Goal: Book appointment/travel/reservation

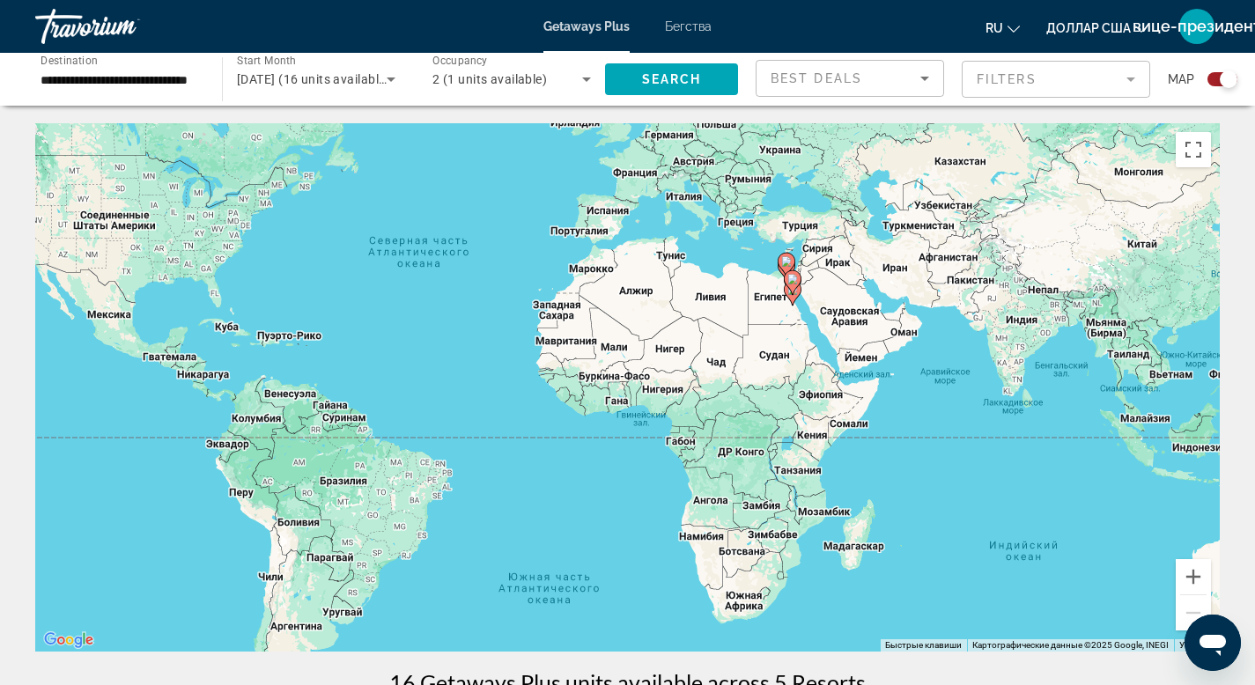
click at [210, 82] on div "**********" at bounding box center [119, 80] width 187 height 50
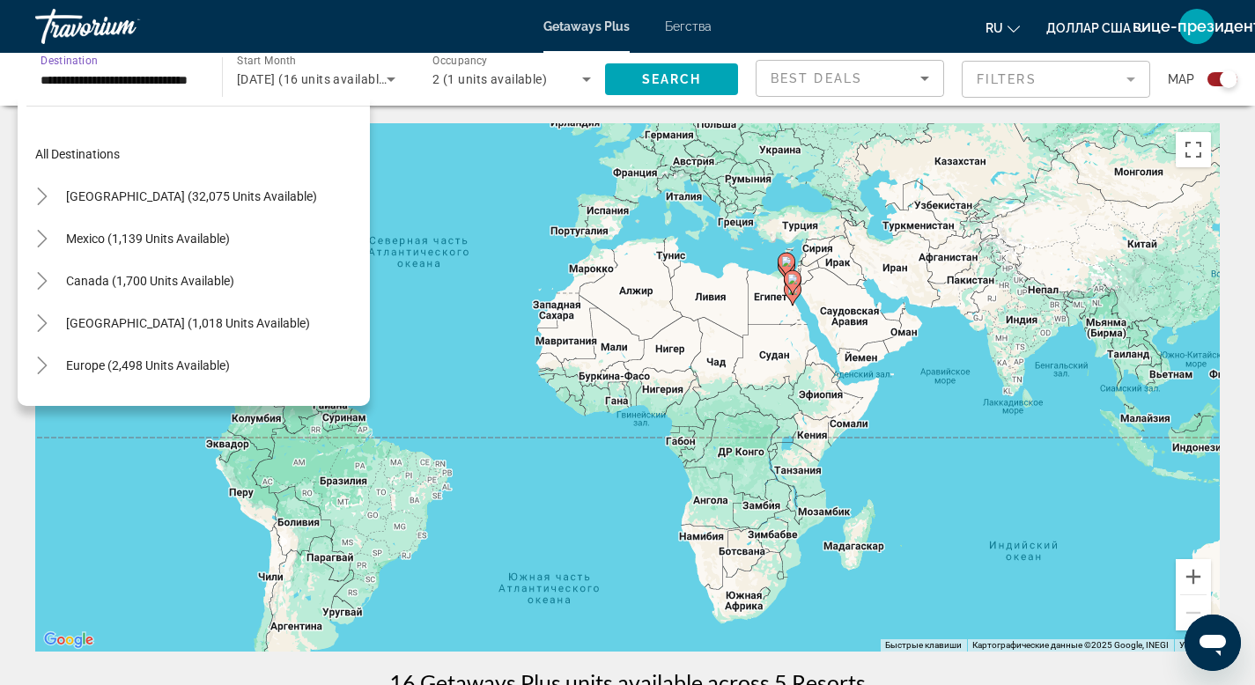
scroll to position [401, 0]
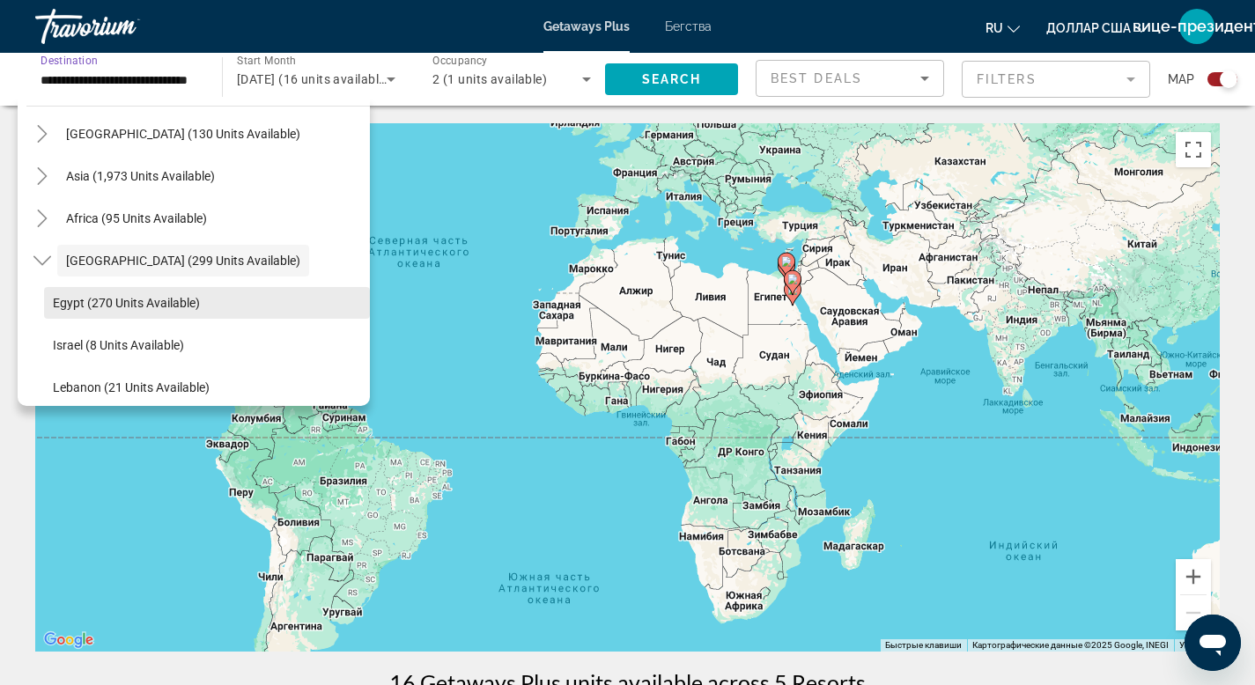
click at [159, 311] on span "Search widget" at bounding box center [207, 303] width 326 height 42
type input "**********"
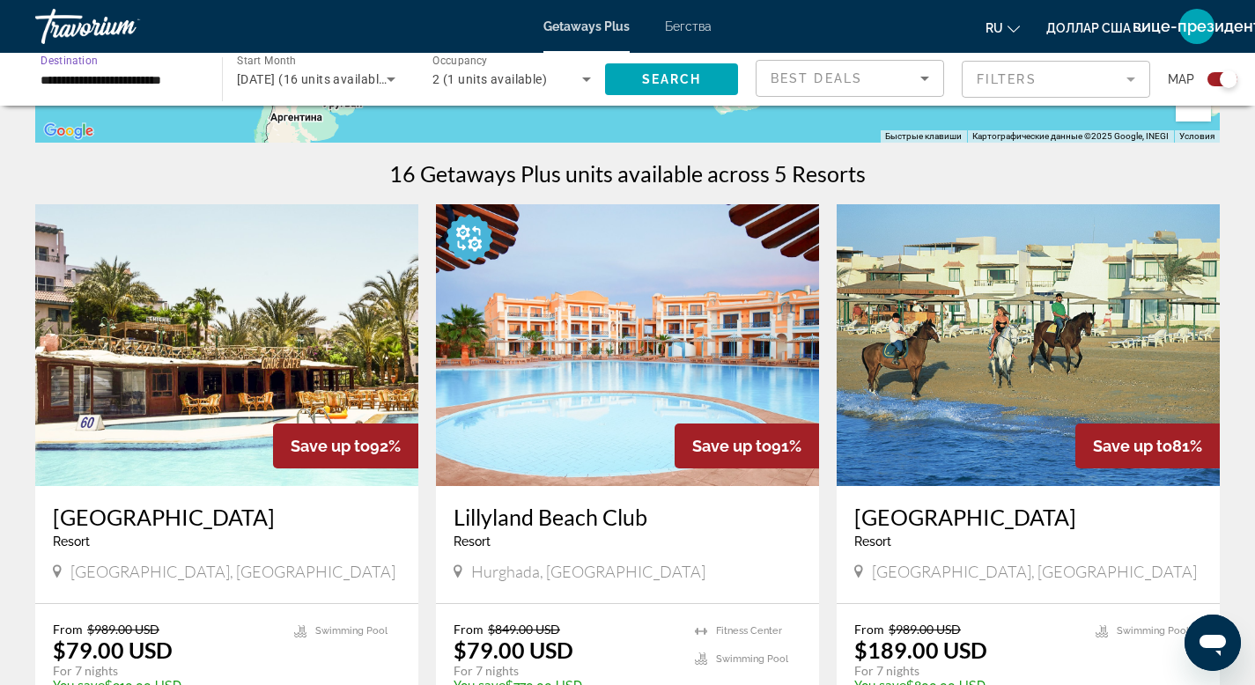
scroll to position [511, 0]
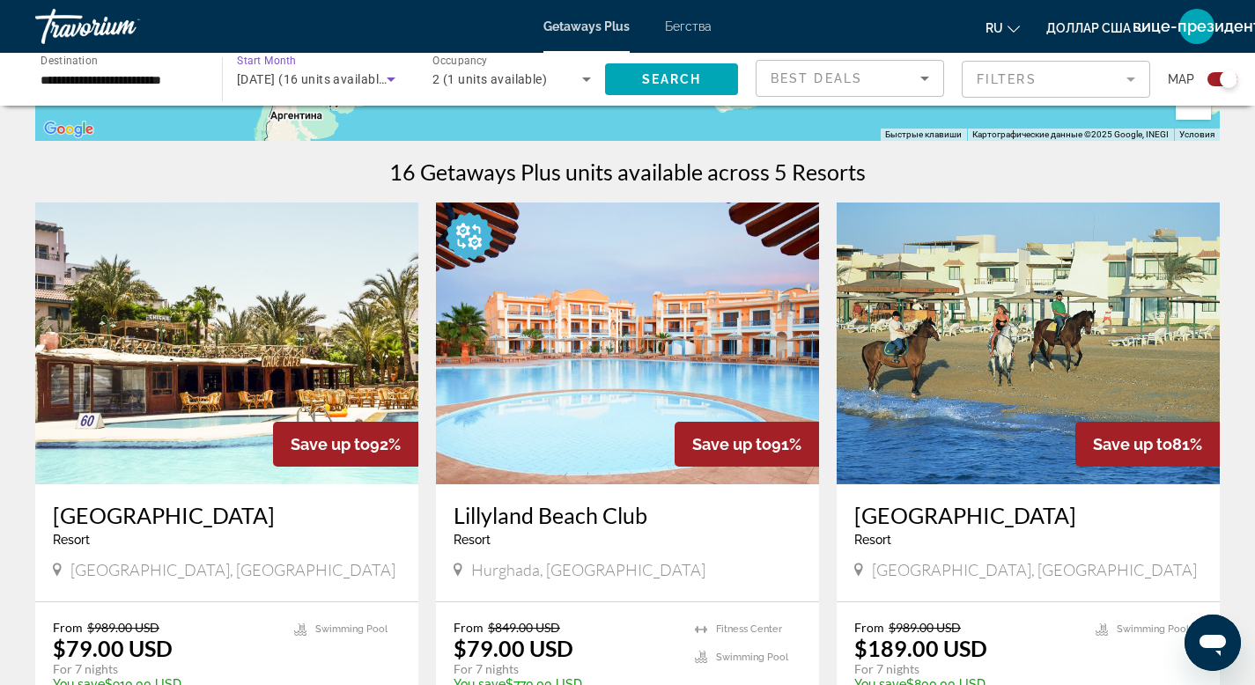
click at [391, 77] on icon "Search widget" at bounding box center [391, 79] width 21 height 21
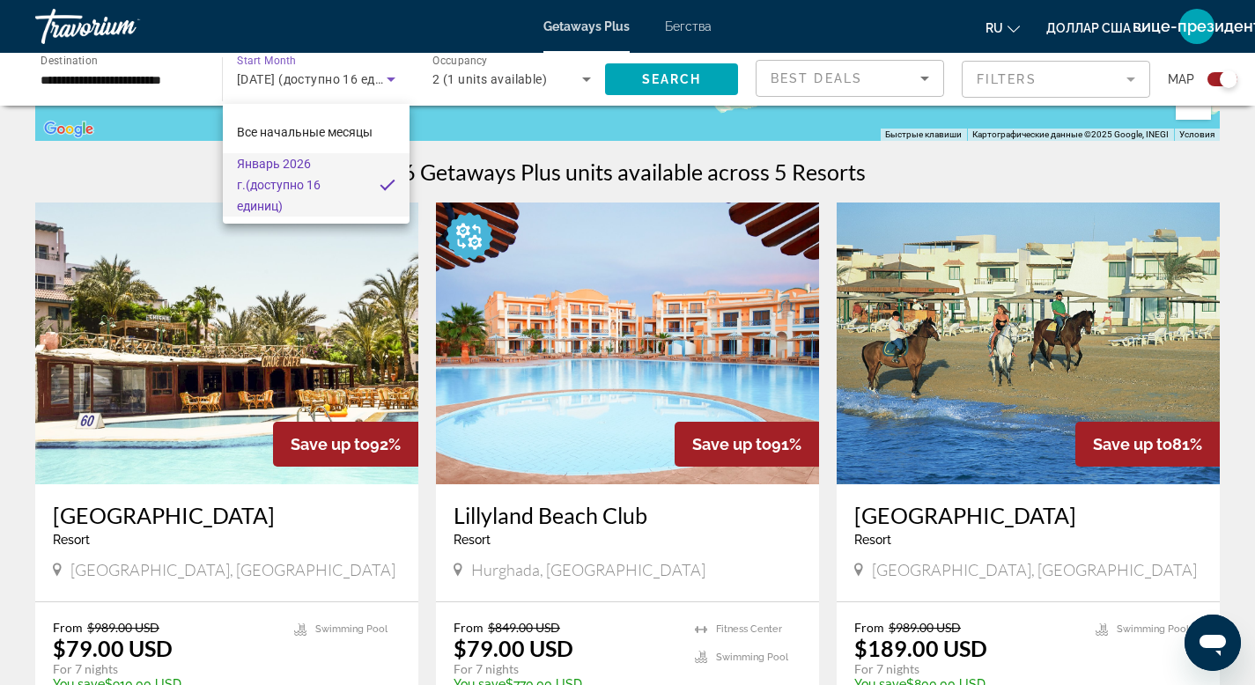
click at [293, 60] on div at bounding box center [627, 342] width 1255 height 685
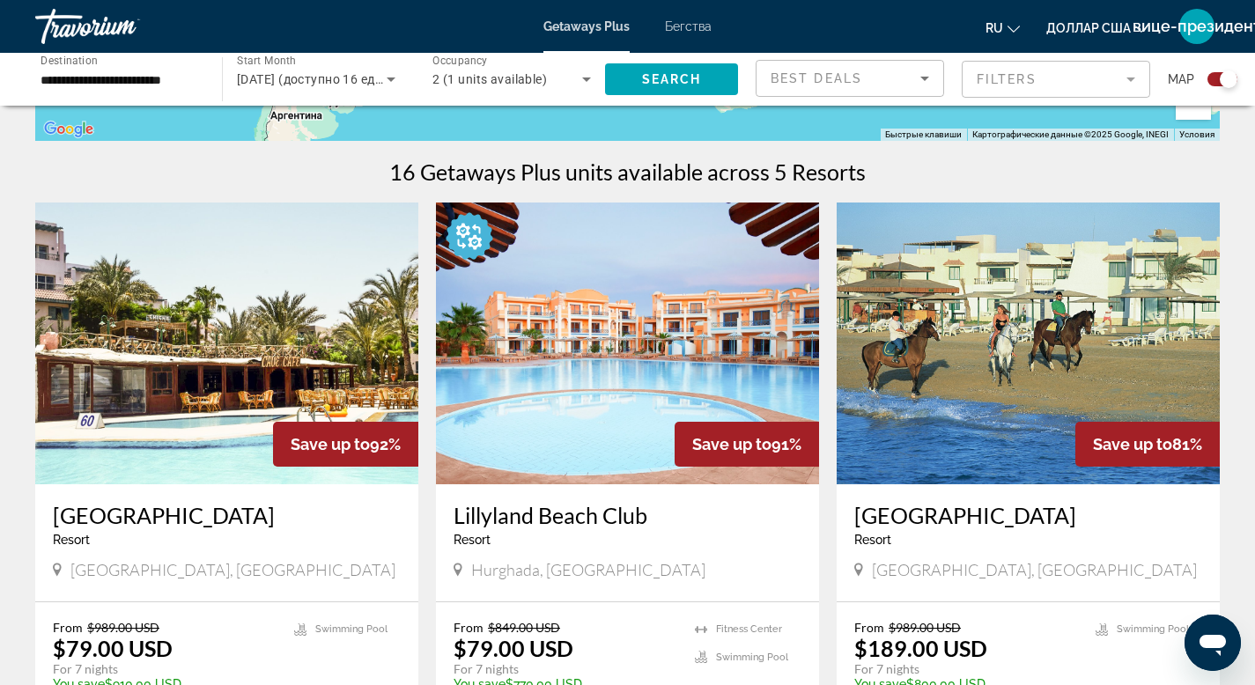
click at [291, 63] on span "Start Month" at bounding box center [266, 61] width 59 height 12
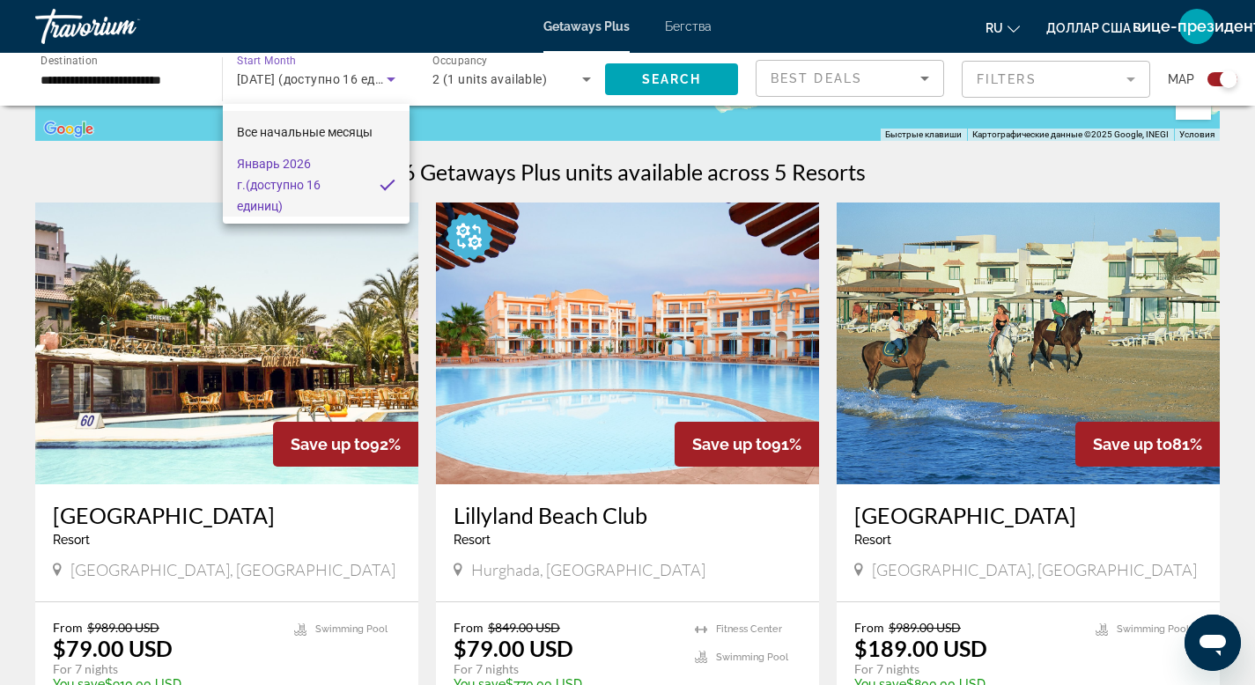
click at [267, 137] on font "Все начальные месяцы" at bounding box center [305, 132] width 136 height 14
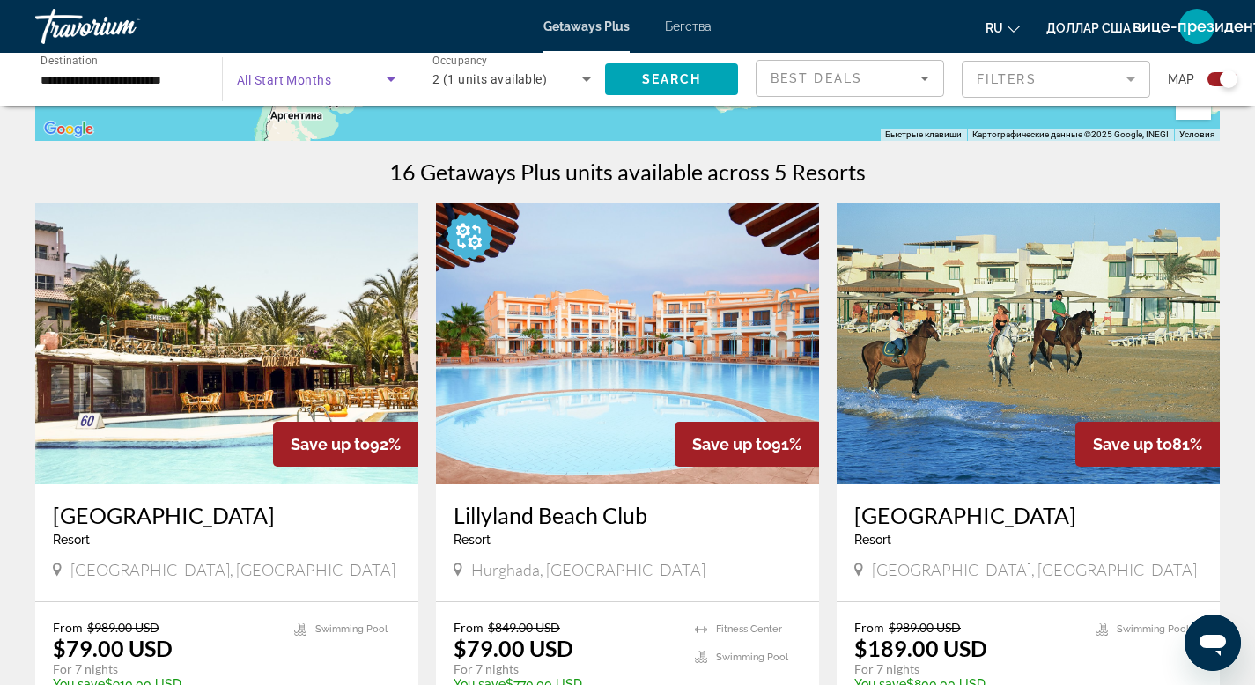
click at [391, 76] on icon "Search widget" at bounding box center [391, 79] width 21 height 21
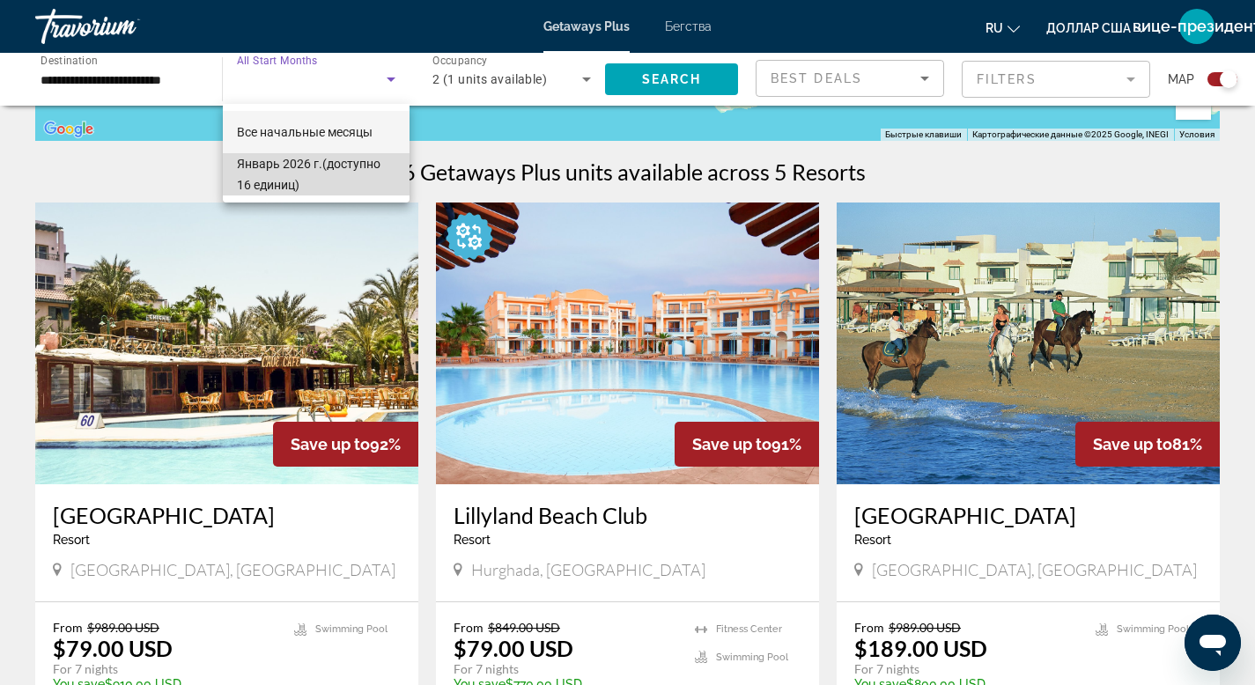
click at [280, 178] on font "(доступно 16 единиц)" at bounding box center [309, 174] width 144 height 35
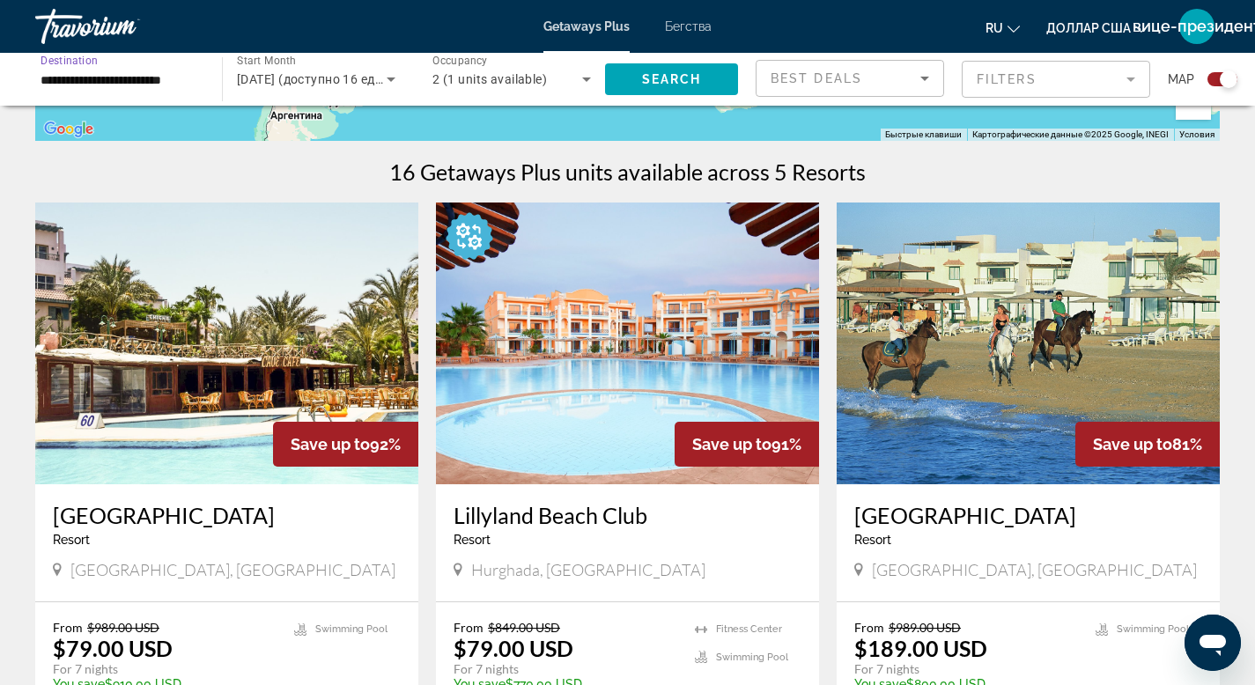
click at [172, 82] on input "**********" at bounding box center [120, 80] width 159 height 21
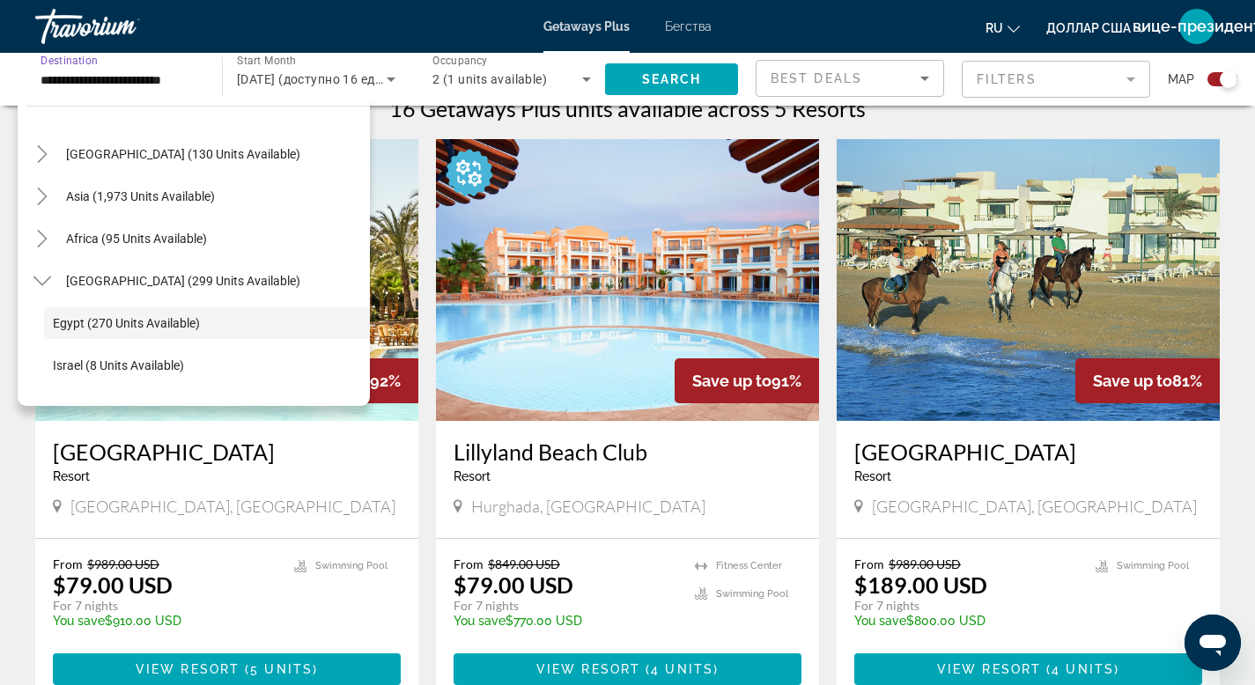
scroll to position [384, 0]
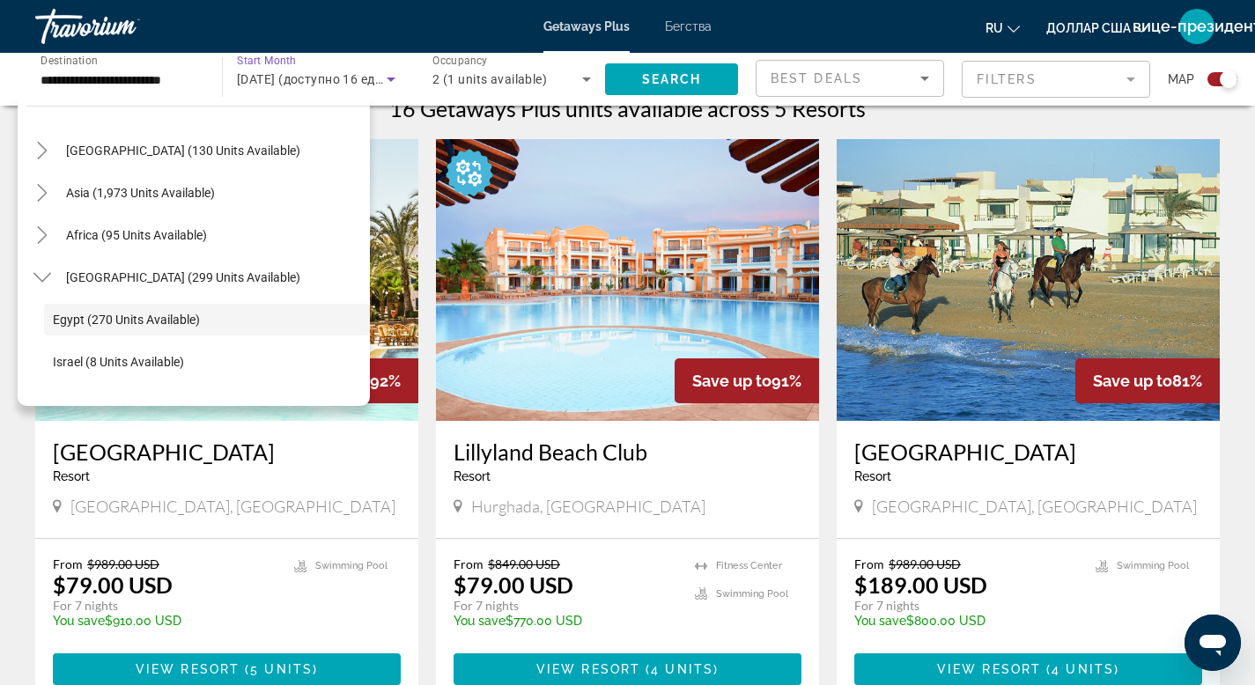
click at [389, 77] on icon "Search widget" at bounding box center [391, 79] width 21 height 21
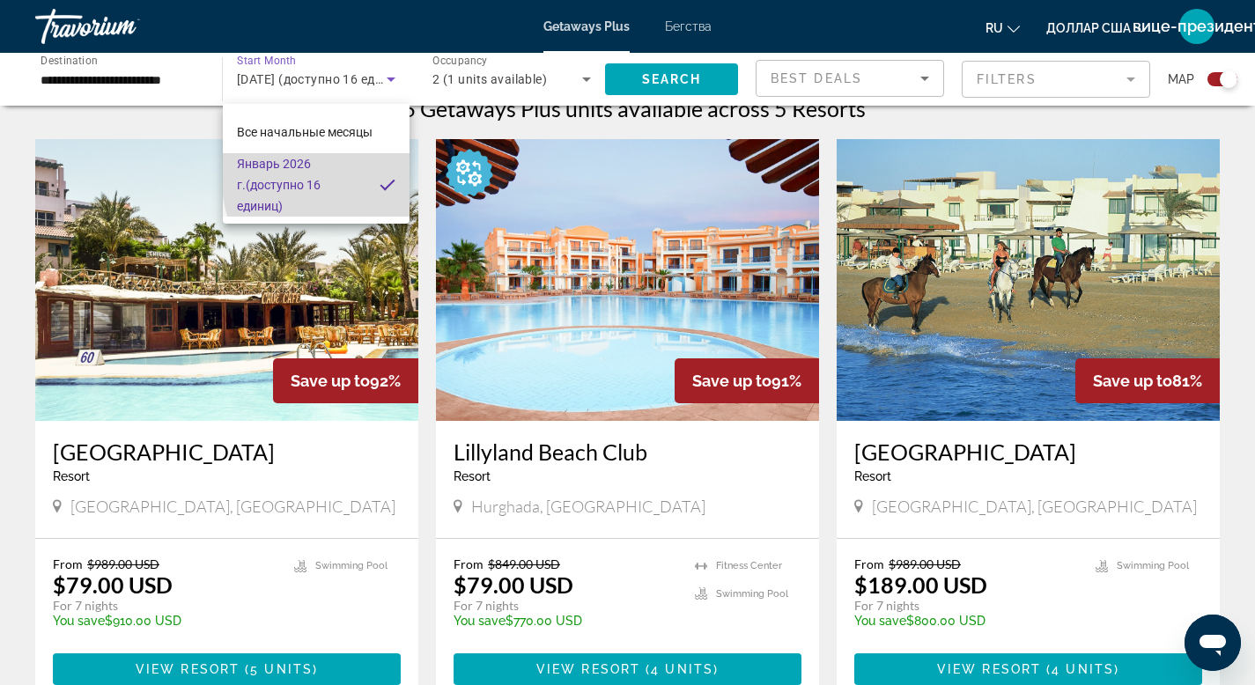
click at [386, 177] on mat-pseudo-checkbox at bounding box center [388, 185] width 16 height 16
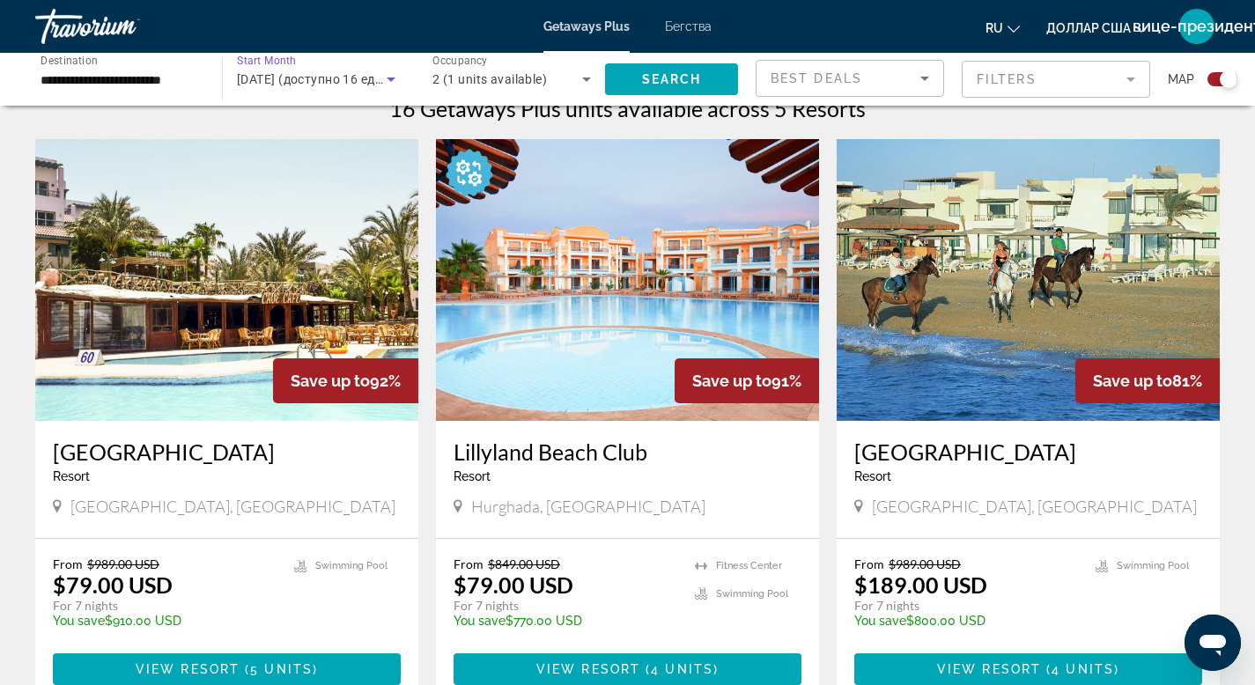
click at [289, 81] on span "Январь 2026 г. (доступно 16 единиц)" at bounding box center [323, 79] width 173 height 14
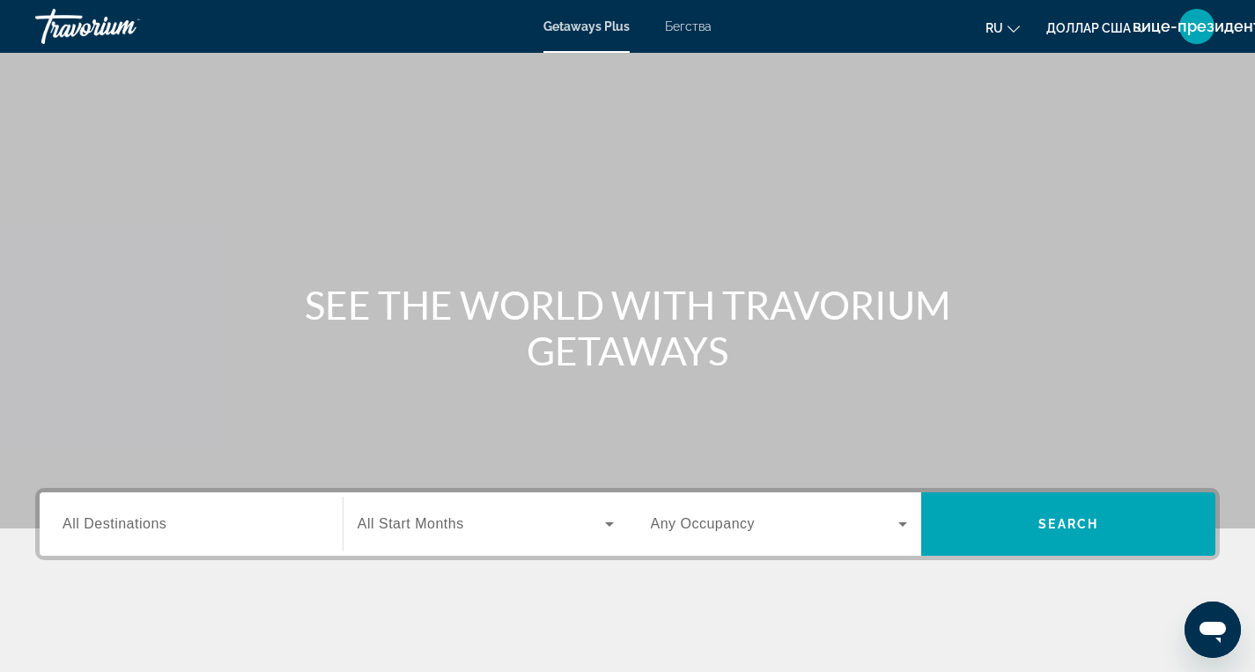
click at [330, 522] on div "Destination All Destinations" at bounding box center [190, 525] width 285 height 50
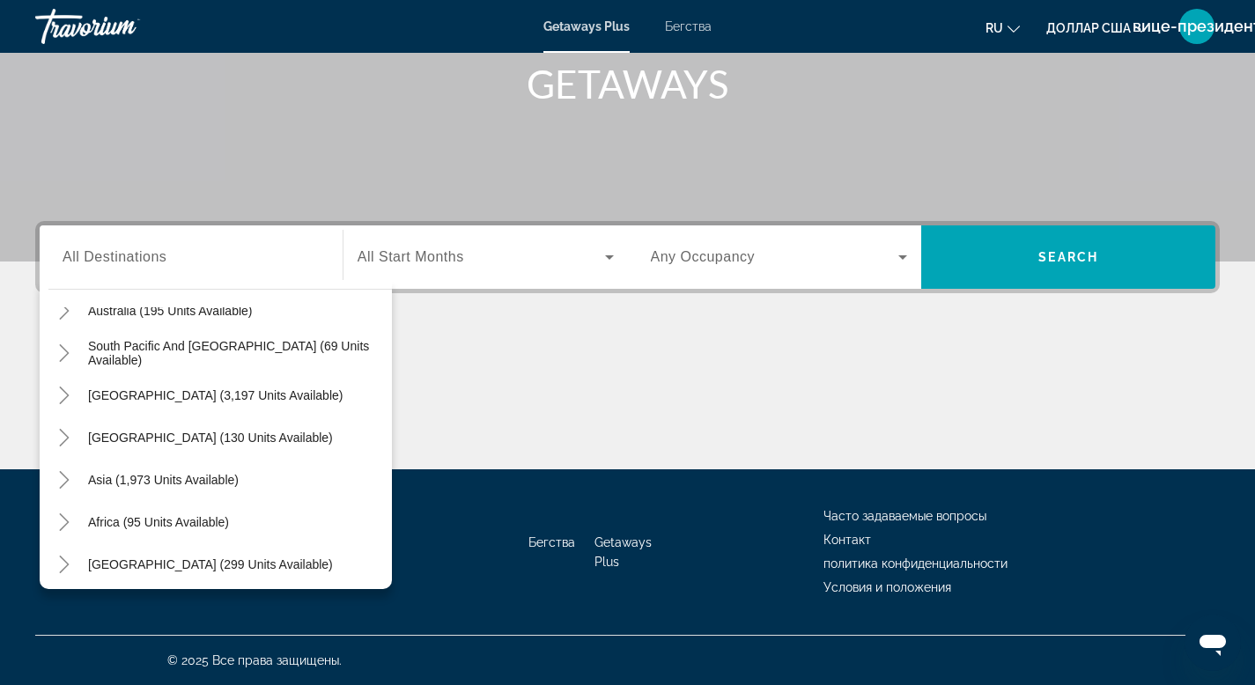
scroll to position [285, 0]
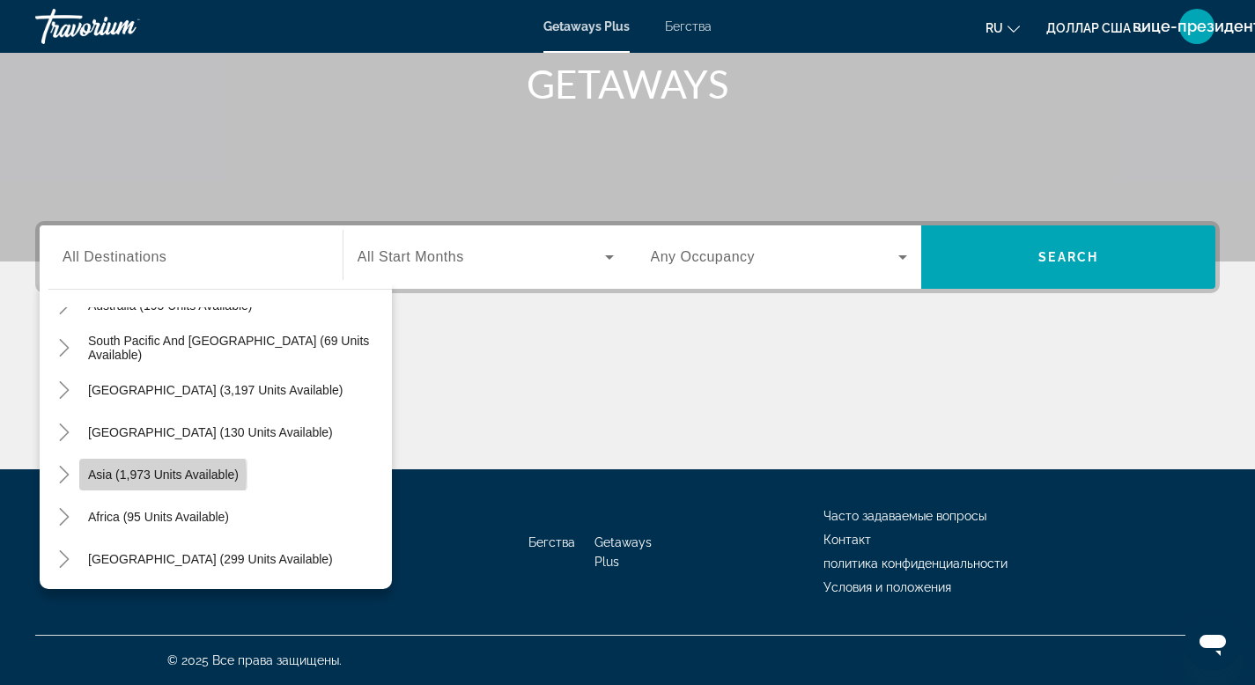
click at [130, 476] on span "Asia (1,973 units available)" at bounding box center [163, 475] width 151 height 14
type input "**********"
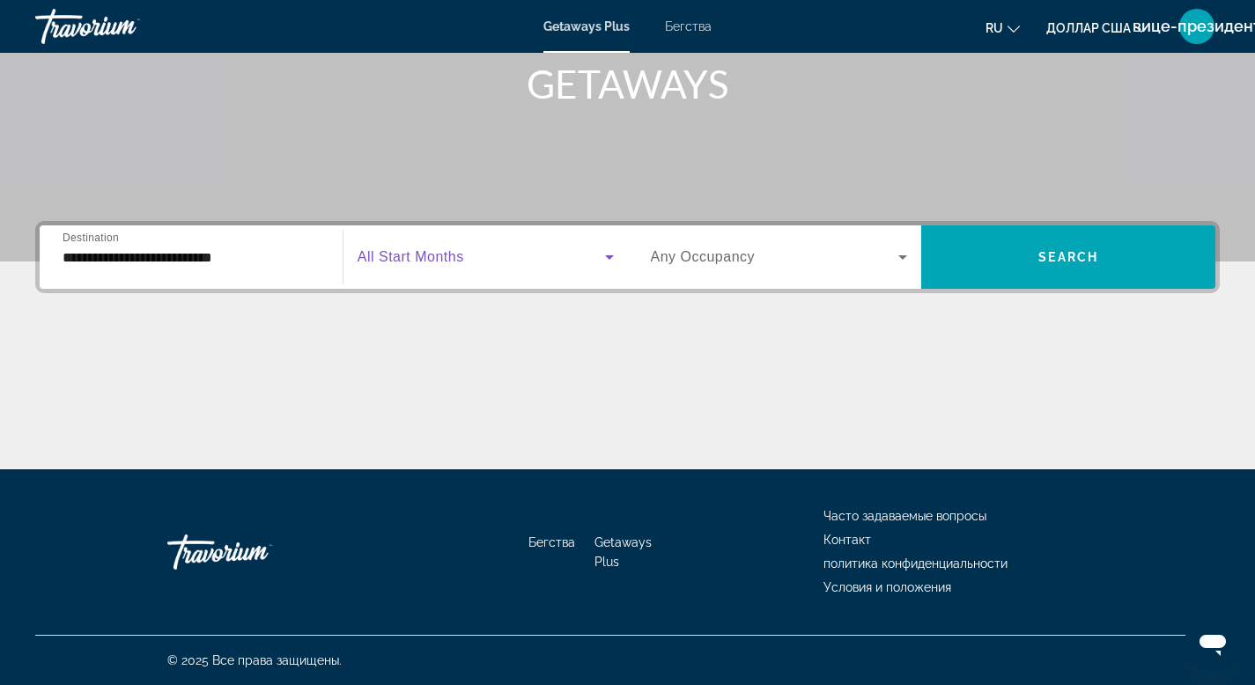
click at [611, 258] on icon "Виджет поиска" at bounding box center [609, 257] width 21 height 21
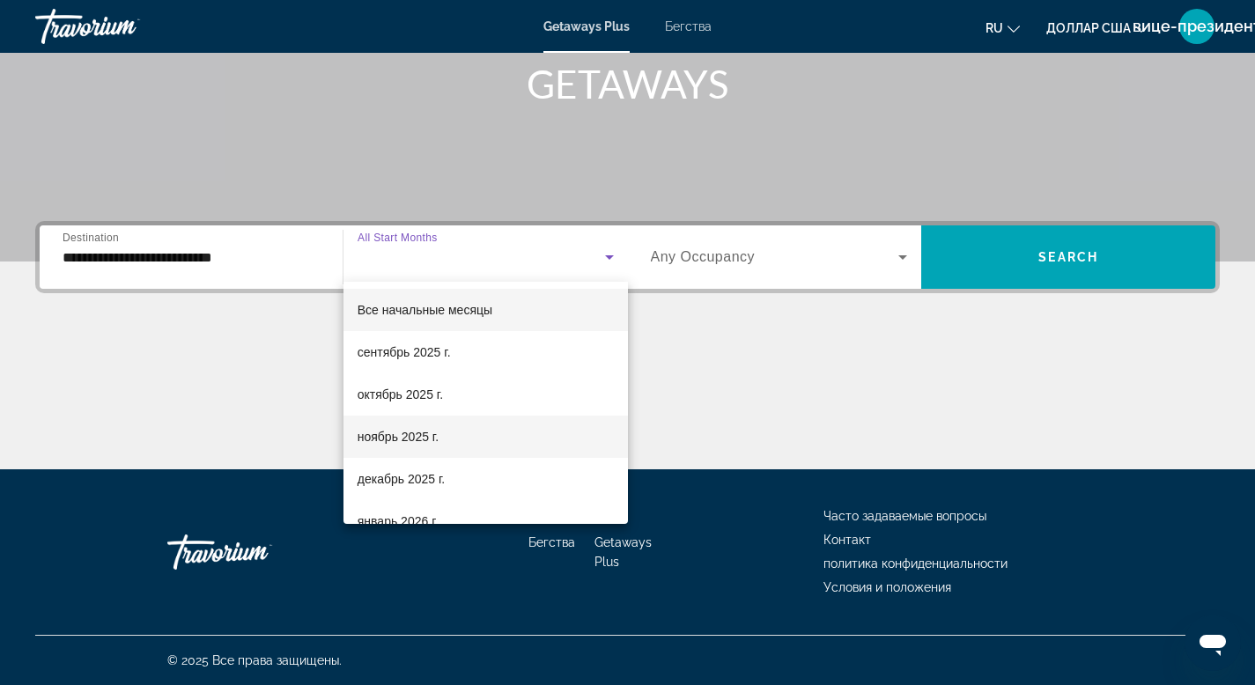
click at [404, 441] on font "ноябрь 2025 г." at bounding box center [398, 437] width 81 height 14
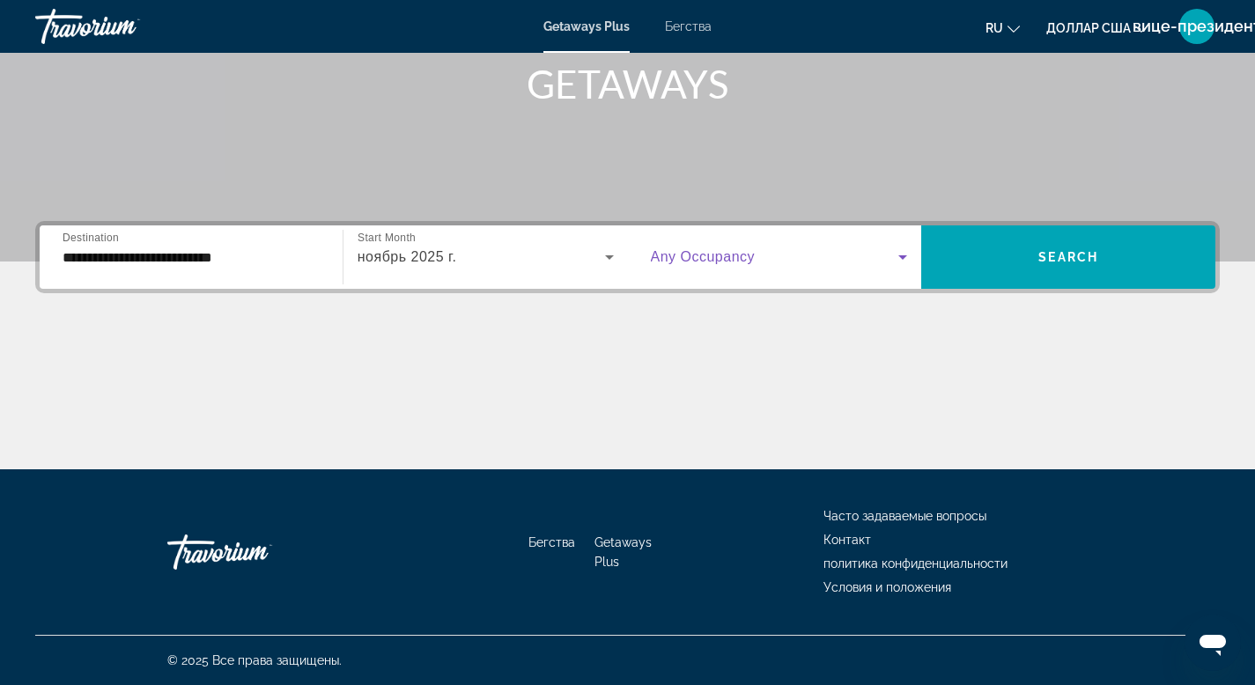
click at [901, 259] on icon "Виджет поиска" at bounding box center [902, 257] width 21 height 21
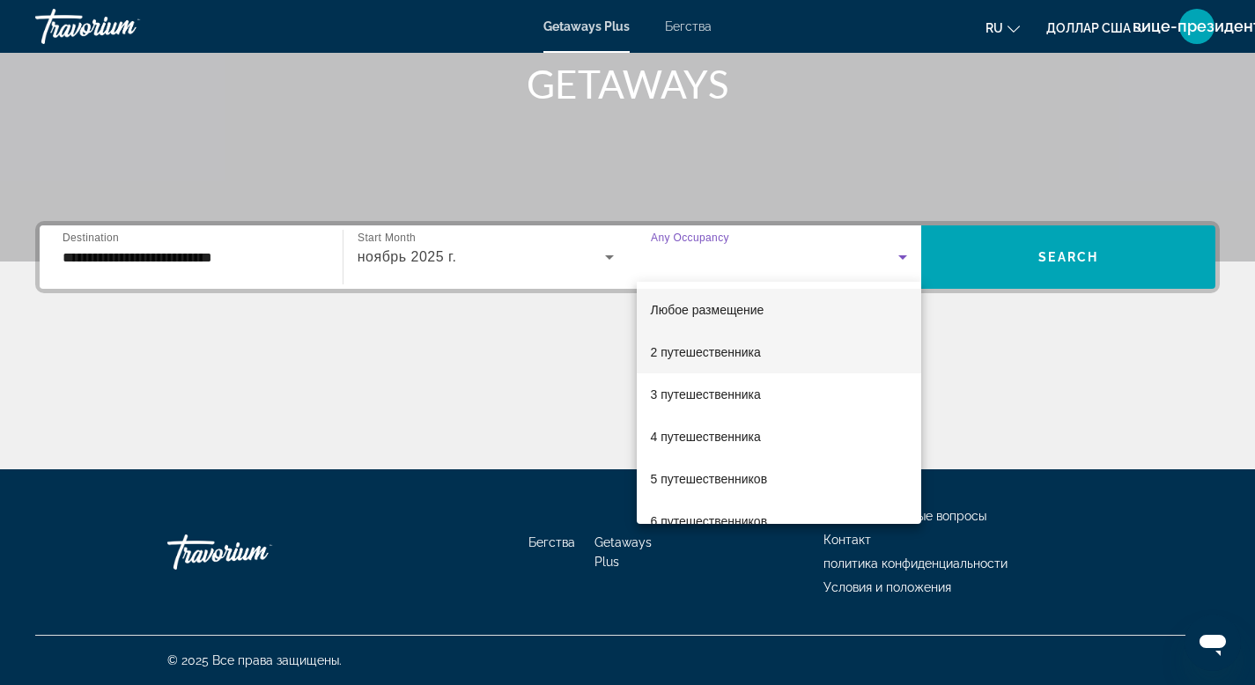
click at [715, 357] on font "2 путешественника" at bounding box center [706, 352] width 110 height 14
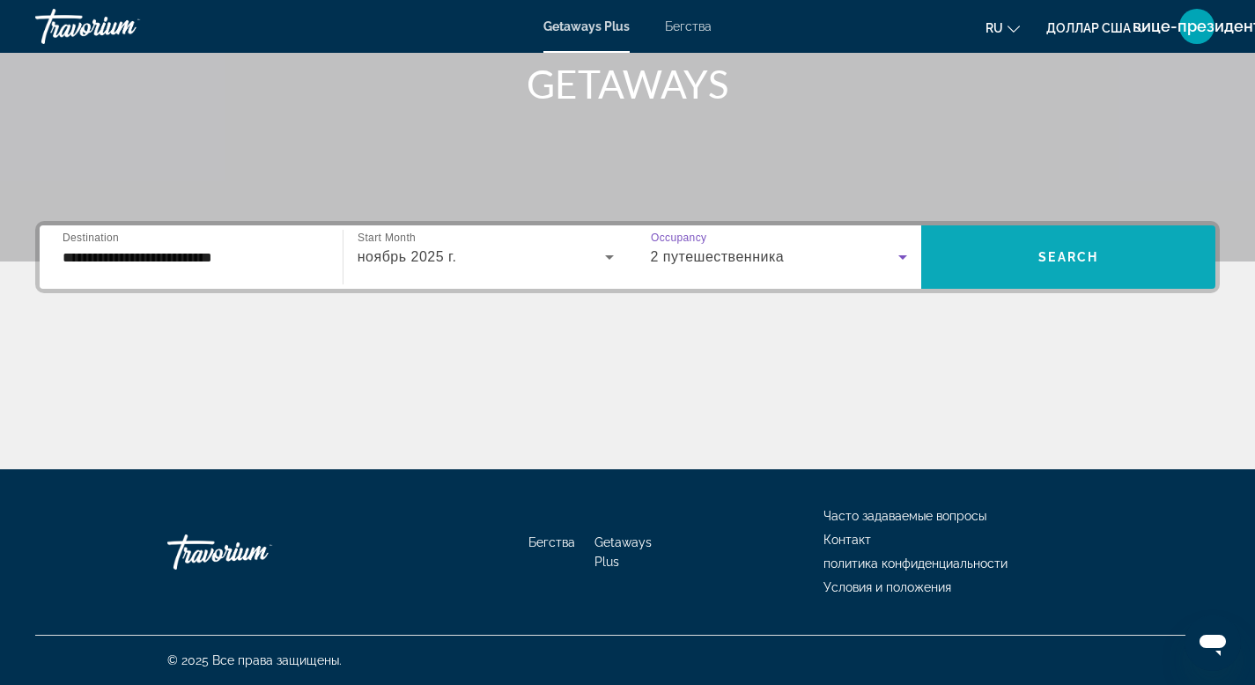
click at [1000, 259] on span "Виджет поиска" at bounding box center [1069, 257] width 294 height 42
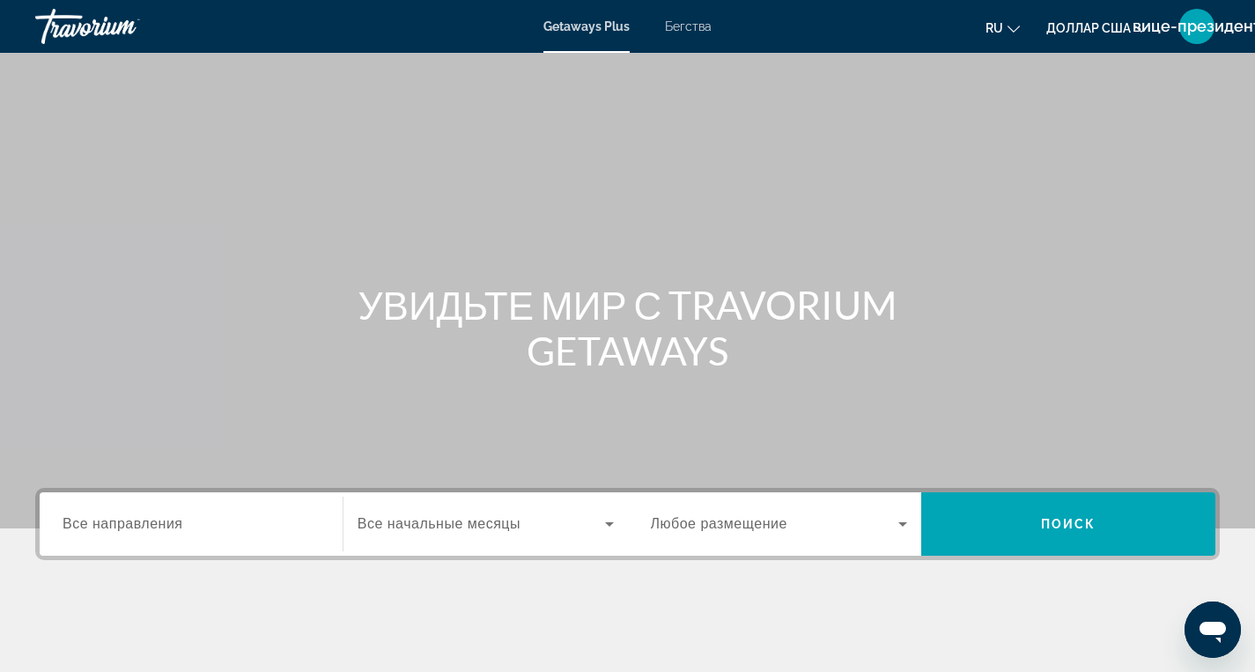
click at [311, 524] on input "Место назначения Все направления" at bounding box center [191, 525] width 257 height 21
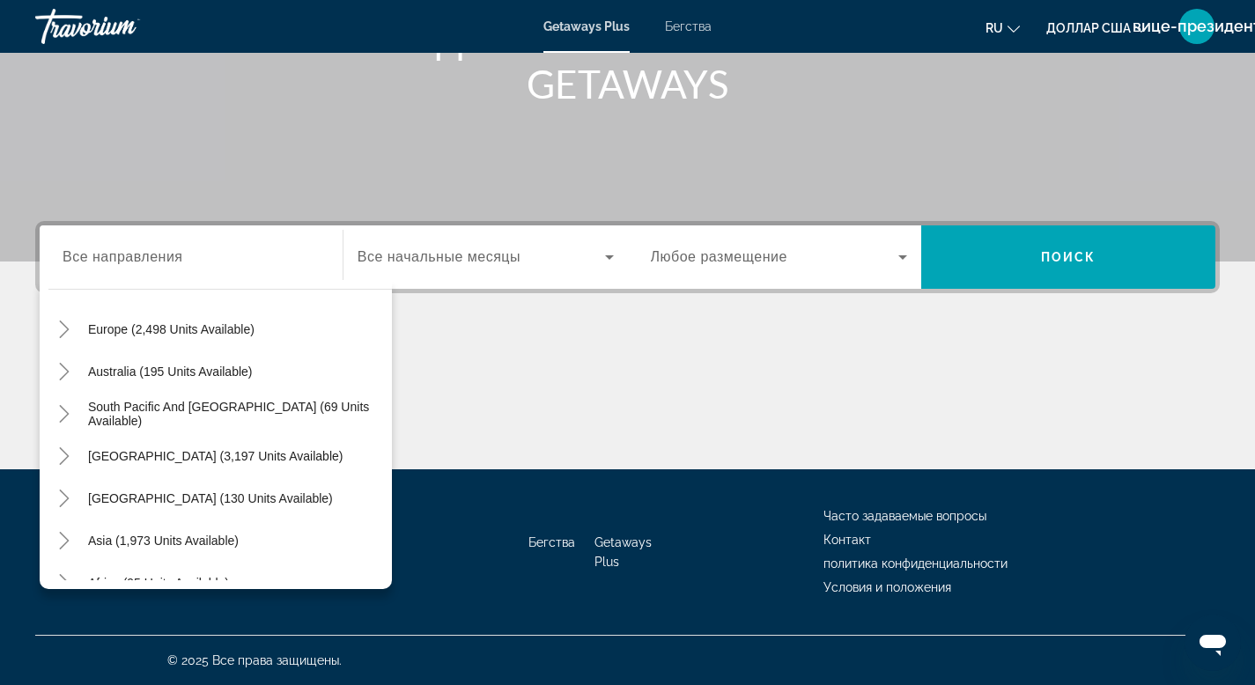
scroll to position [228, 0]
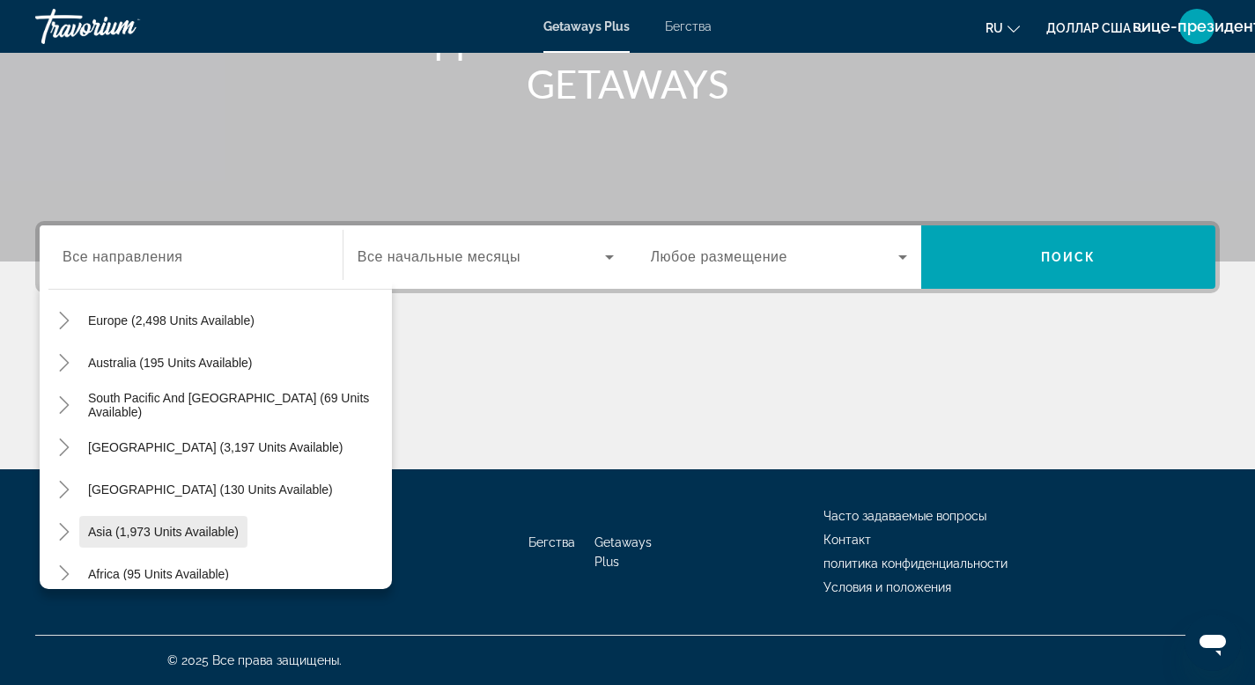
click at [147, 531] on span "Asia (1,973 units available)" at bounding box center [163, 532] width 151 height 14
type input "**********"
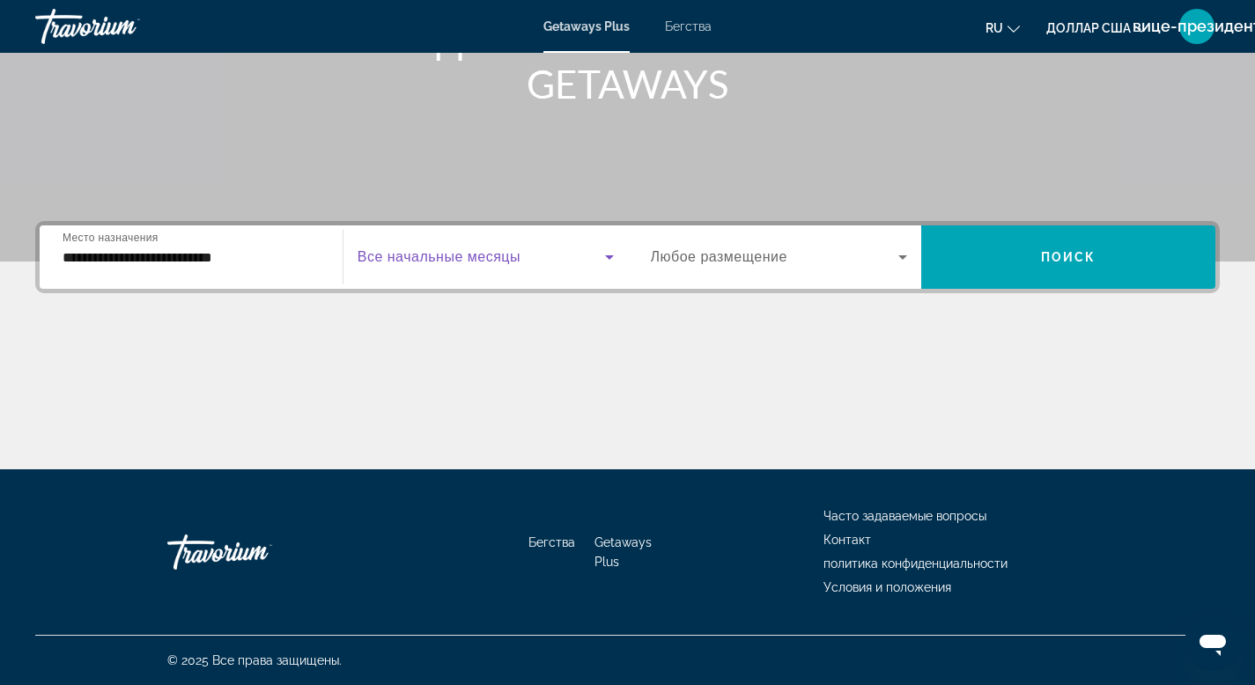
click at [612, 258] on icon "Виджет поиска" at bounding box center [609, 257] width 21 height 21
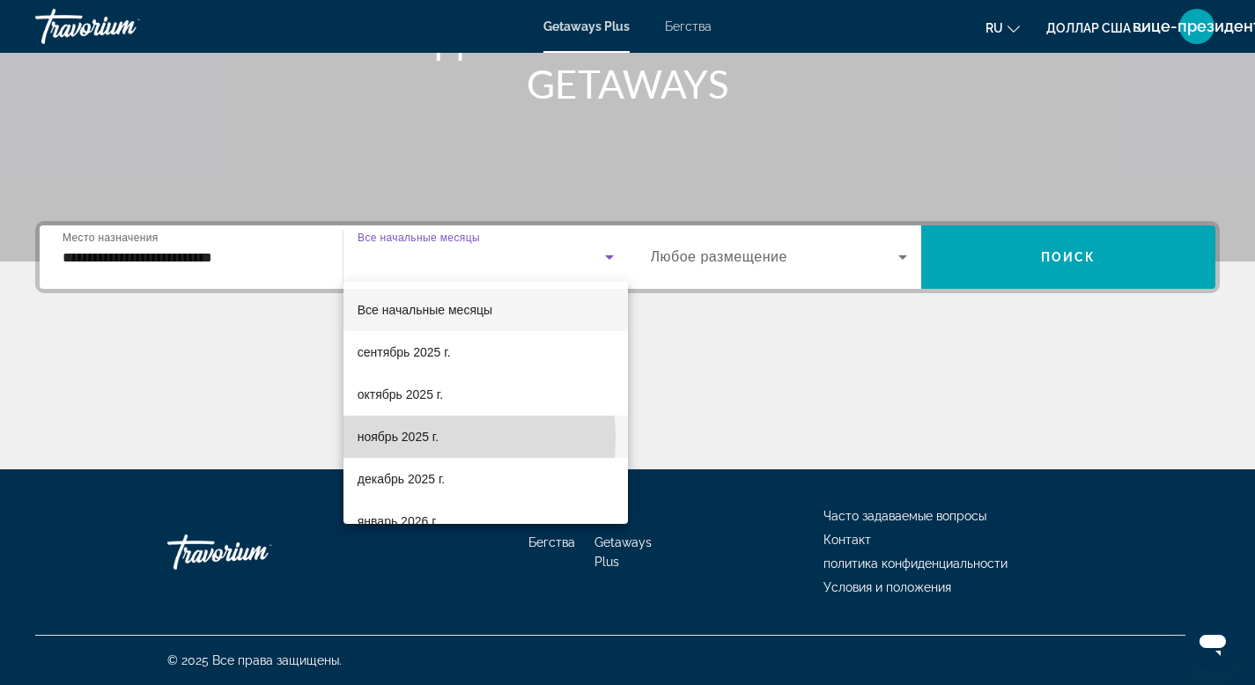
click at [384, 439] on font "ноябрь 2025 г." at bounding box center [398, 437] width 81 height 14
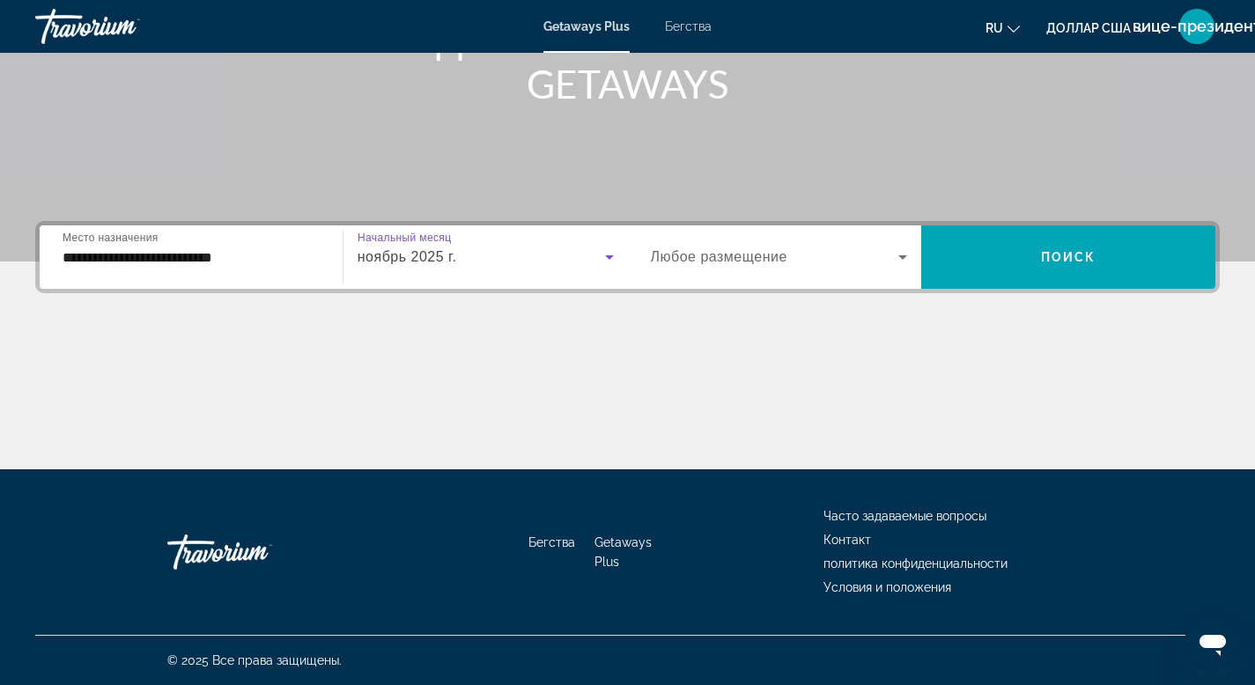
click at [903, 258] on icon "Виджет поиска" at bounding box center [903, 258] width 9 height 4
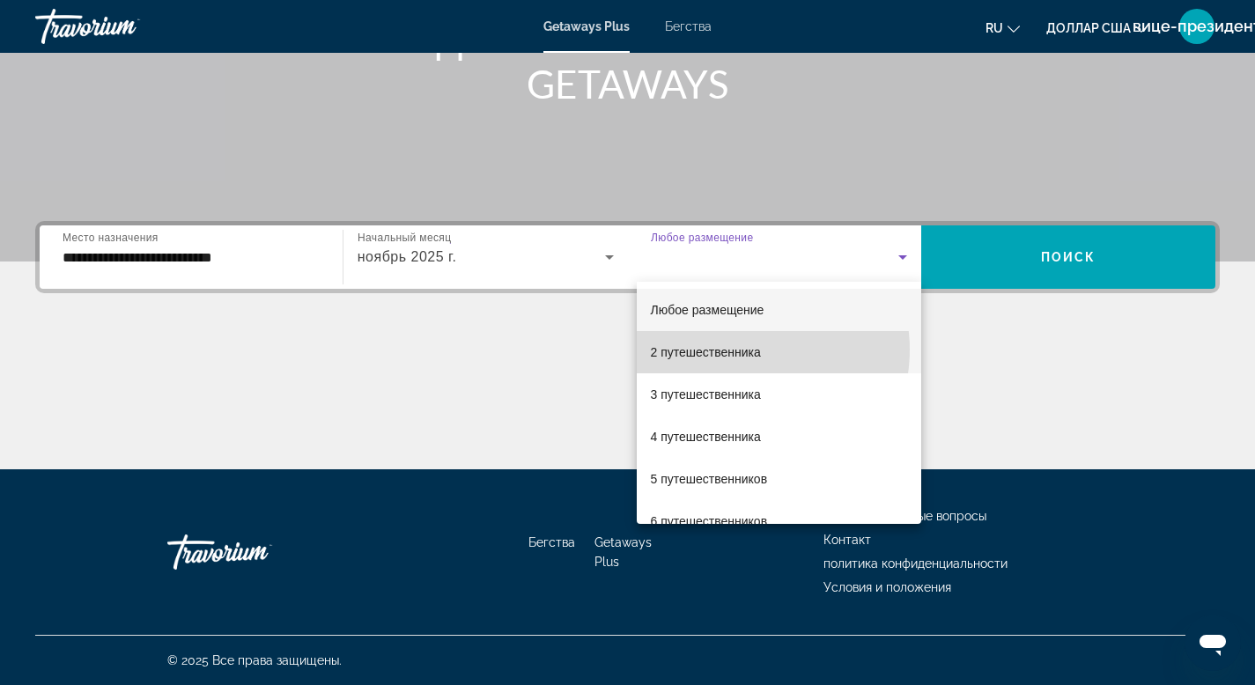
click at [743, 350] on font "2 путешественника" at bounding box center [706, 352] width 110 height 14
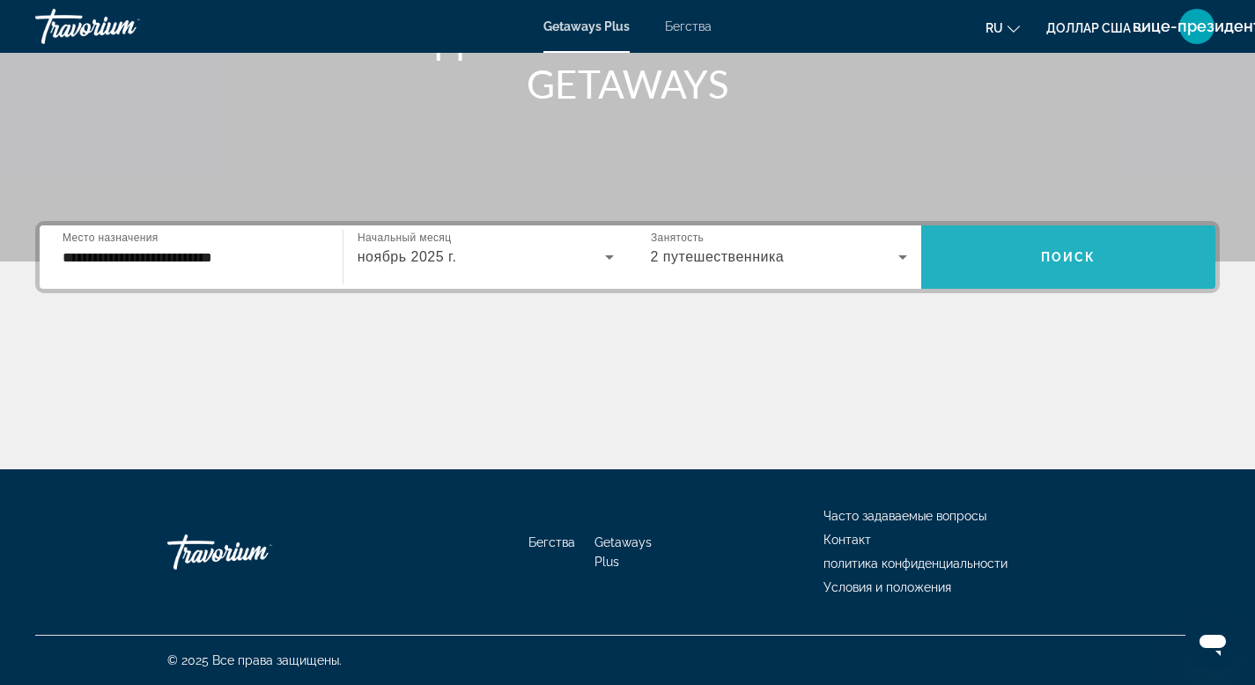
click at [1049, 246] on span "Виджет поиска" at bounding box center [1069, 257] width 294 height 42
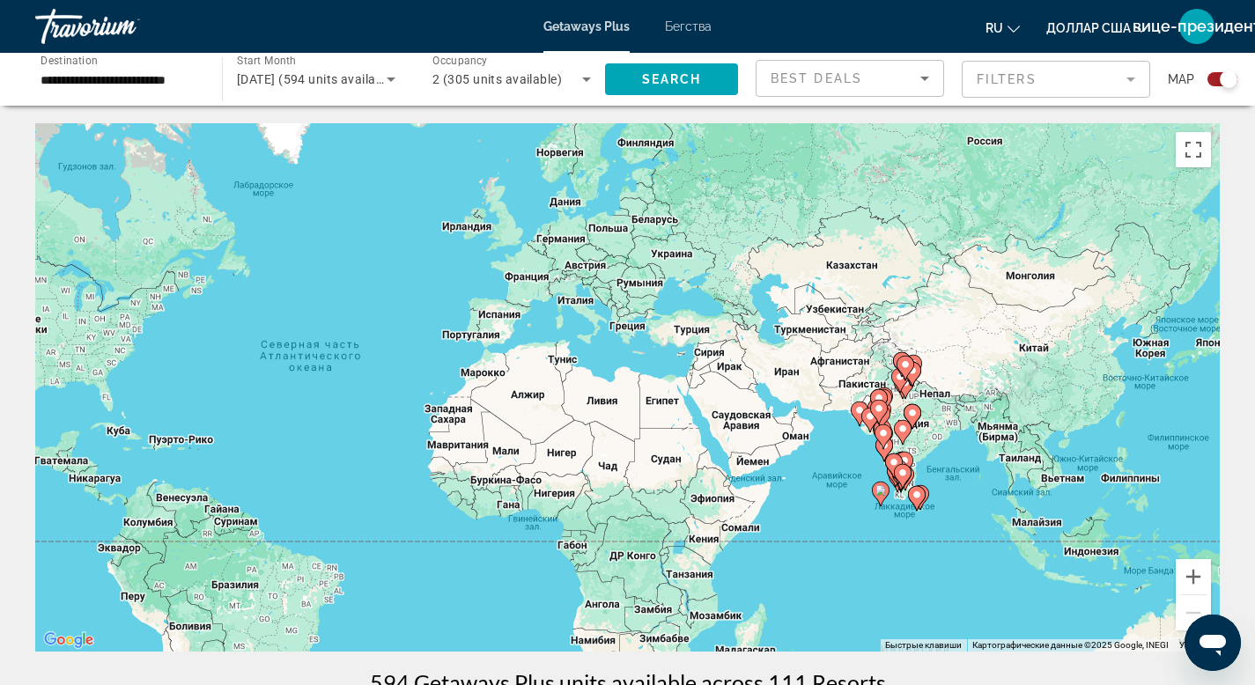
drag, startPoint x: 1154, startPoint y: 524, endPoint x: 886, endPoint y: 522, distance: 267.8
click at [886, 522] on div "Чтобы активировать перетаскивание с помощью клавиатуры, нажмите Alt + Ввод. Пос…" at bounding box center [627, 387] width 1185 height 529
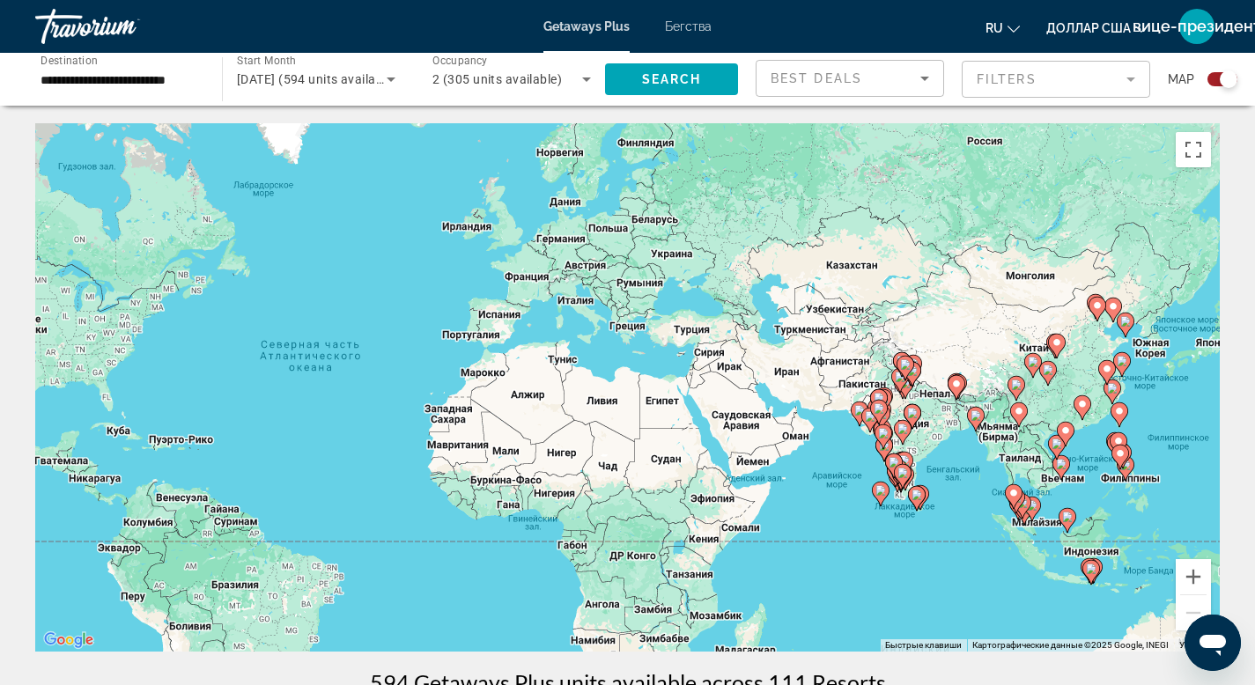
click at [1029, 506] on icon "Основное содержание" at bounding box center [1022, 506] width 16 height 23
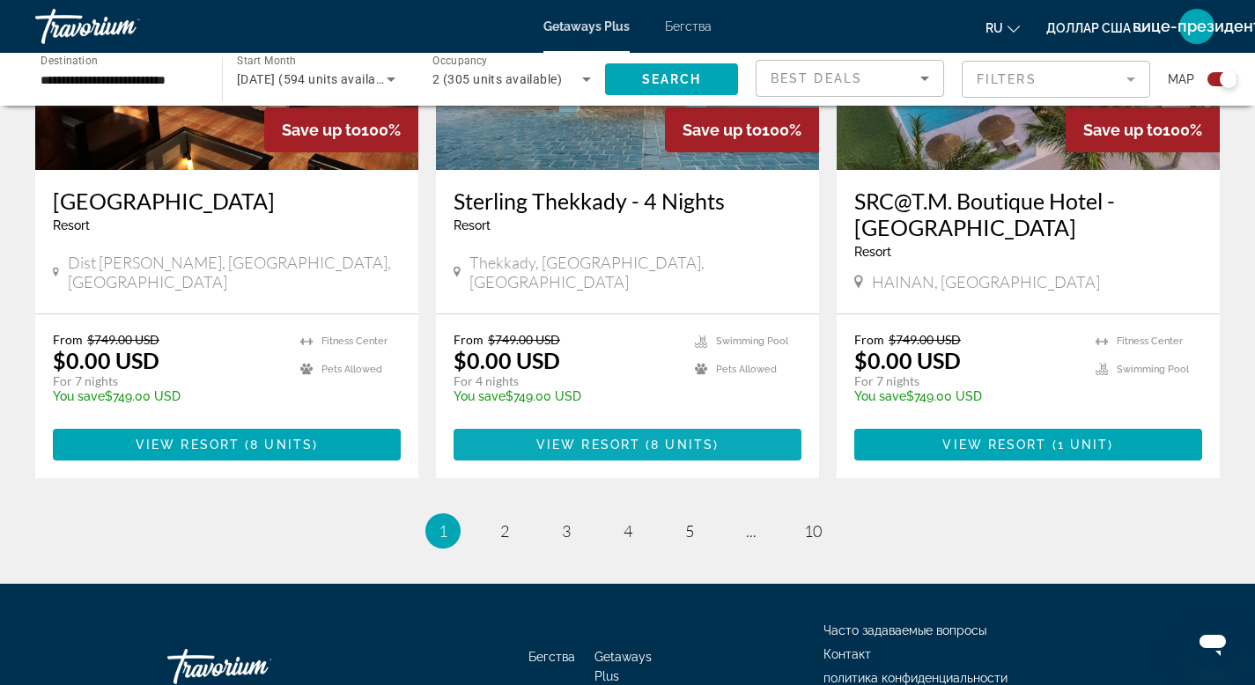
scroll to position [2737, 0]
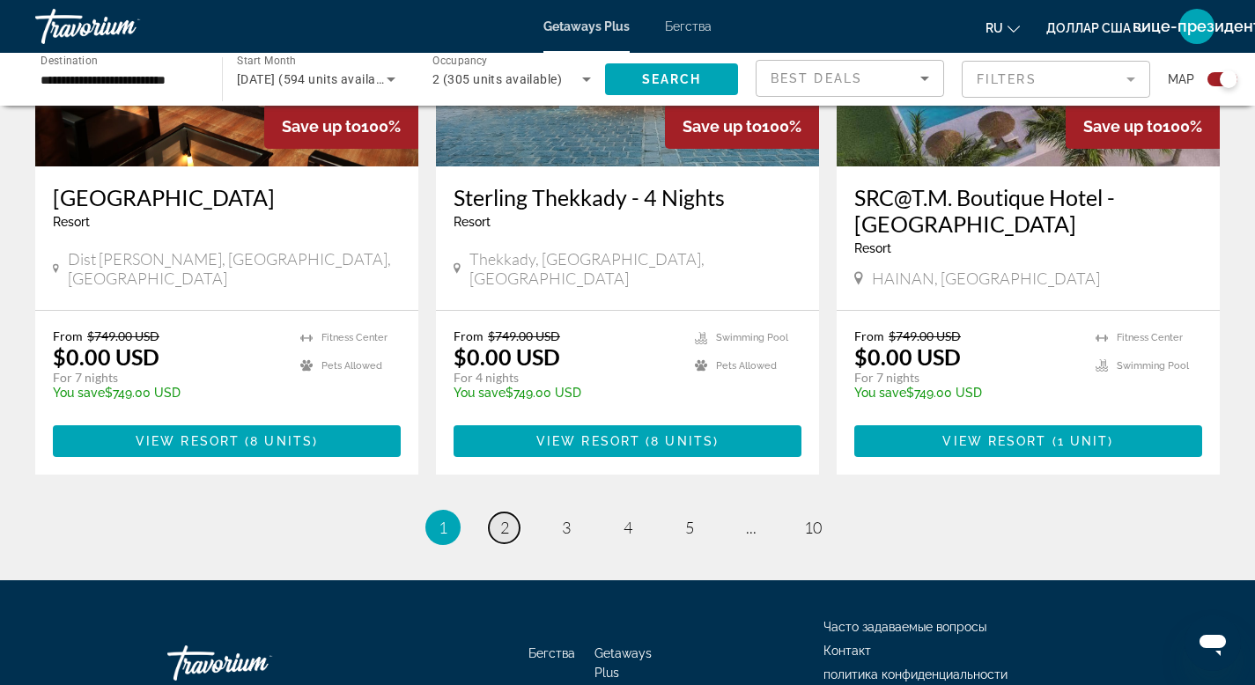
click at [507, 518] on span "2" at bounding box center [504, 527] width 9 height 19
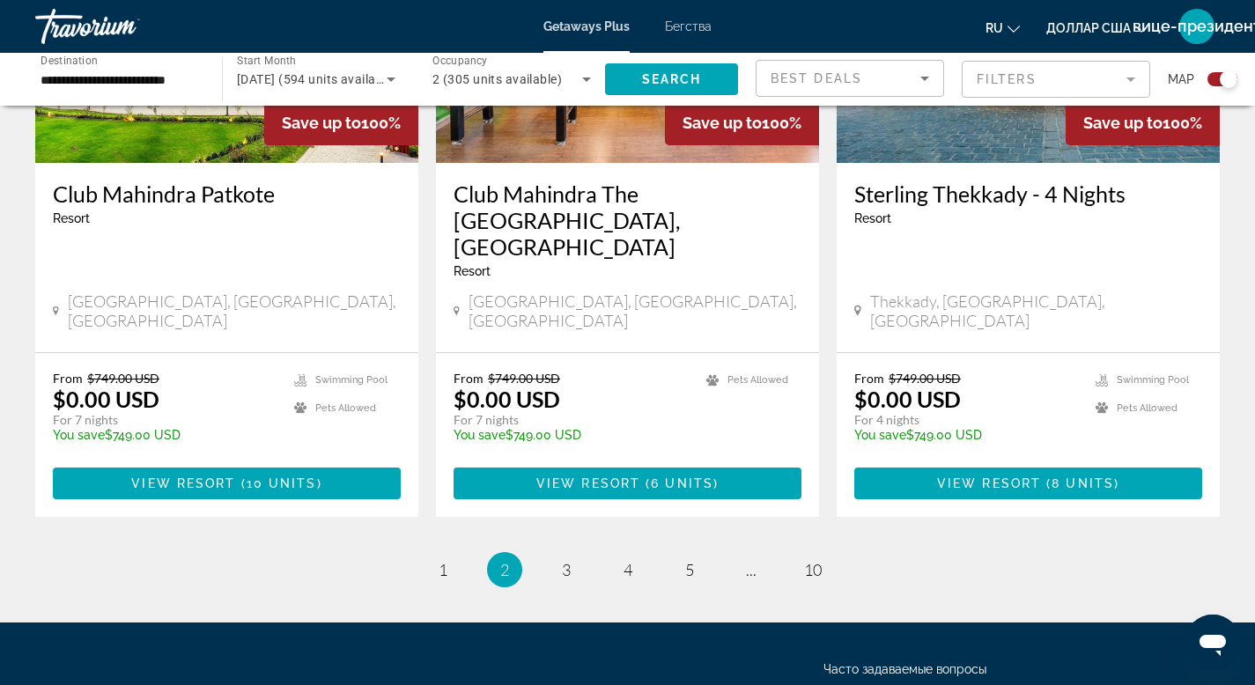
scroll to position [2686, 0]
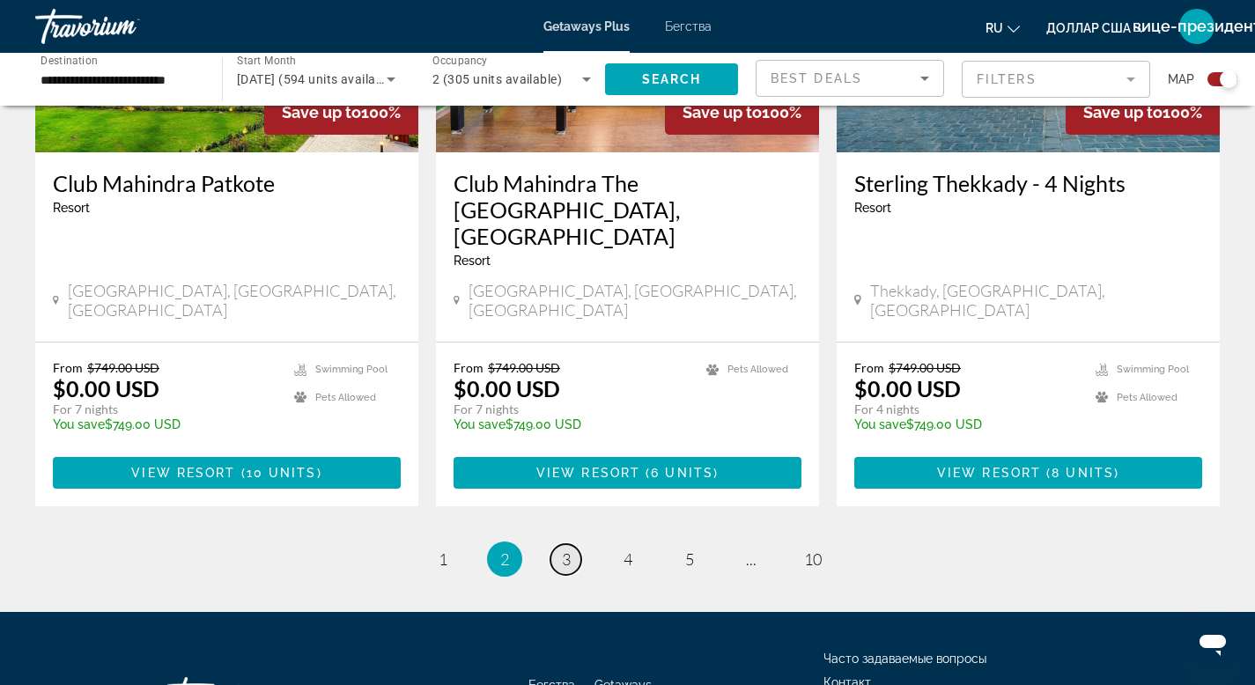
click at [569, 550] on span "3" at bounding box center [566, 559] width 9 height 19
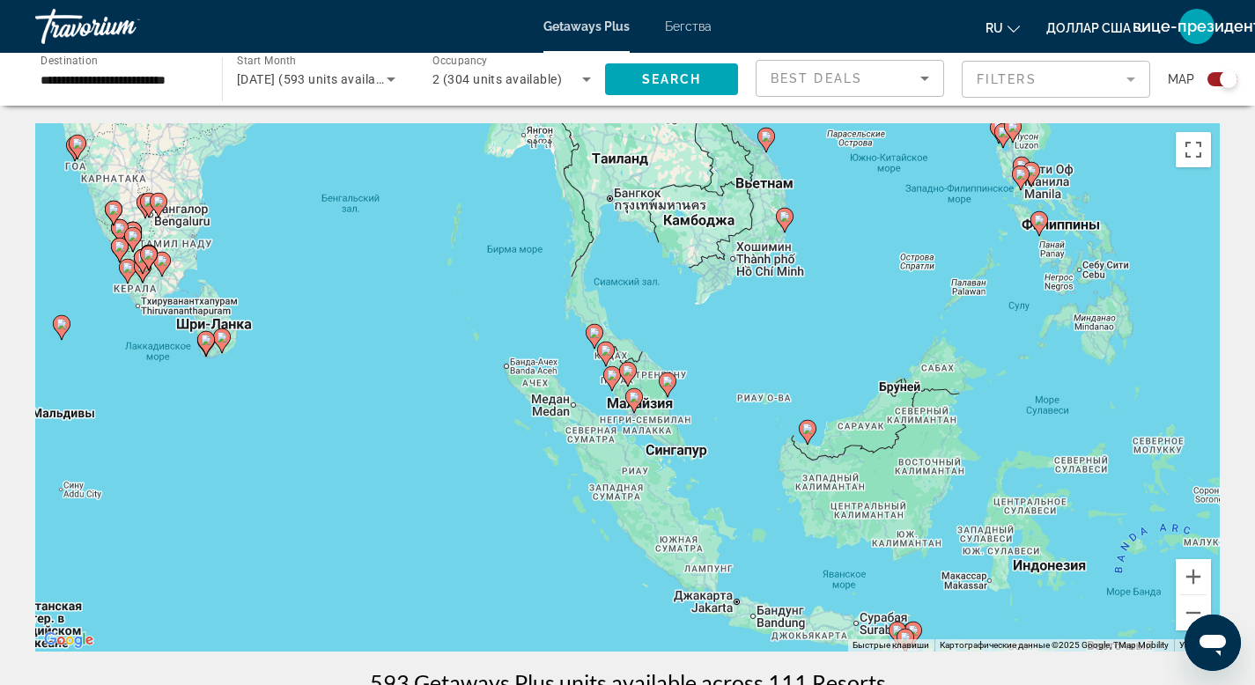
click at [639, 398] on icon "Основное содержание" at bounding box center [634, 400] width 16 height 23
type input "**********"
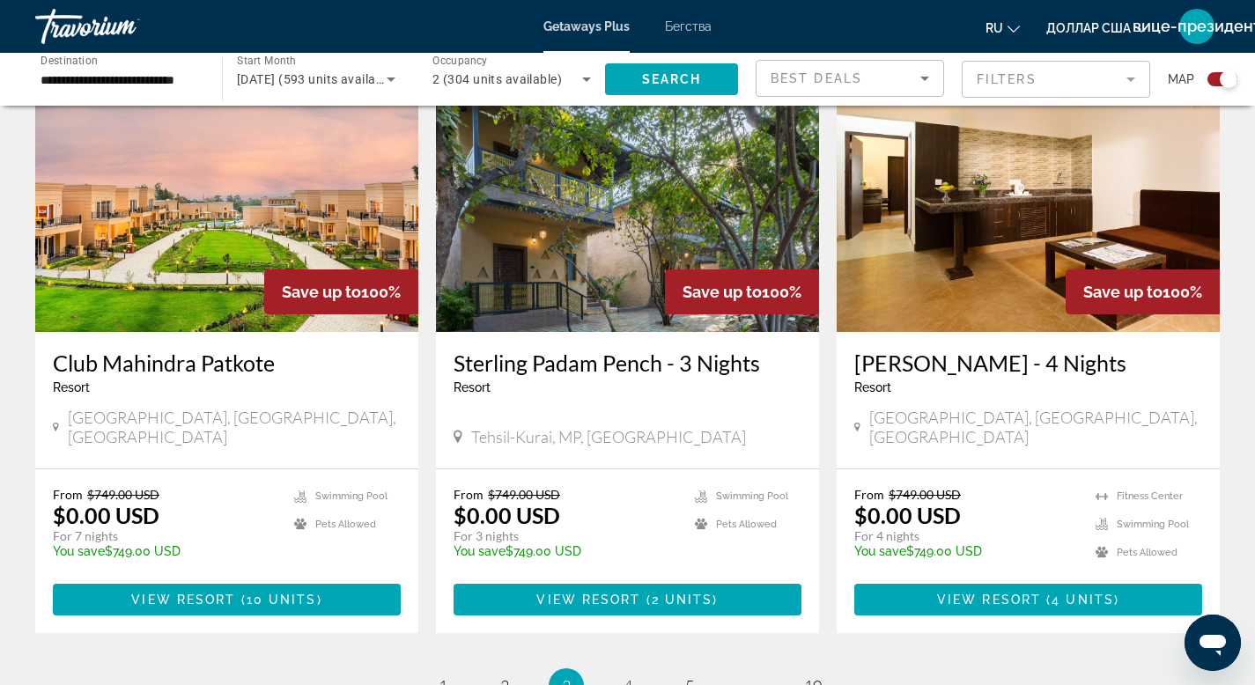
scroll to position [2629, 0]
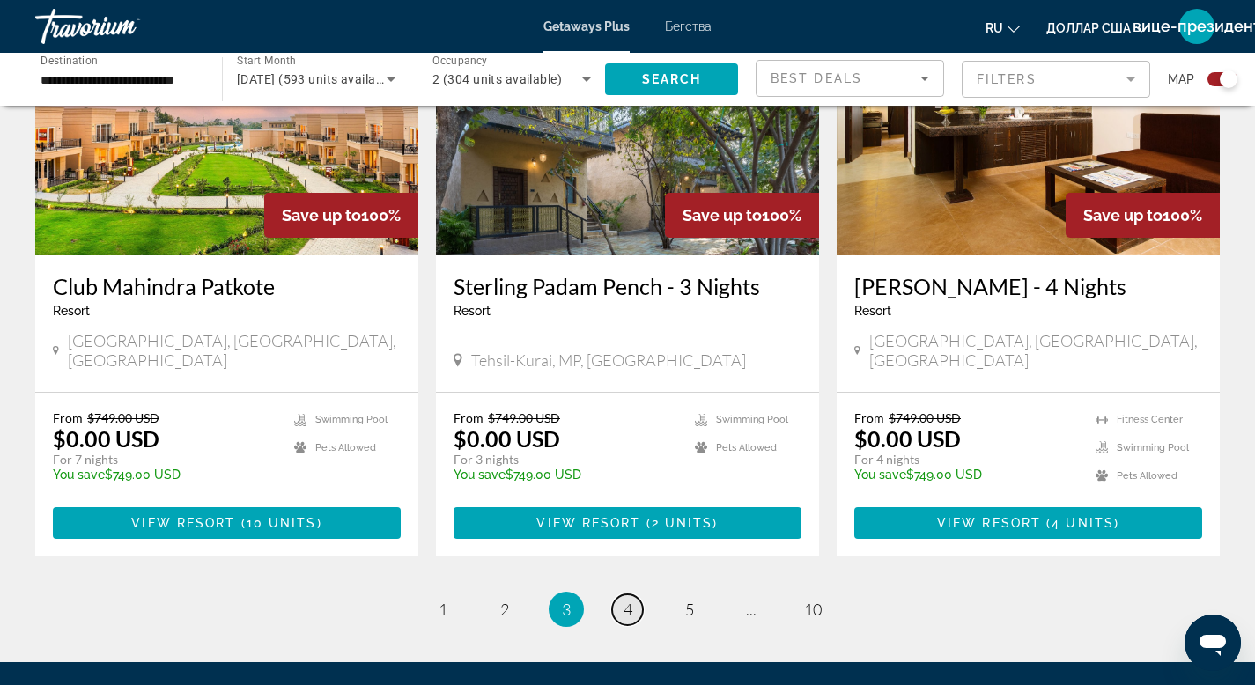
click at [635, 595] on link "page 4" at bounding box center [627, 610] width 31 height 31
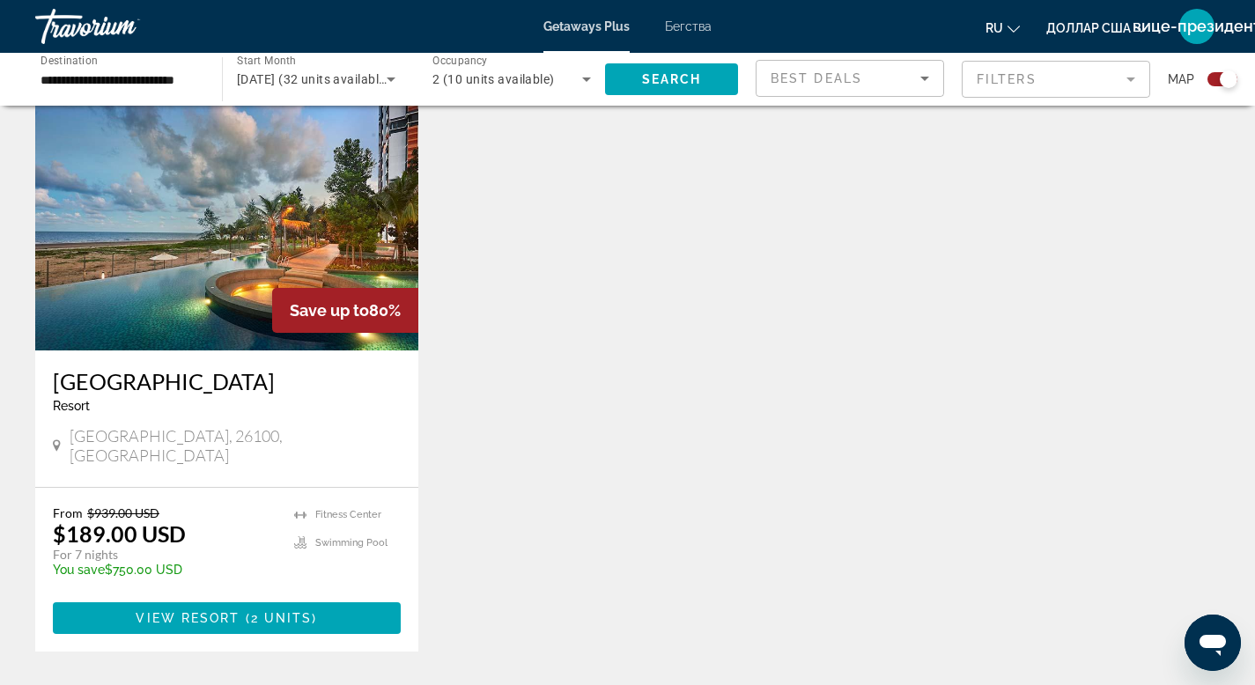
scroll to position [611, 0]
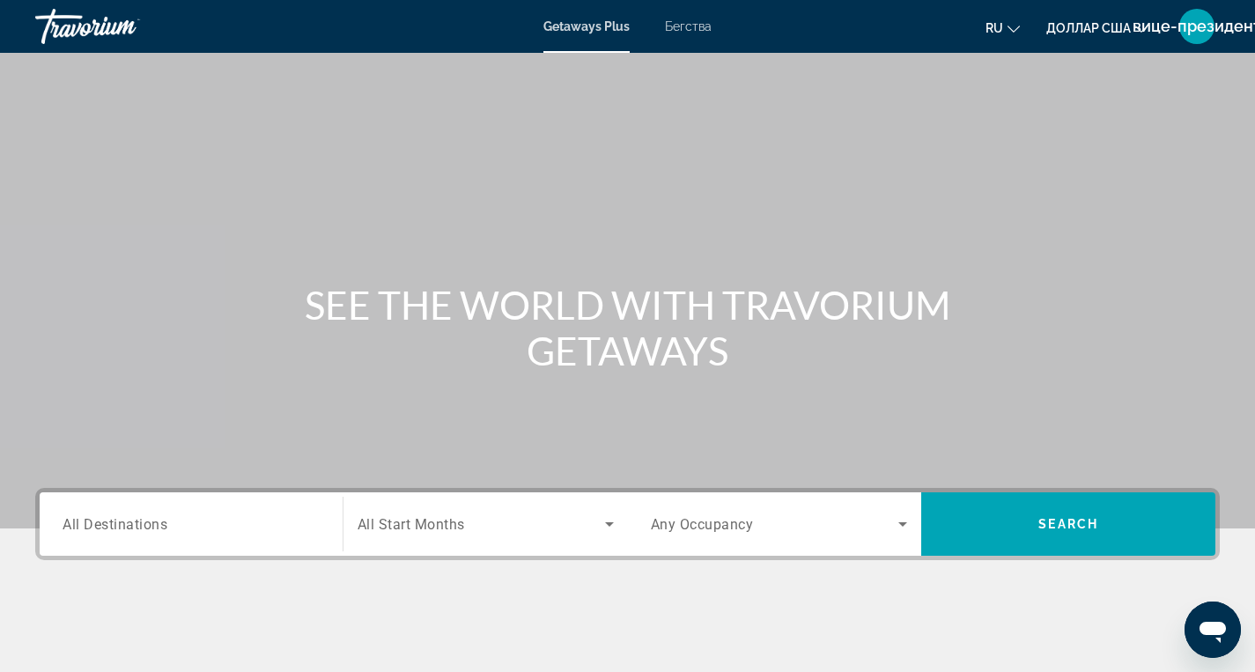
click at [299, 534] on input "Destination All Destinations" at bounding box center [191, 525] width 257 height 21
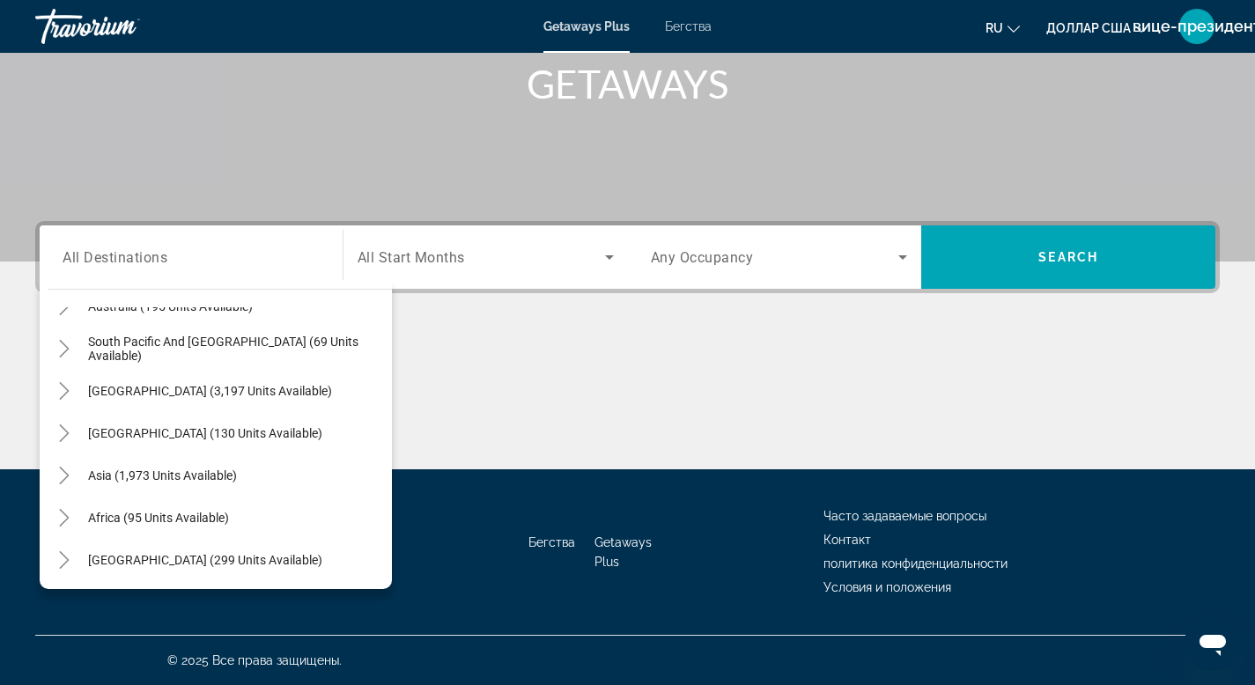
scroll to position [285, 0]
click at [179, 562] on span "Middle East (299 units available)" at bounding box center [205, 559] width 234 height 14
type input "**********"
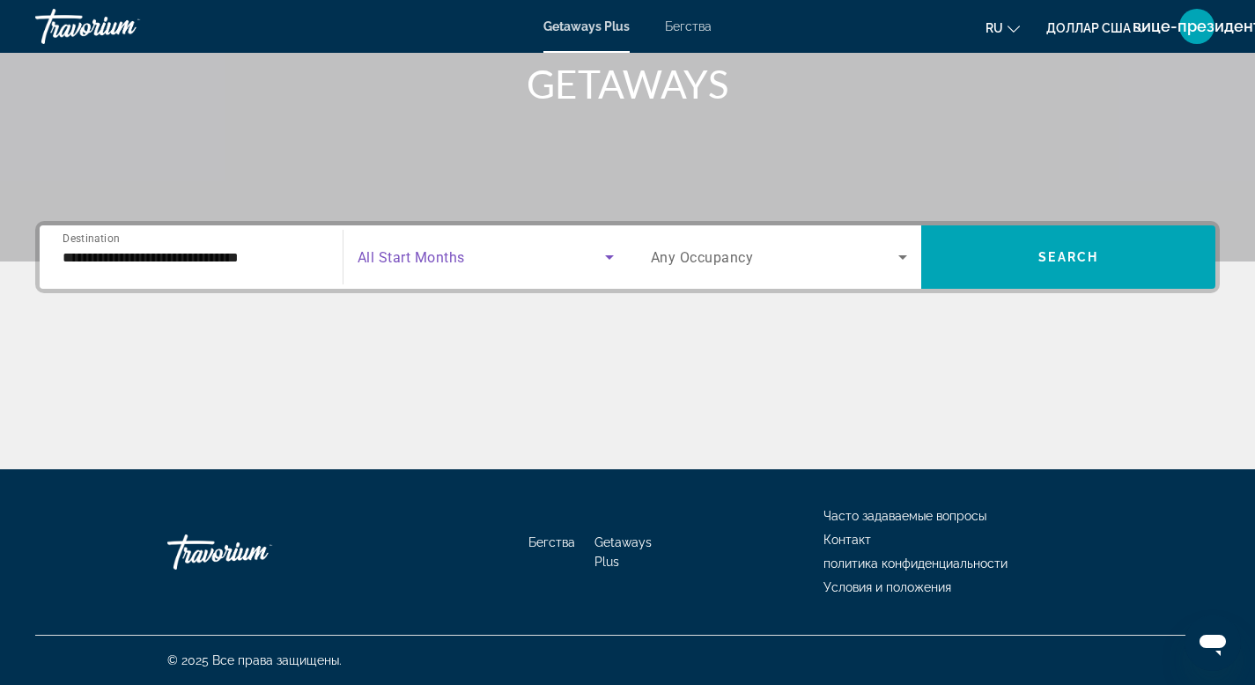
click at [611, 259] on icon "Search widget" at bounding box center [609, 257] width 21 height 21
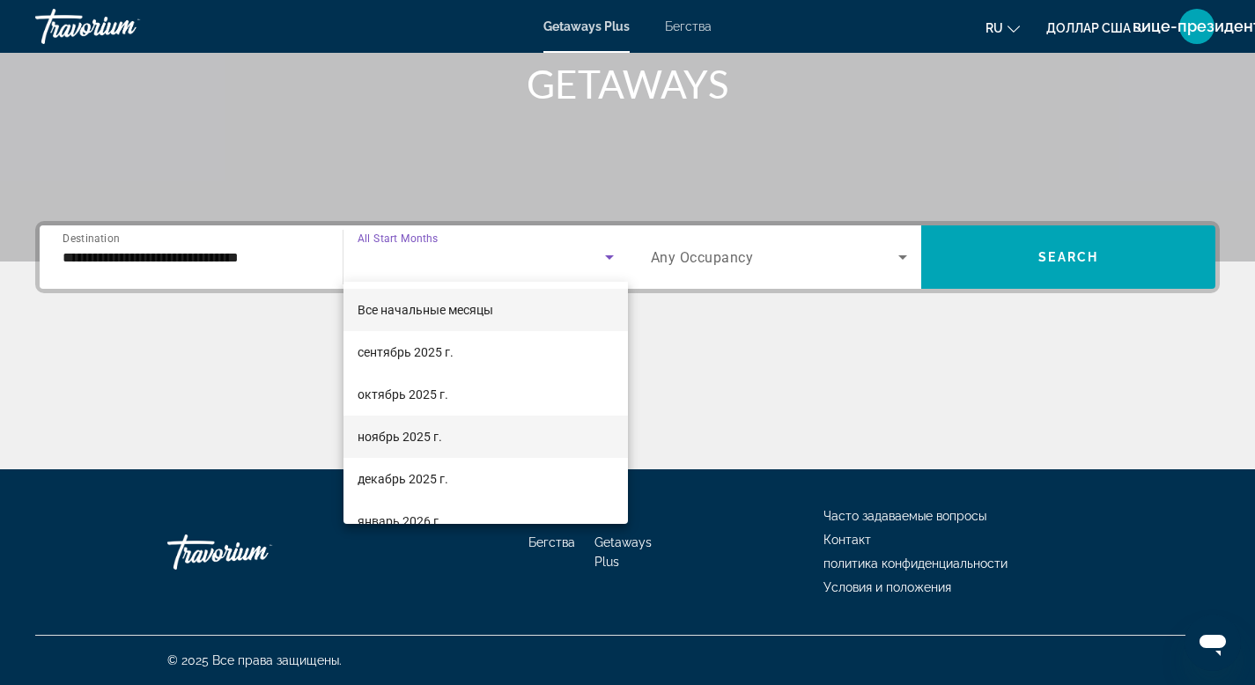
click at [382, 442] on font "ноябрь 2025 г." at bounding box center [400, 437] width 85 height 14
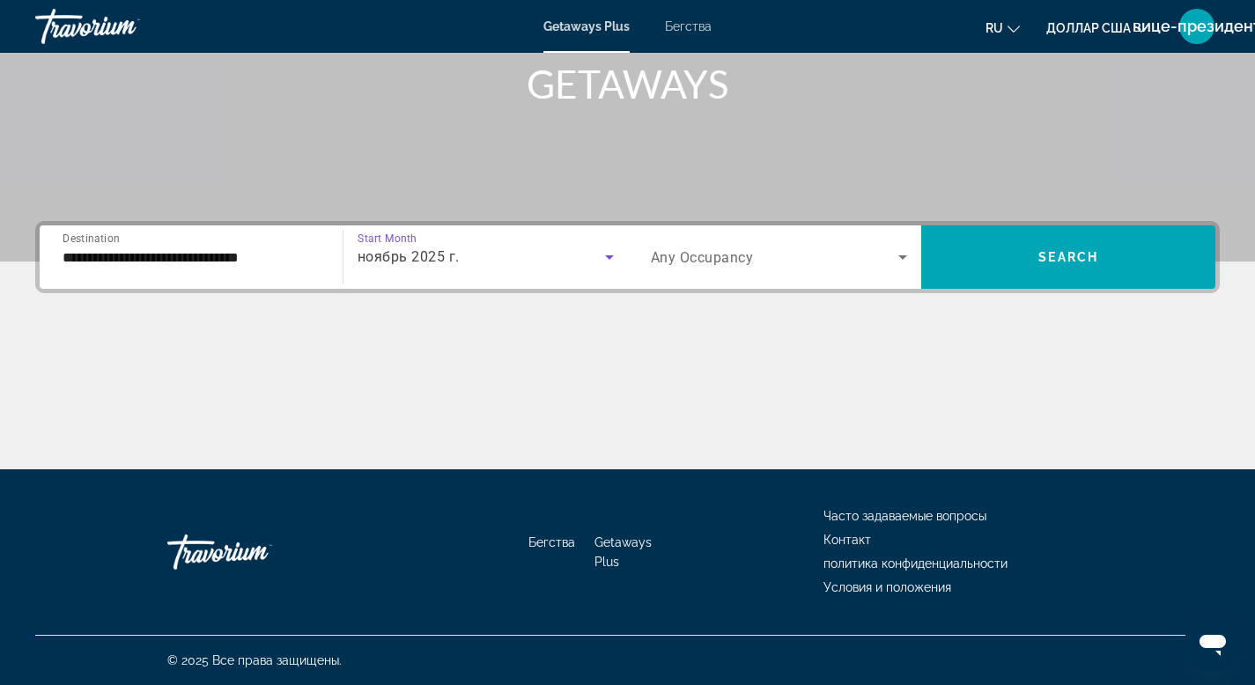
click at [906, 257] on icon "Search widget" at bounding box center [902, 257] width 21 height 21
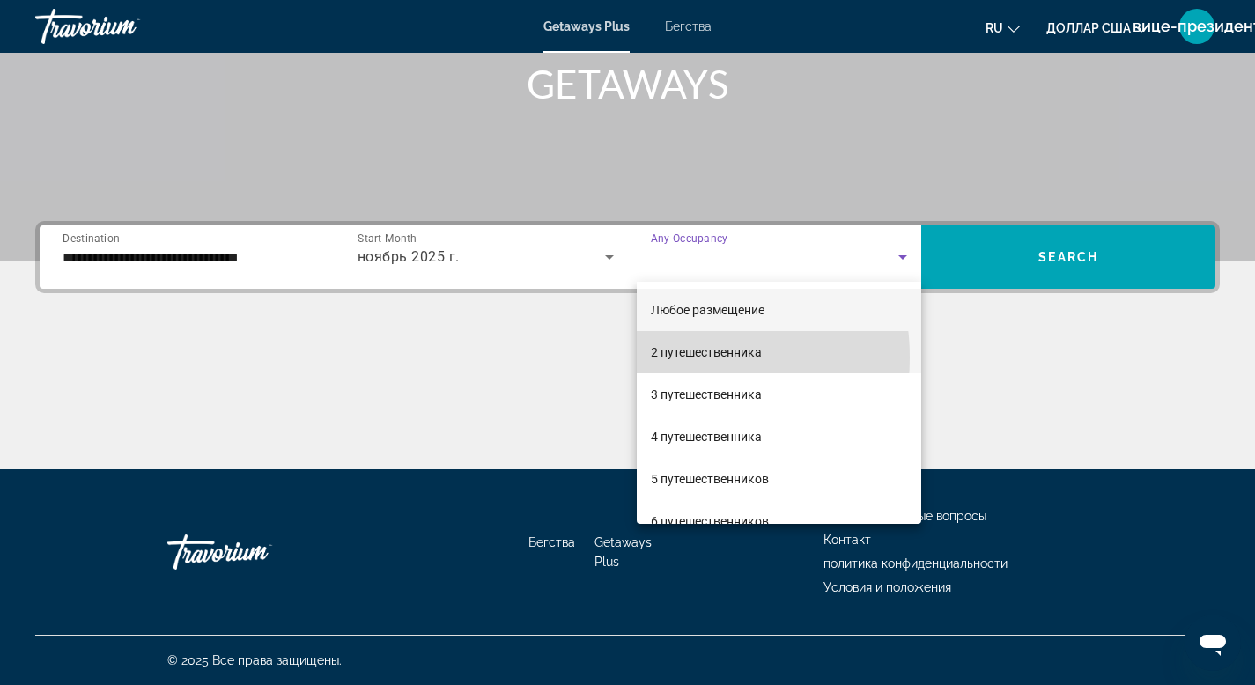
click at [665, 358] on font "2 путешественника" at bounding box center [706, 352] width 111 height 14
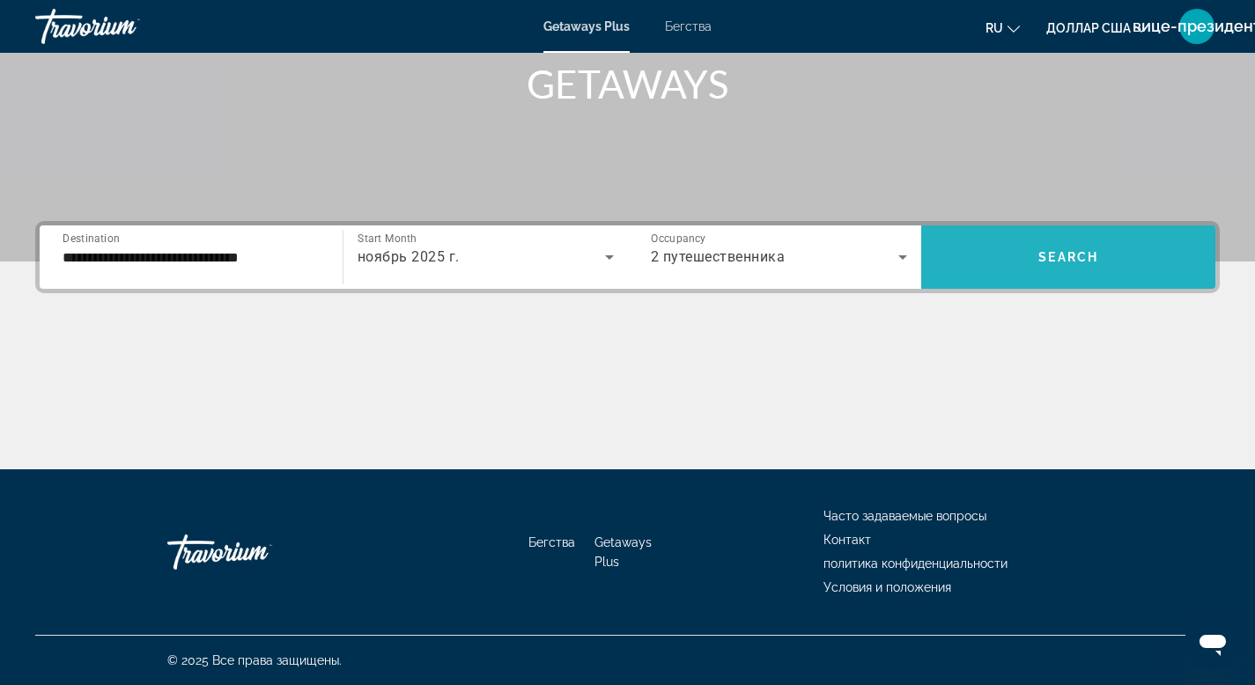
click at [1019, 273] on span "Search widget" at bounding box center [1069, 257] width 294 height 42
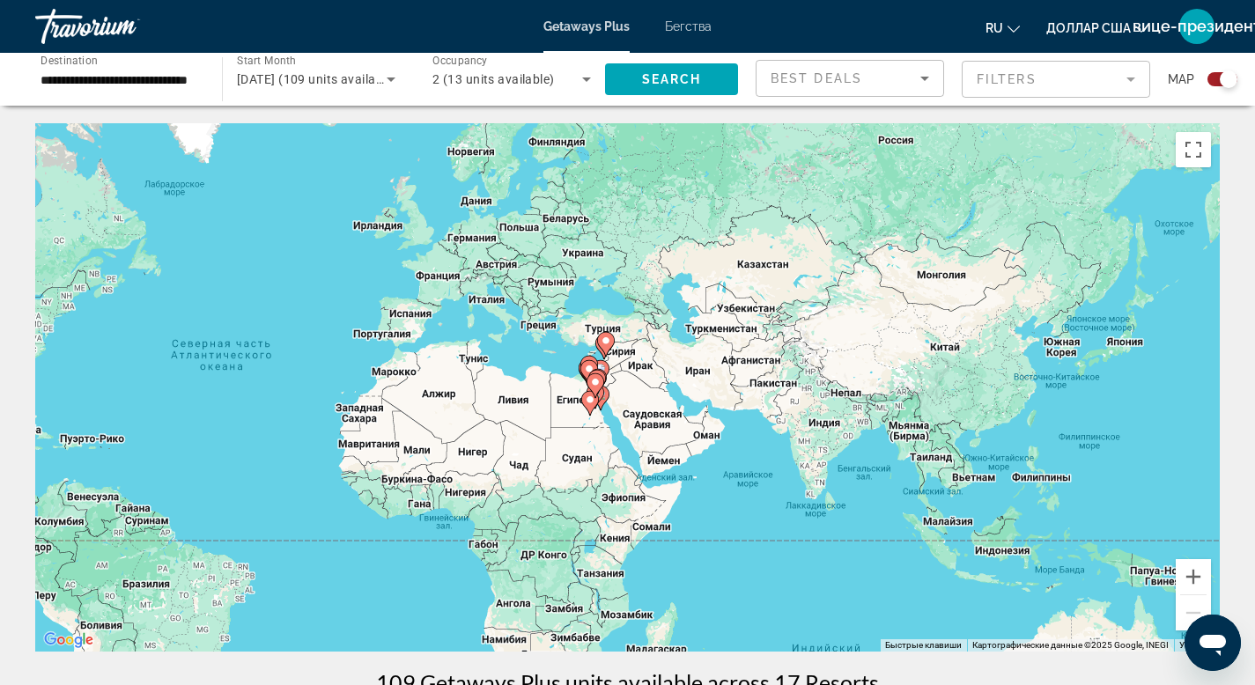
drag, startPoint x: 1158, startPoint y: 442, endPoint x: 800, endPoint y: 438, distance: 357.7
click at [800, 438] on div "Чтобы активировать перетаскивание с помощью клавиатуры, нажмите Alt + Ввод. Пос…" at bounding box center [627, 387] width 1185 height 529
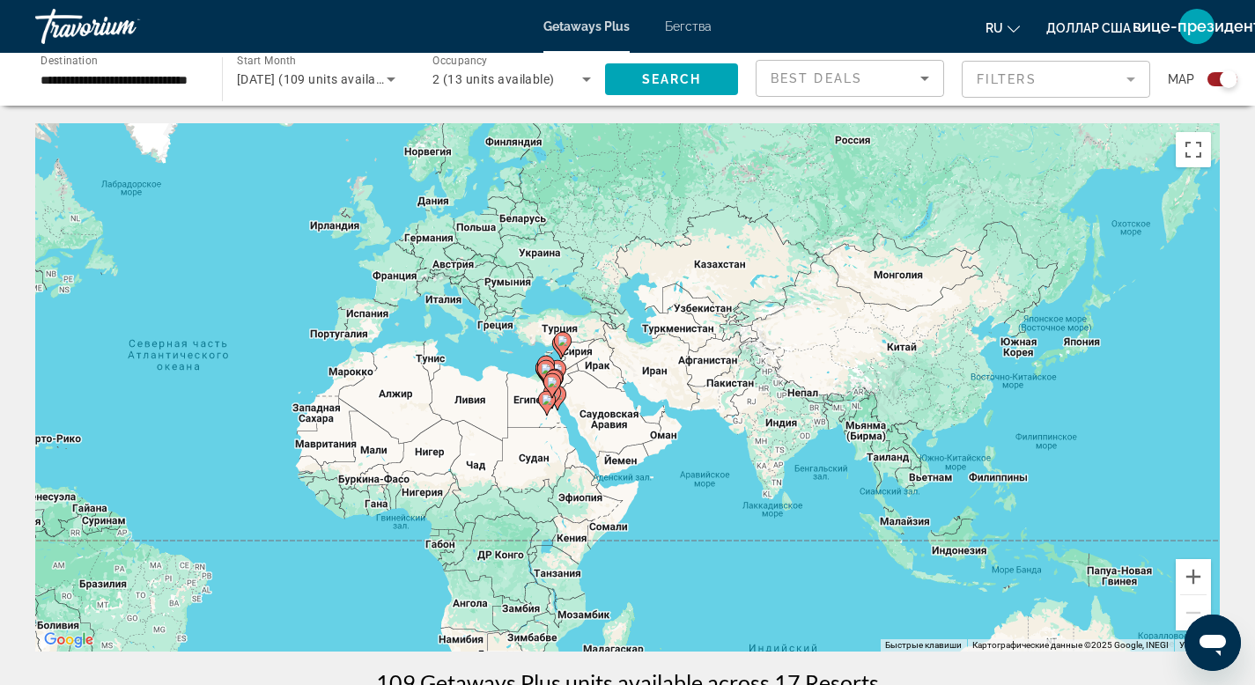
drag, startPoint x: 1091, startPoint y: 433, endPoint x: 1049, endPoint y: 433, distance: 41.4
click at [1049, 433] on div "Чтобы активировать перетаскивание с помощью клавиатуры, нажмите Alt + Ввод. Пос…" at bounding box center [627, 387] width 1185 height 529
click at [203, 84] on div "**********" at bounding box center [119, 80] width 187 height 50
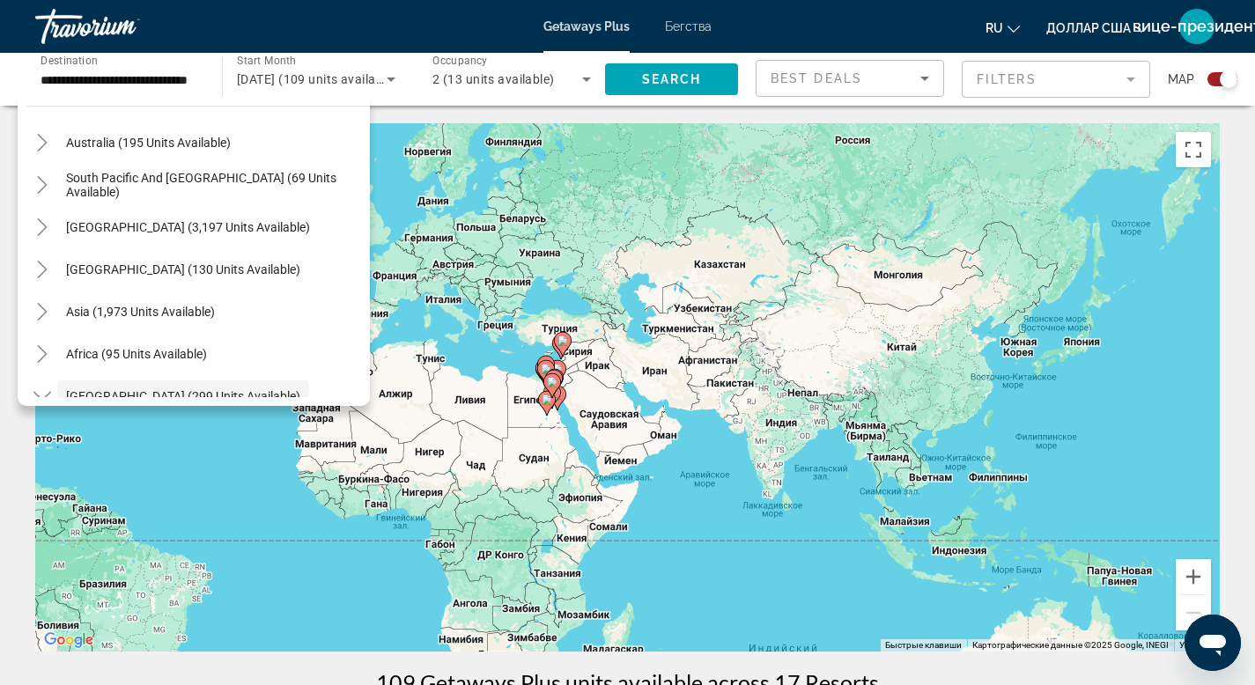
scroll to position [256, 0]
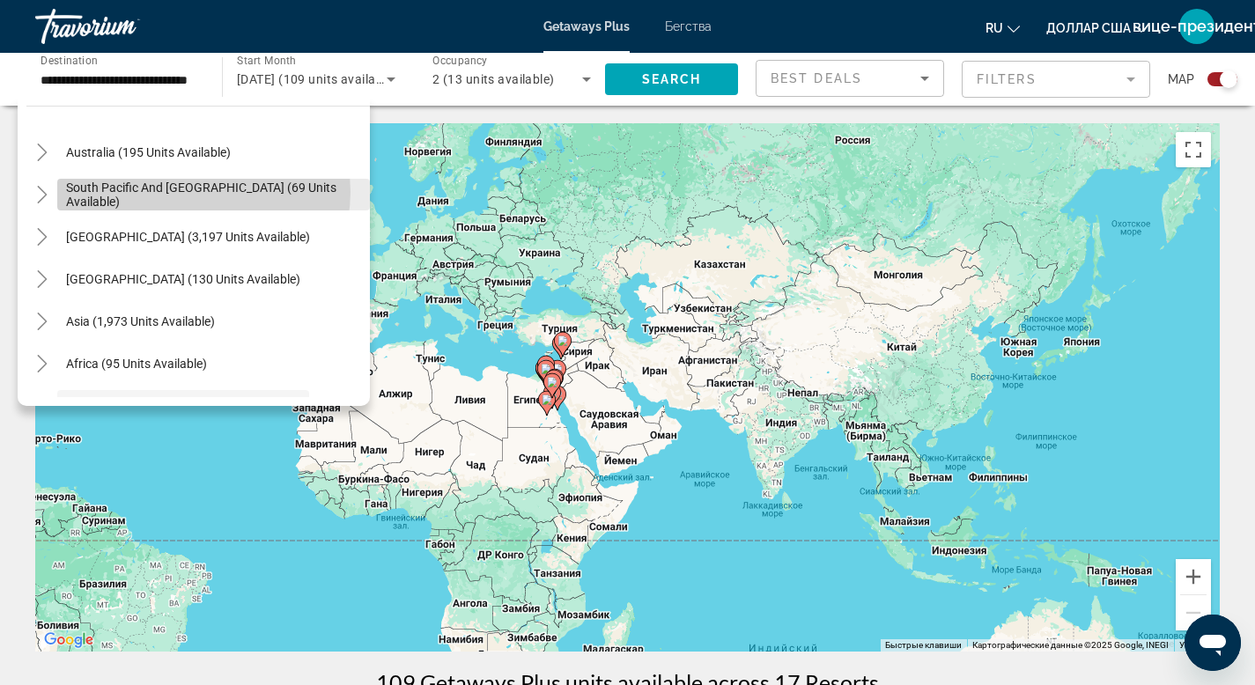
click at [204, 192] on span "South Pacific and Oceania (69 units available)" at bounding box center [213, 195] width 295 height 28
type input "**********"
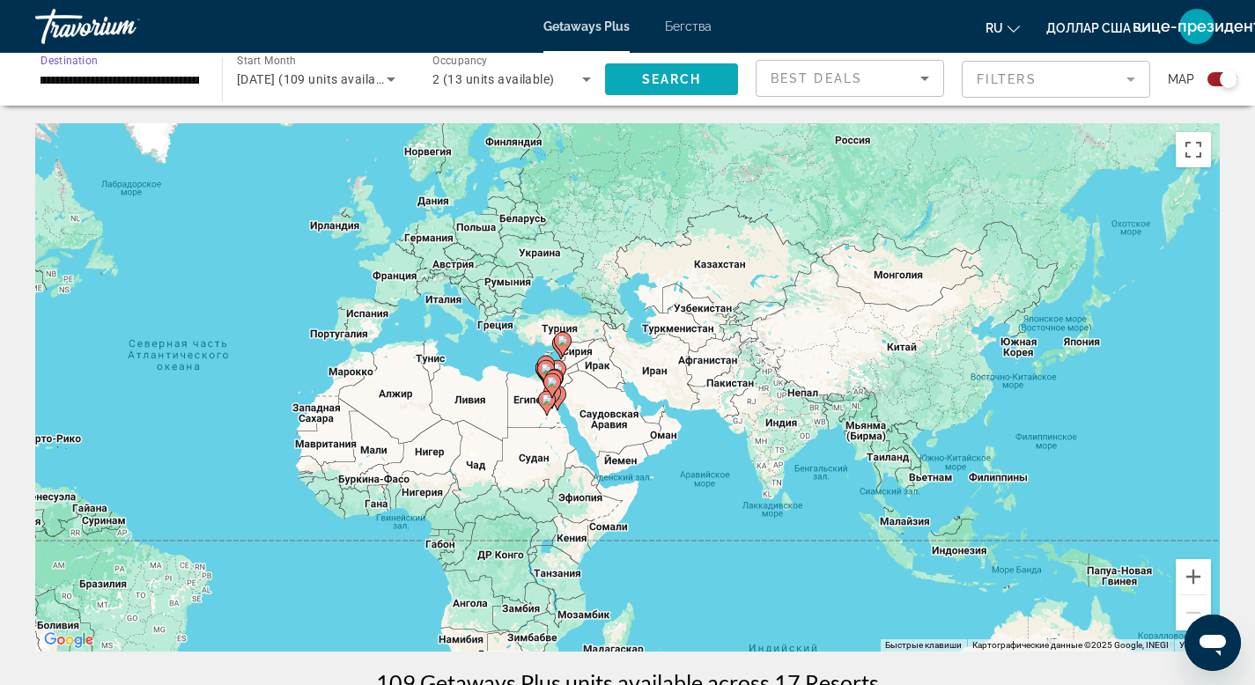
scroll to position [0, 0]
click at [689, 73] on span "Search" at bounding box center [672, 79] width 60 height 14
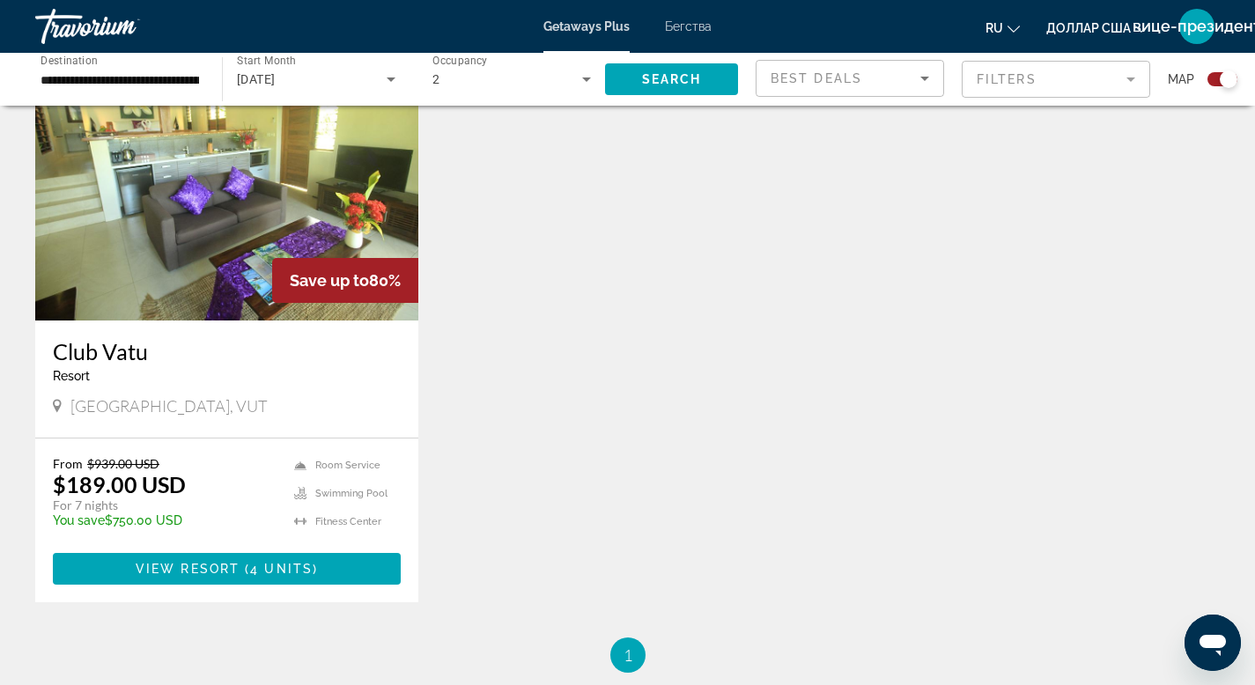
scroll to position [678, 0]
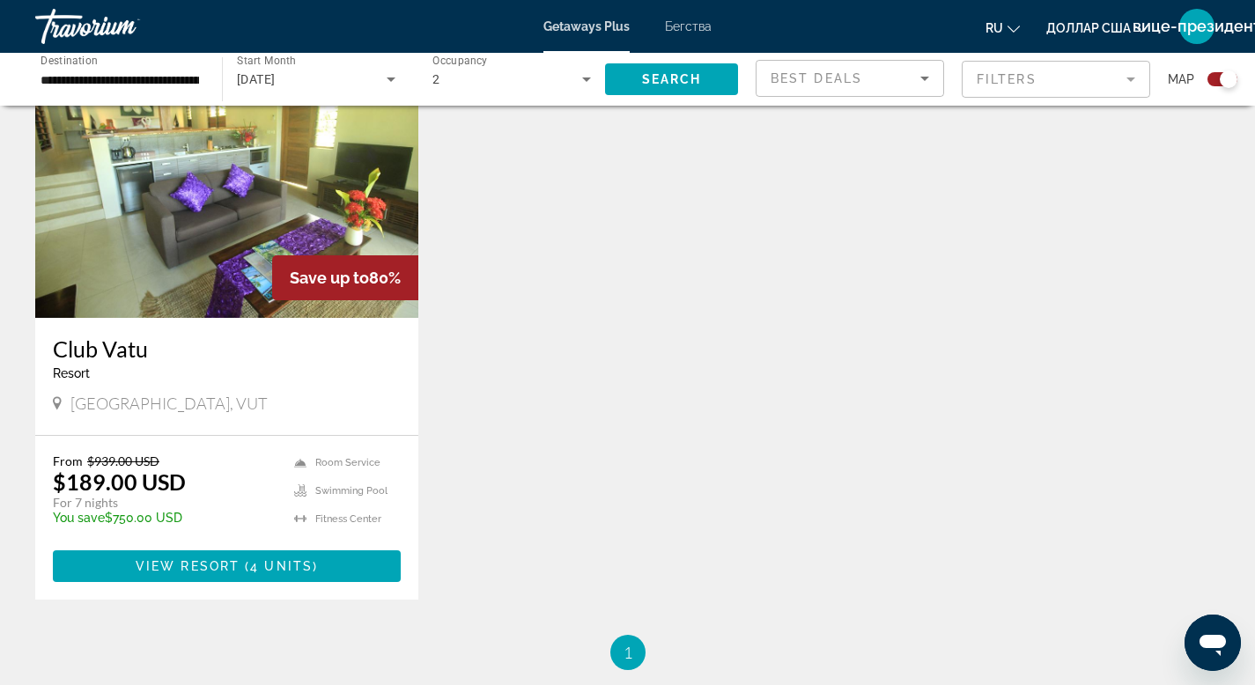
click at [226, 296] on img "Основное содержание" at bounding box center [226, 177] width 383 height 282
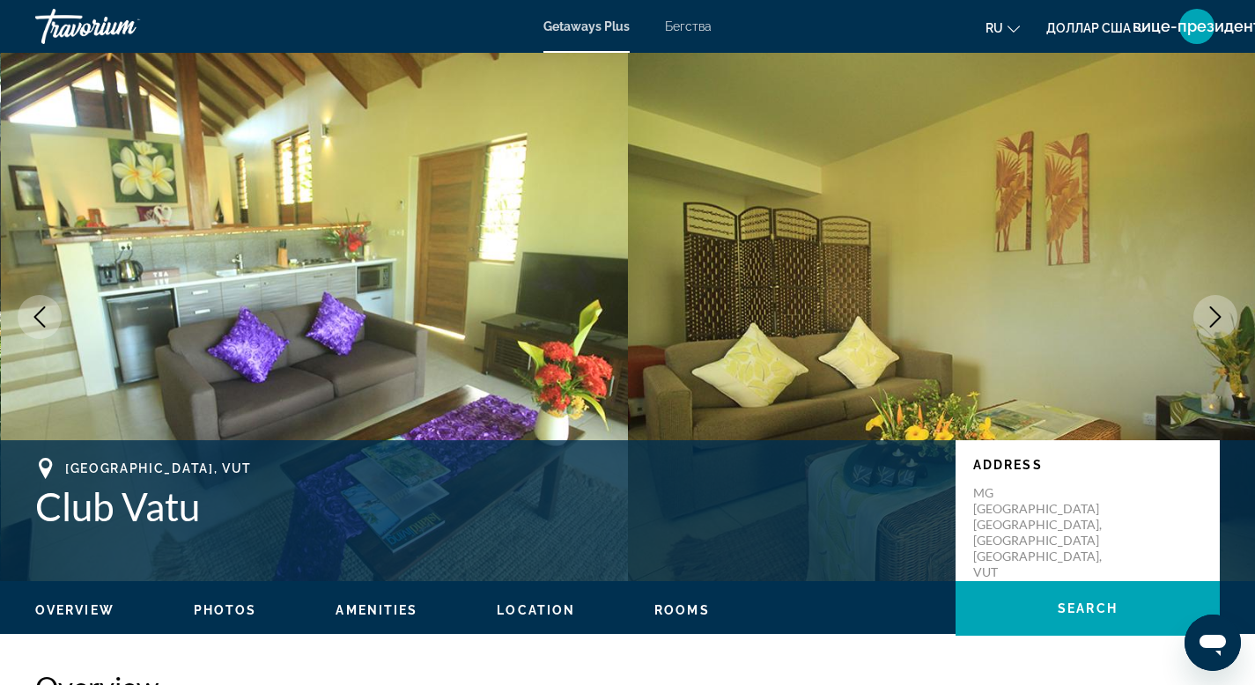
click at [1217, 322] on icon "Next image" at bounding box center [1215, 317] width 21 height 21
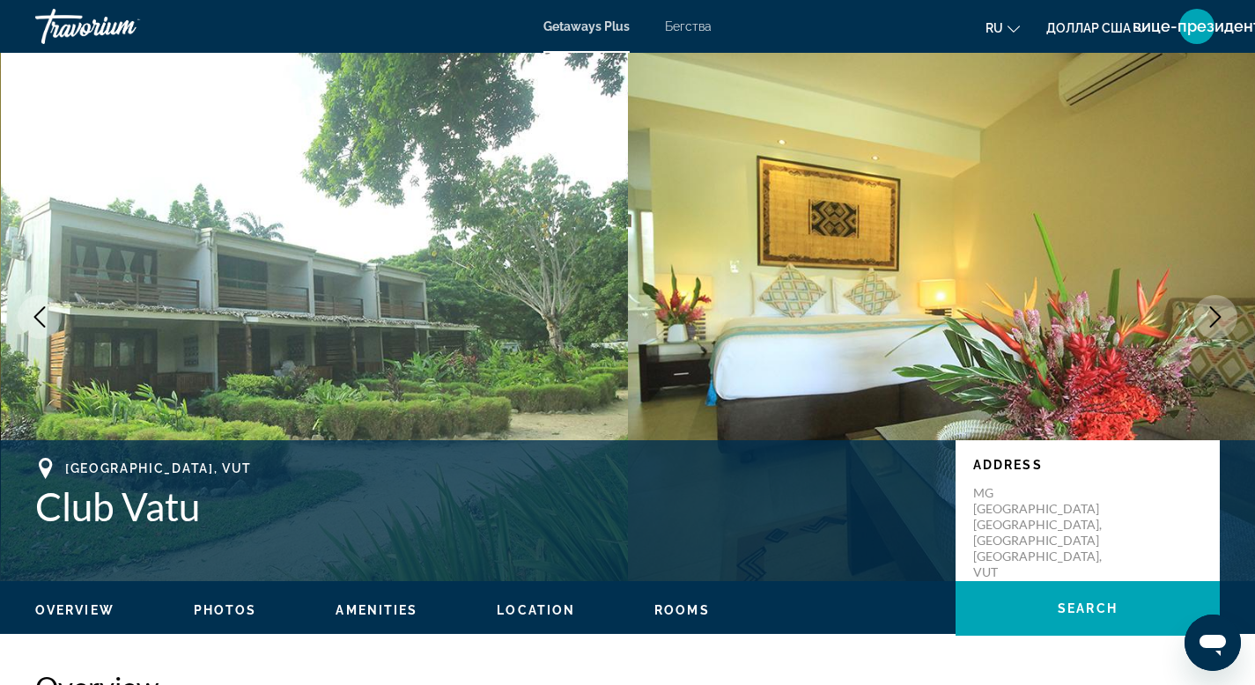
click at [1217, 322] on icon "Next image" at bounding box center [1215, 317] width 21 height 21
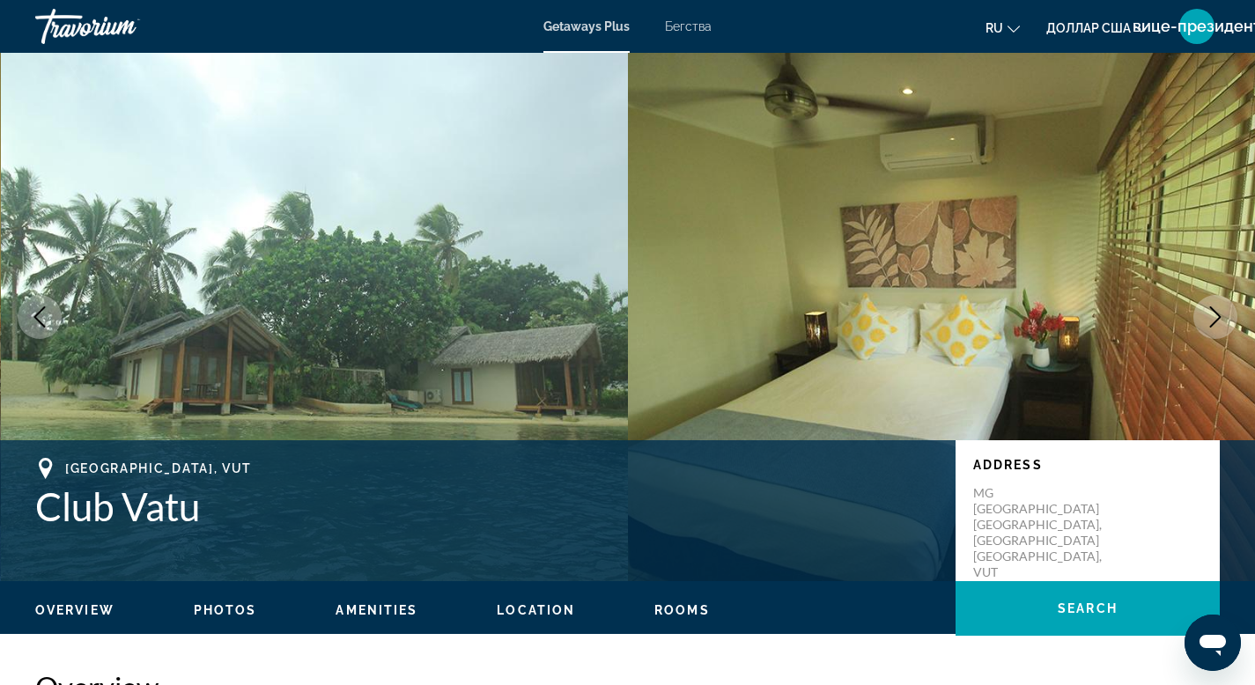
click at [1217, 322] on icon "Next image" at bounding box center [1215, 317] width 21 height 21
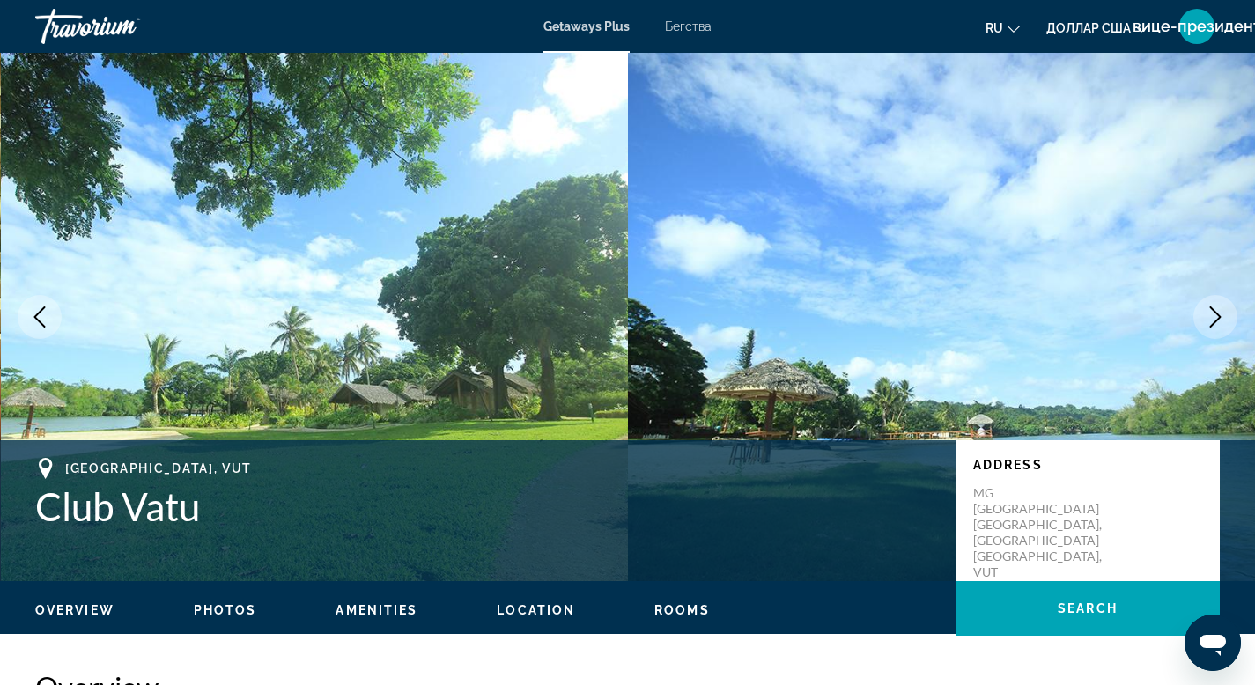
click at [1217, 322] on icon "Next image" at bounding box center [1215, 317] width 21 height 21
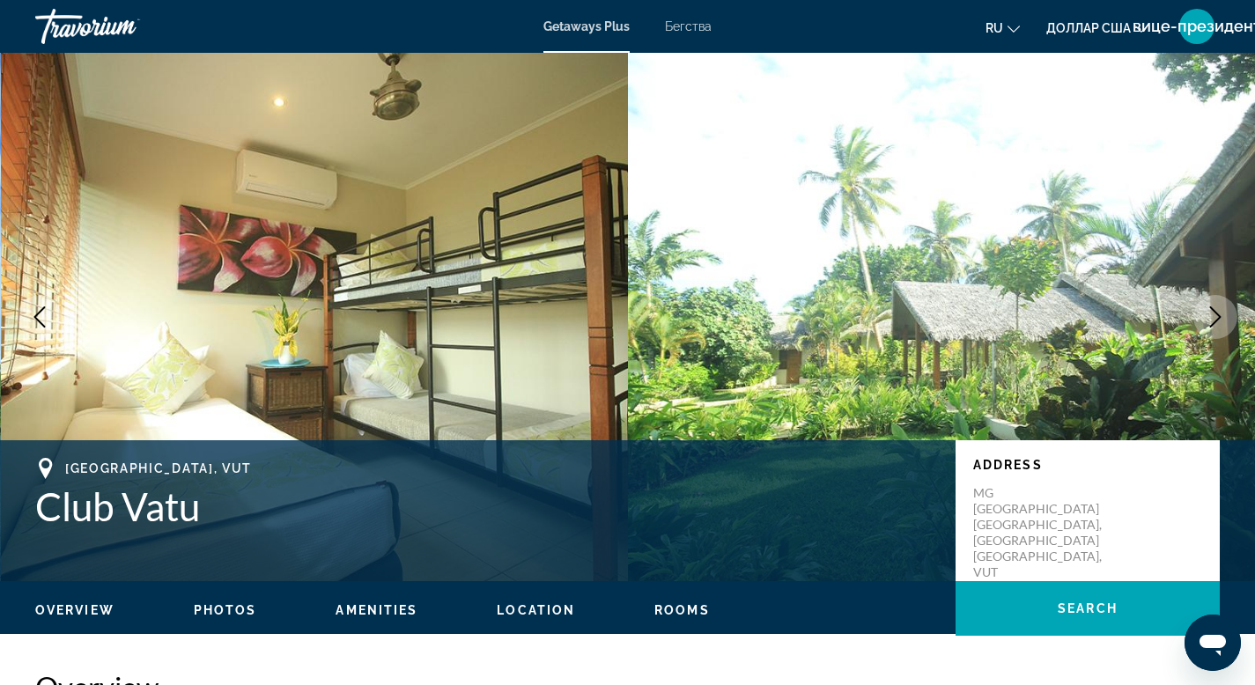
click at [1217, 322] on icon "Next image" at bounding box center [1215, 317] width 21 height 21
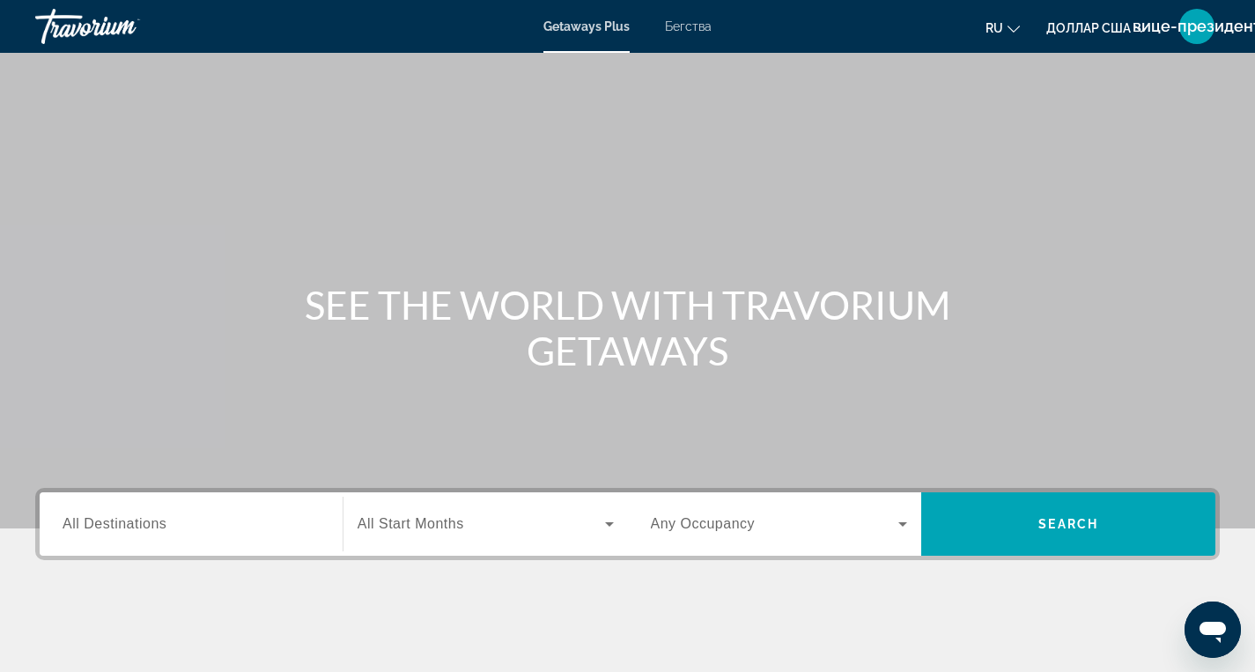
click at [326, 524] on div "Destination All Destinations" at bounding box center [190, 525] width 285 height 50
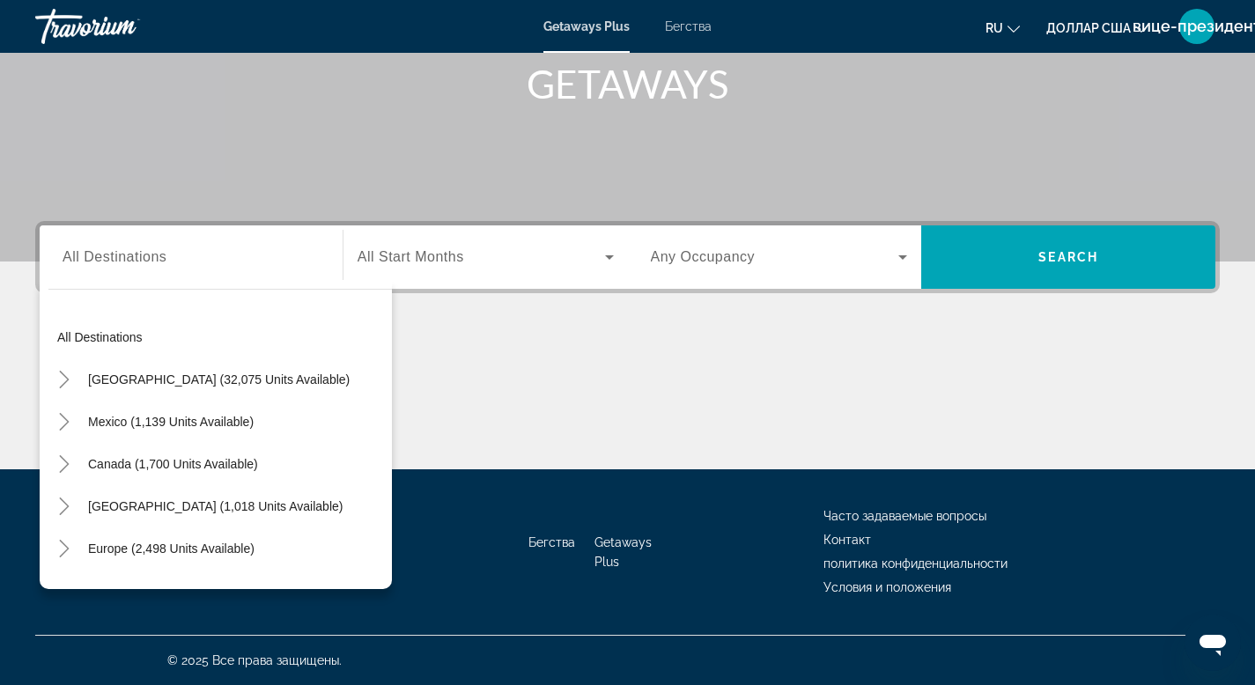
scroll to position [4, 0]
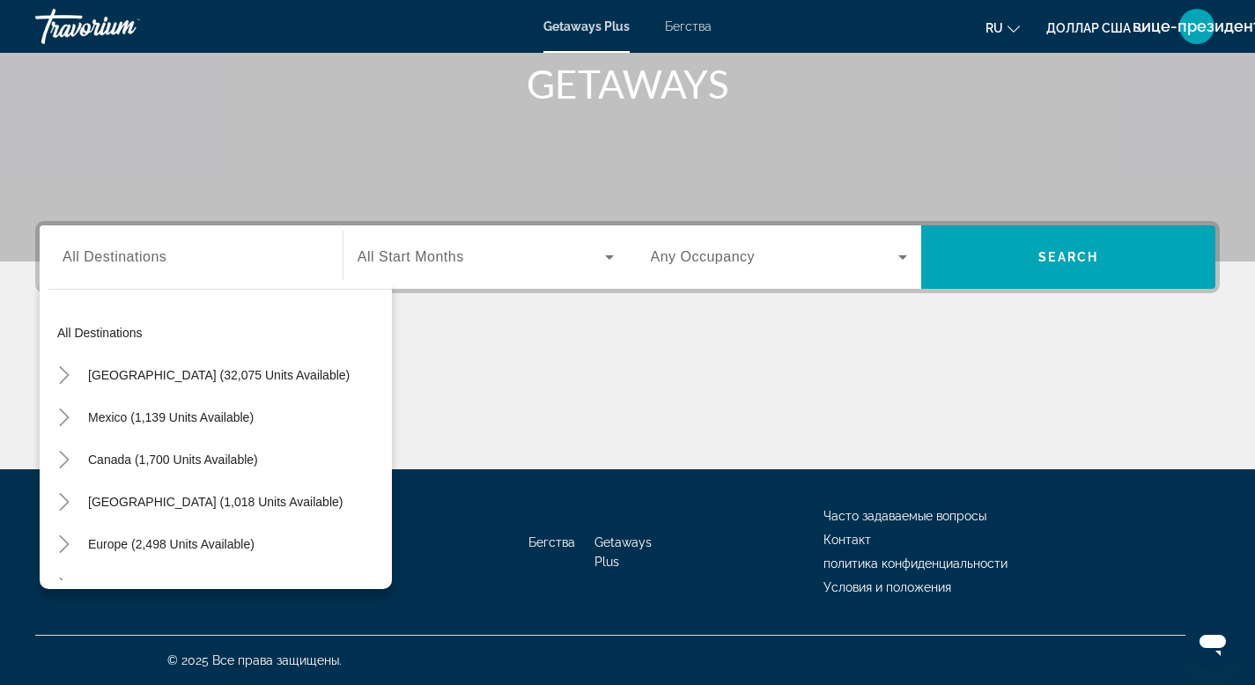
drag, startPoint x: 300, startPoint y: 379, endPoint x: 284, endPoint y: 378, distance: 16.8
click at [286, 379] on button "[GEOGRAPHIC_DATA] (32,075 units available)" at bounding box center [218, 375] width 279 height 32
type input "**********"
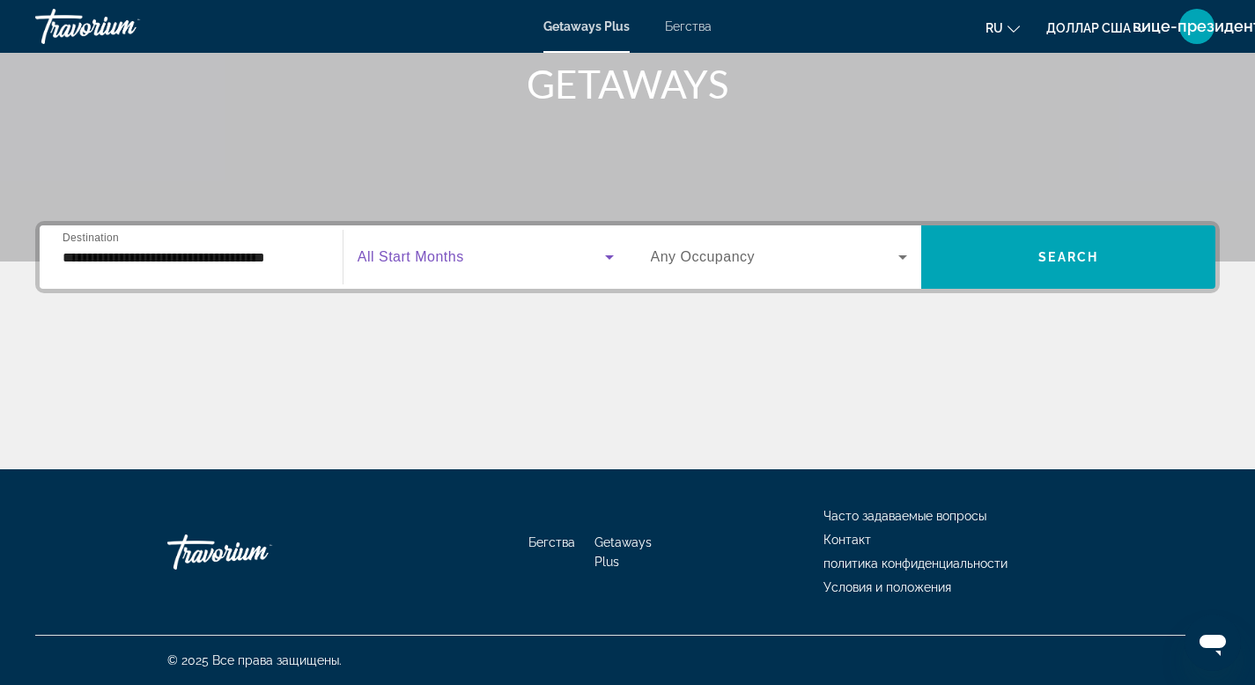
click at [607, 256] on icon "Виджет поиска" at bounding box center [609, 258] width 9 height 4
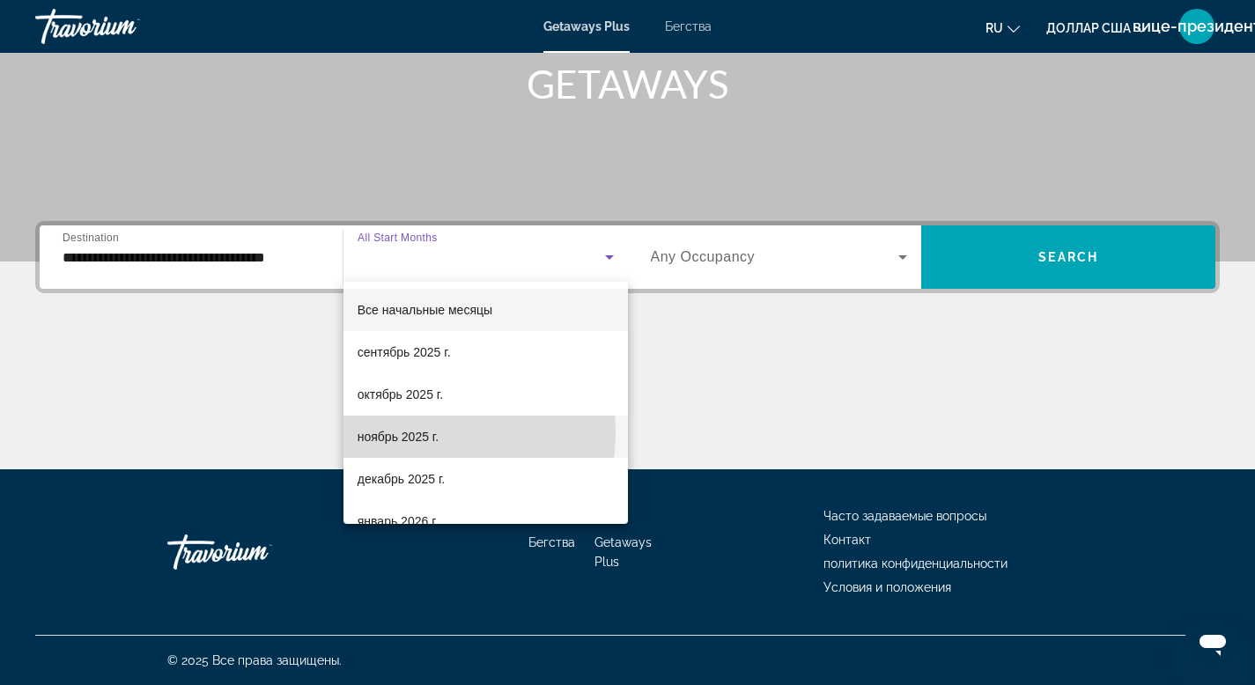
click at [414, 433] on font "ноябрь 2025 г." at bounding box center [398, 437] width 81 height 14
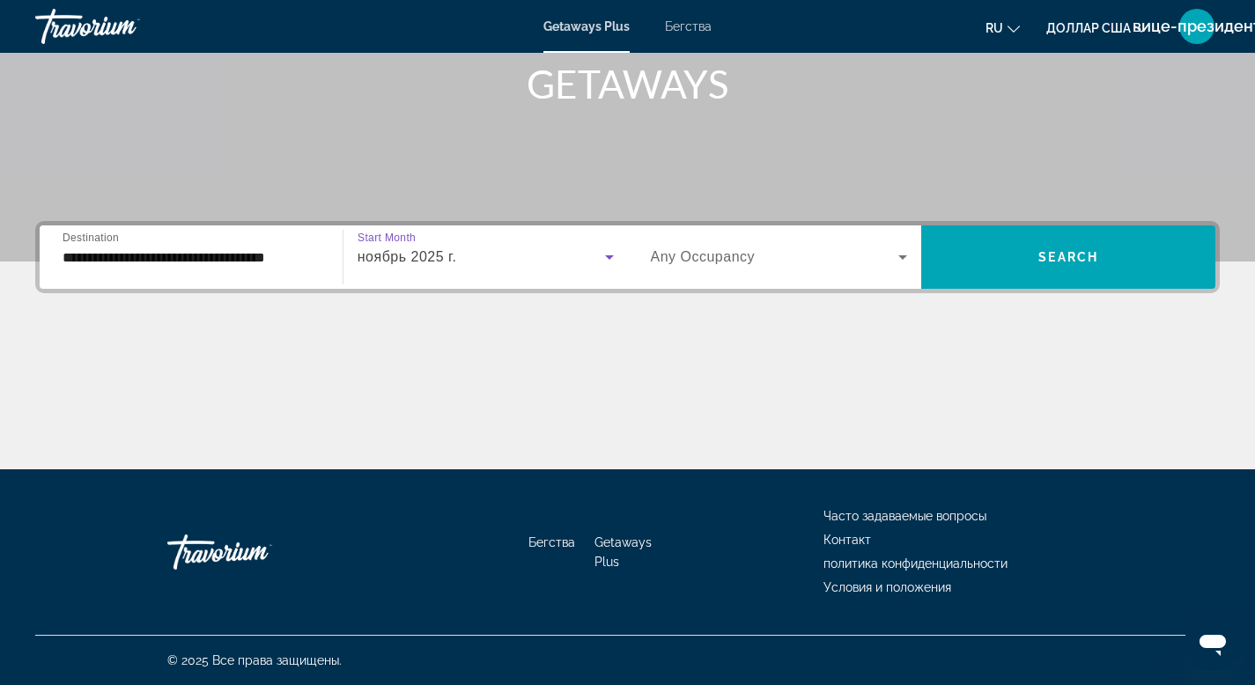
click at [902, 258] on icon "Виджет поиска" at bounding box center [903, 258] width 9 height 4
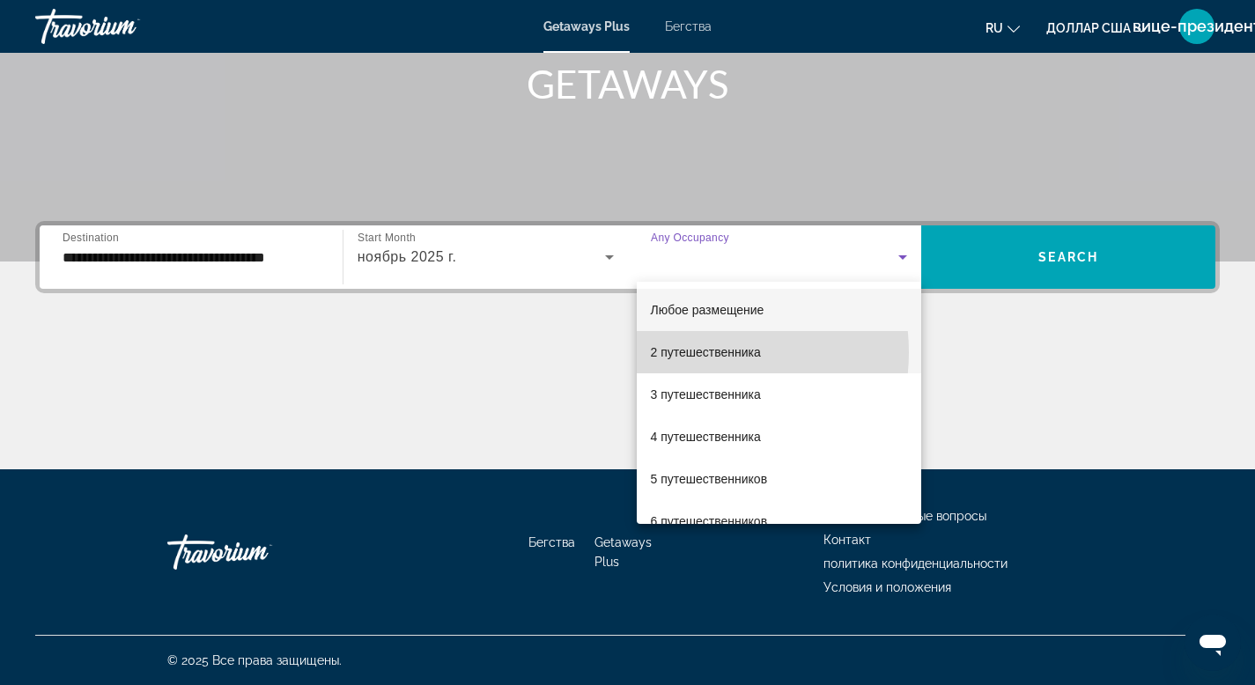
click at [700, 352] on font "2 путешественника" at bounding box center [706, 352] width 110 height 14
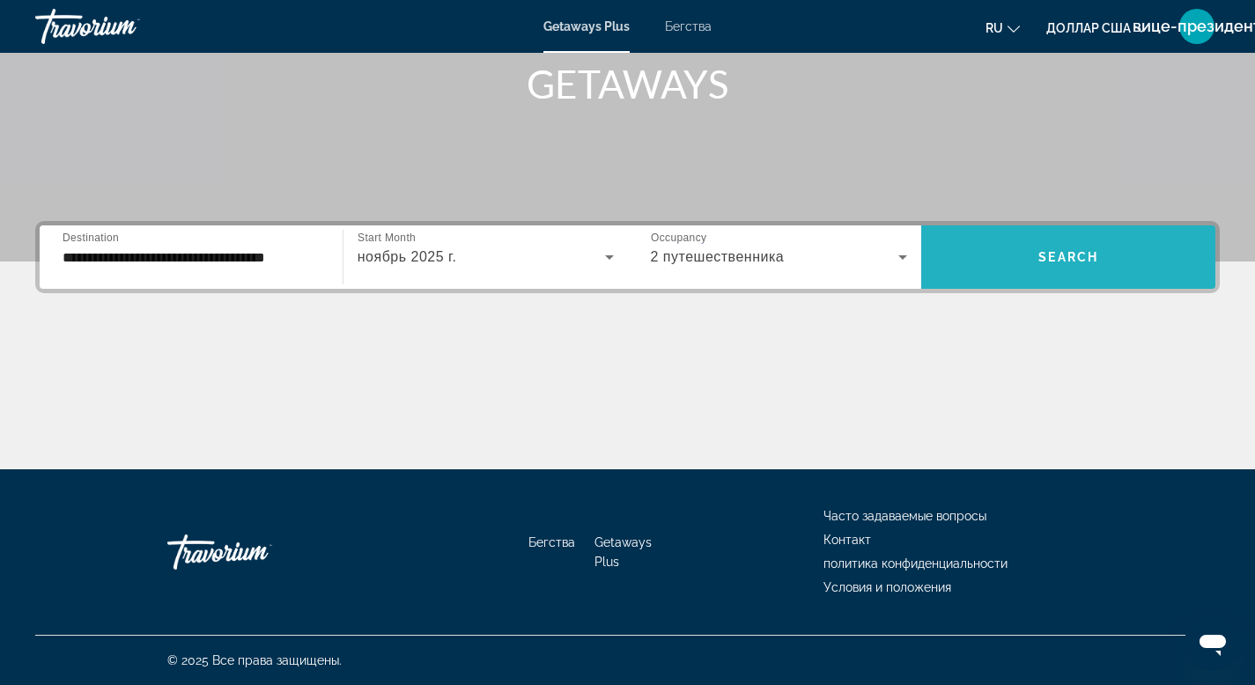
click at [1043, 254] on span "Search" at bounding box center [1069, 257] width 60 height 14
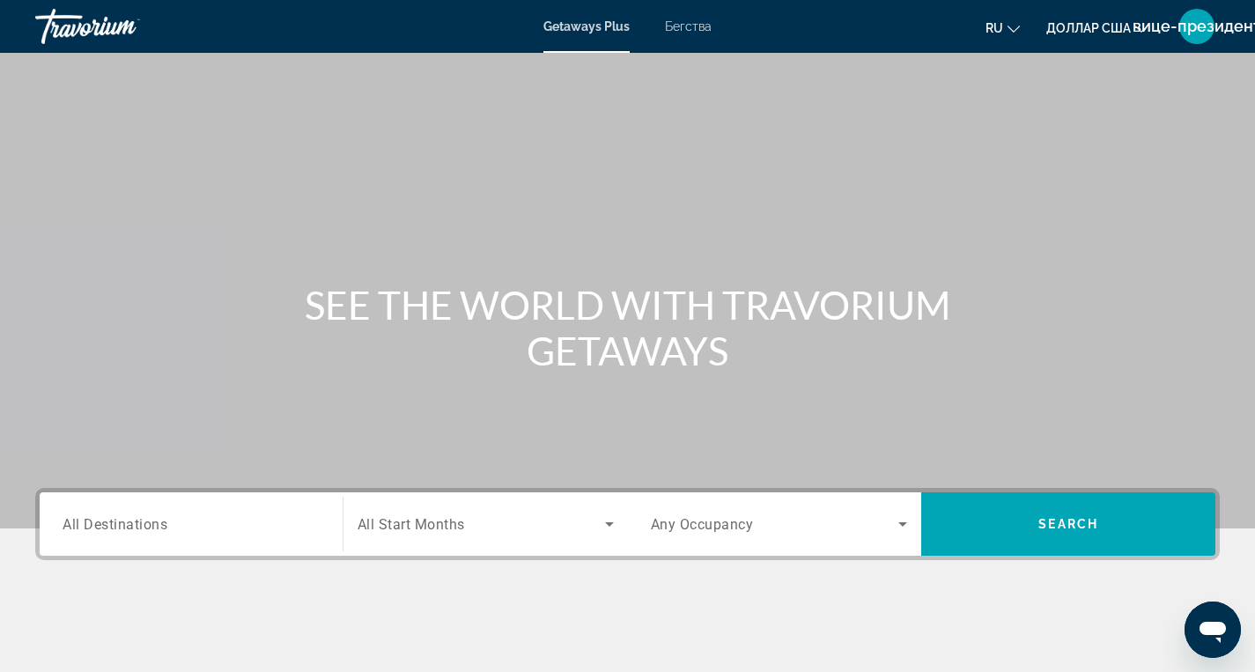
click at [320, 527] on div "Destination All Destinations" at bounding box center [190, 525] width 285 height 50
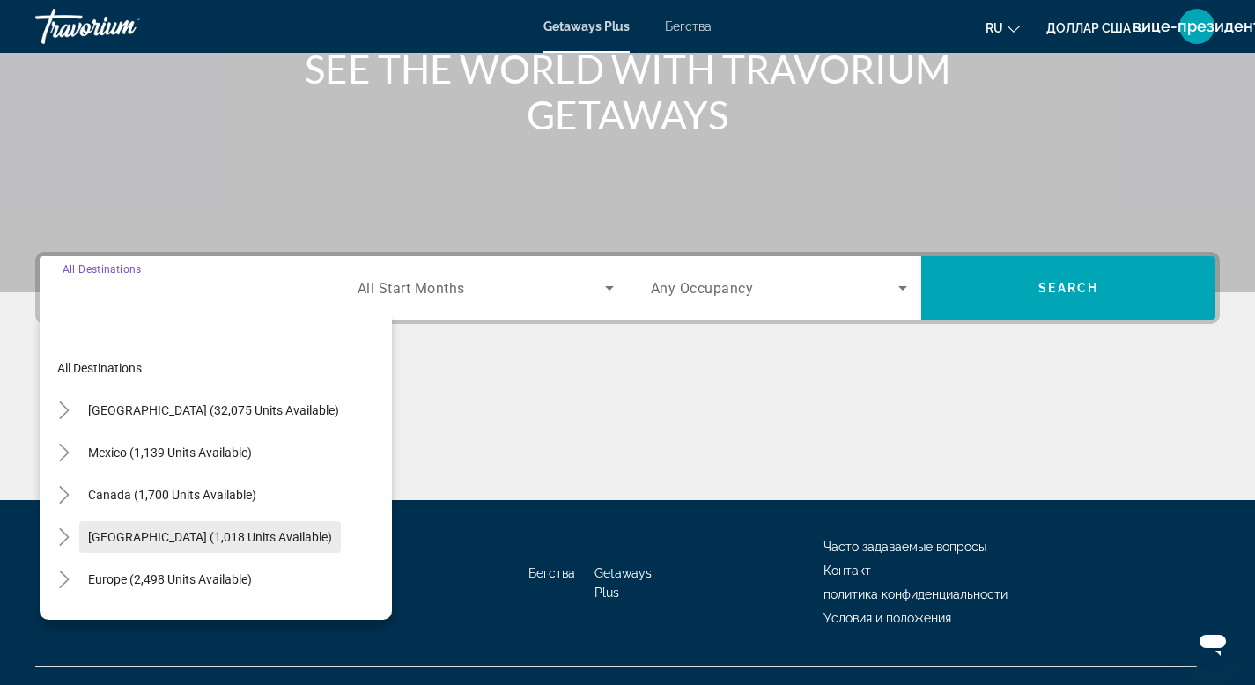
scroll to position [267, 0]
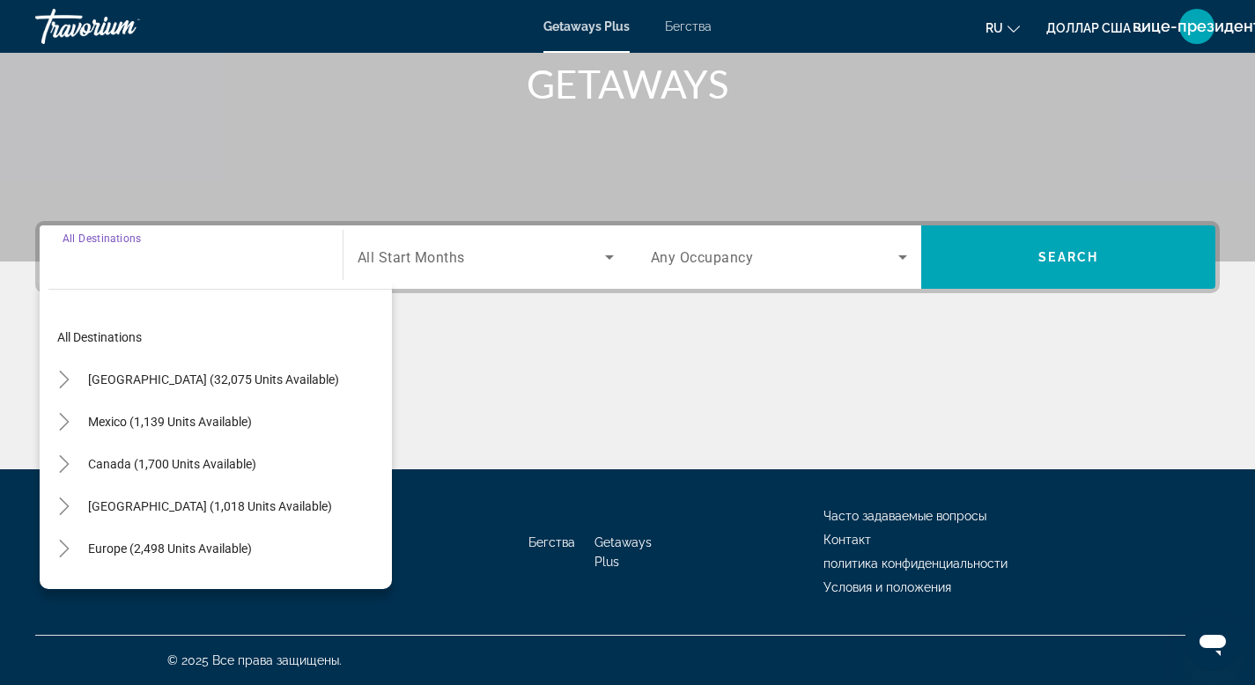
click at [270, 421] on div "Mexico (1,139 units available)" at bounding box center [220, 422] width 344 height 42
click at [226, 418] on span "Mexico (1,139 units available)" at bounding box center [170, 422] width 164 height 14
type input "**********"
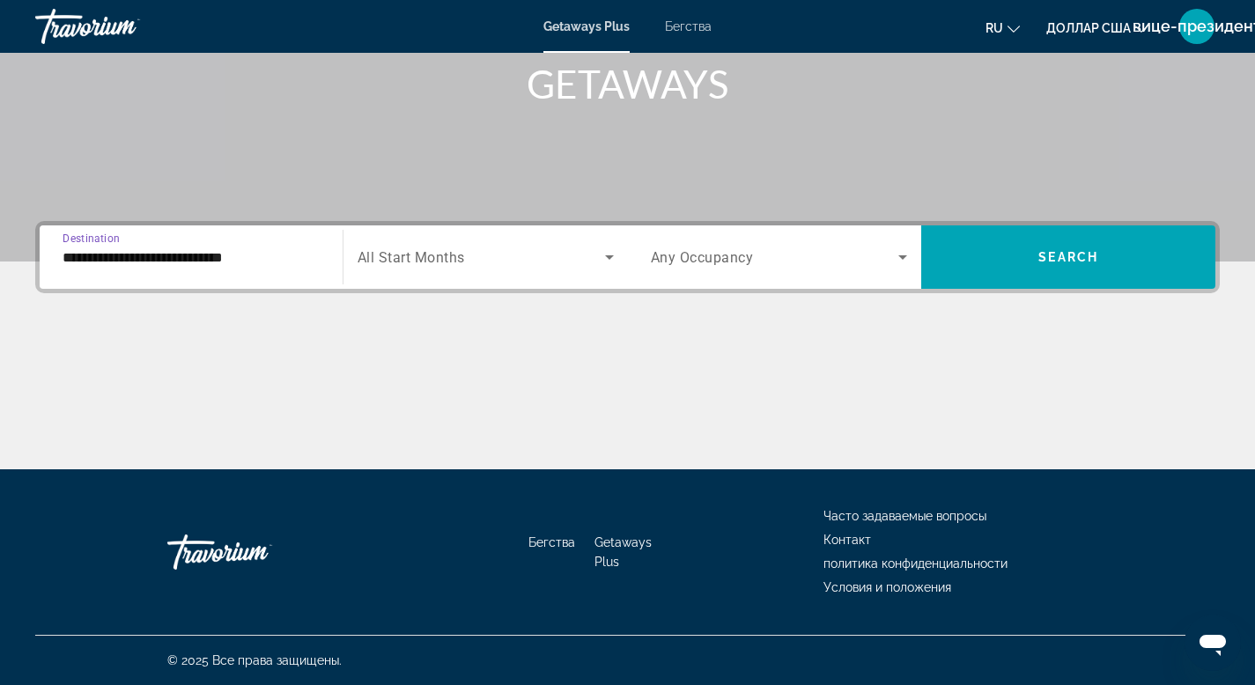
click at [611, 257] on icon "Search widget" at bounding box center [609, 258] width 9 height 4
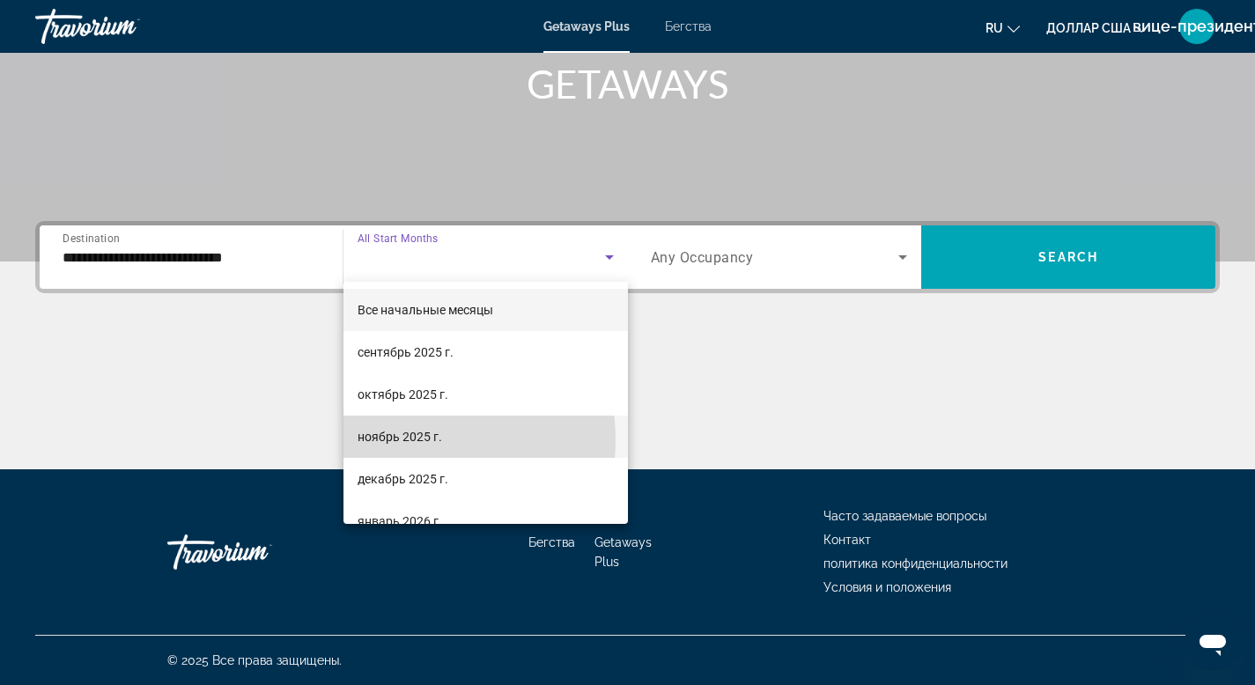
click at [396, 441] on font "ноябрь 2025 г." at bounding box center [400, 437] width 85 height 14
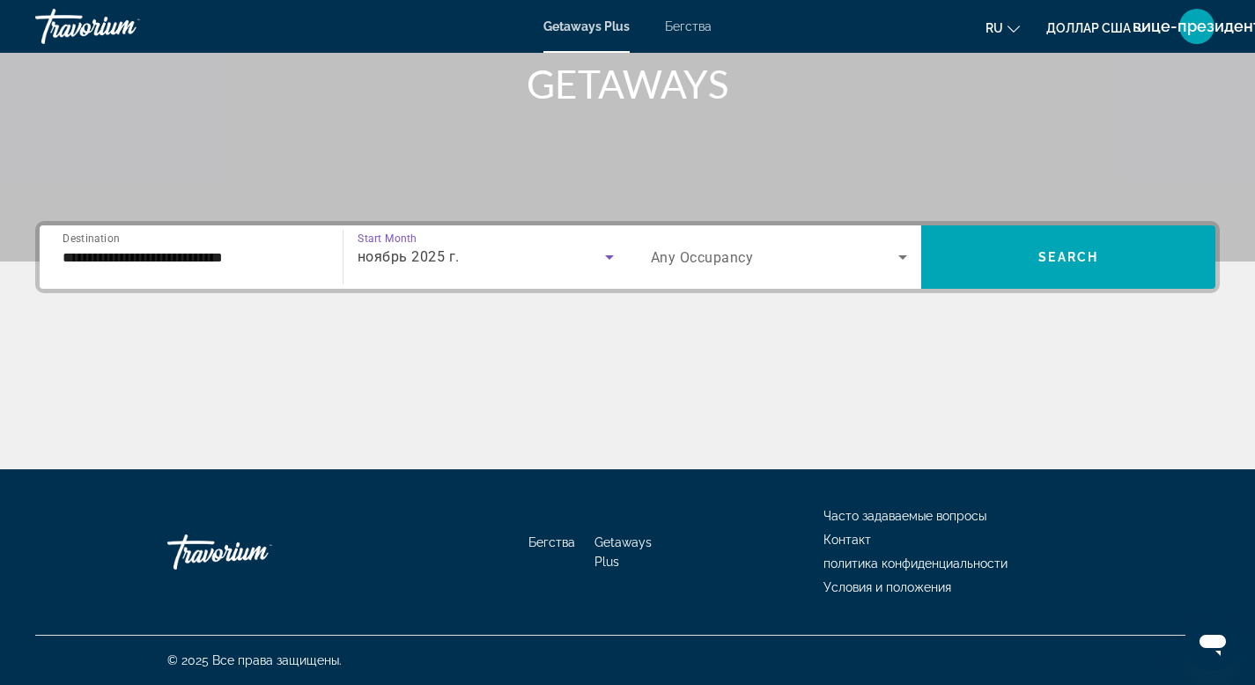
click at [904, 256] on icon "Search widget" at bounding box center [903, 258] width 9 height 4
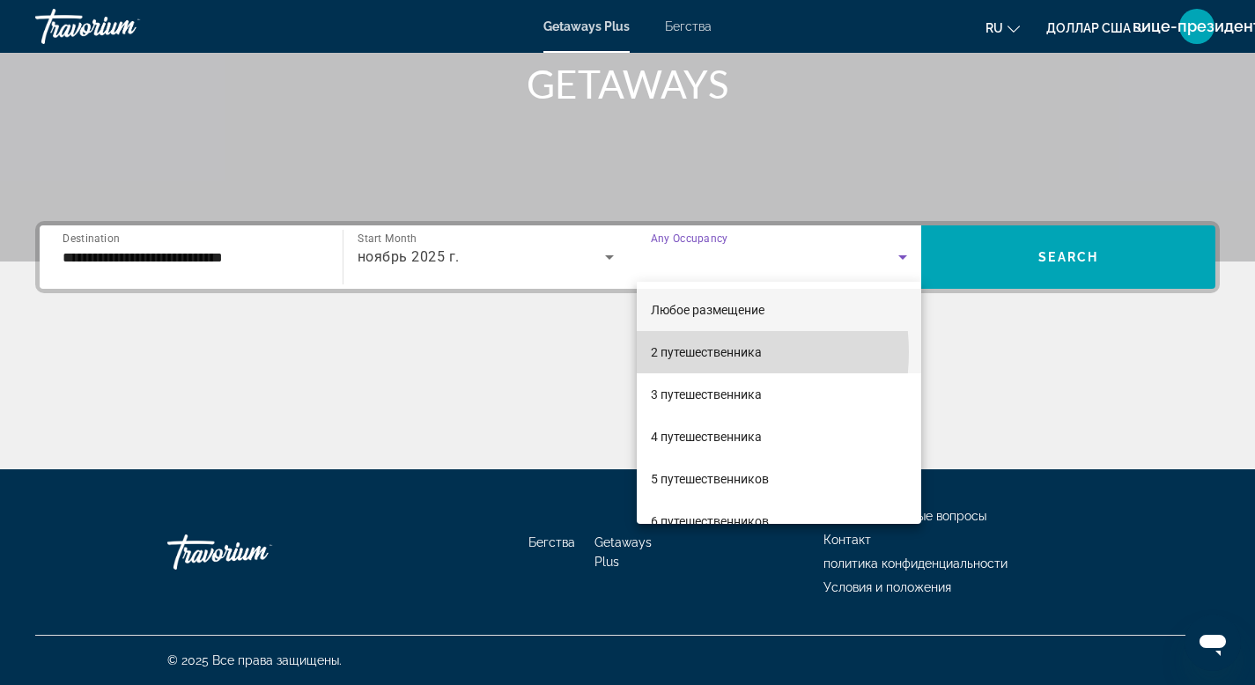
click at [694, 352] on font "2 путешественника" at bounding box center [706, 352] width 111 height 14
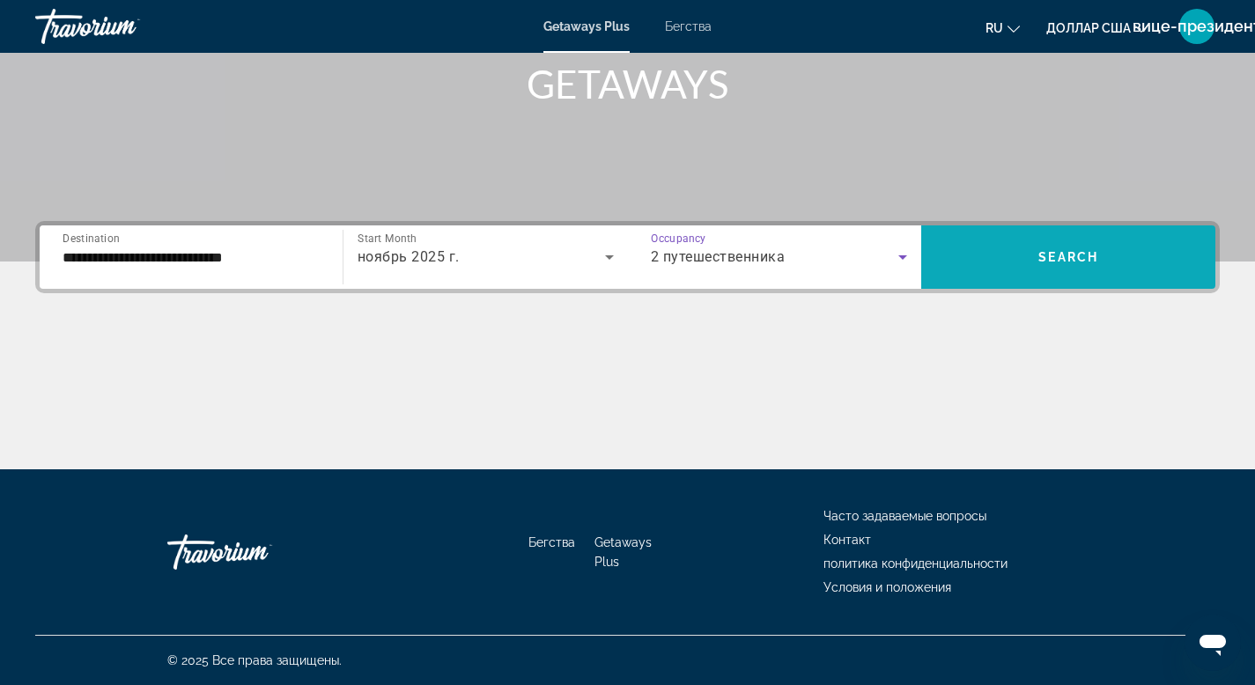
click at [1041, 262] on span "Search" at bounding box center [1069, 257] width 60 height 14
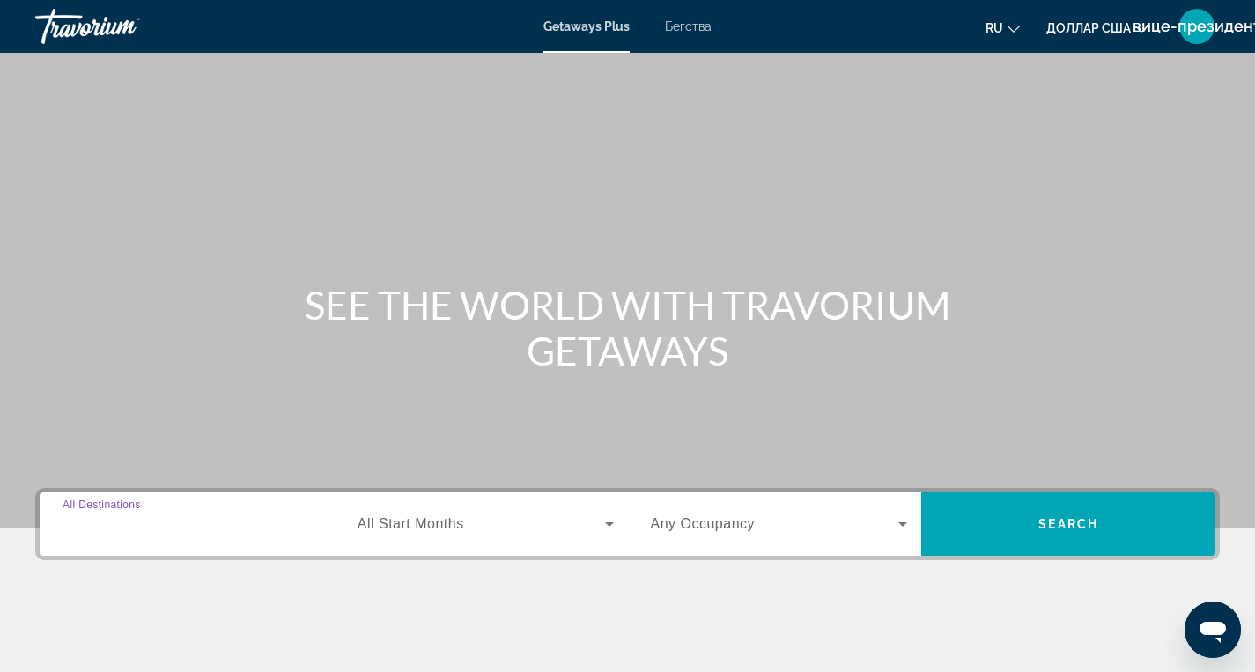
click at [305, 531] on input "Destination All Destinations" at bounding box center [191, 525] width 257 height 21
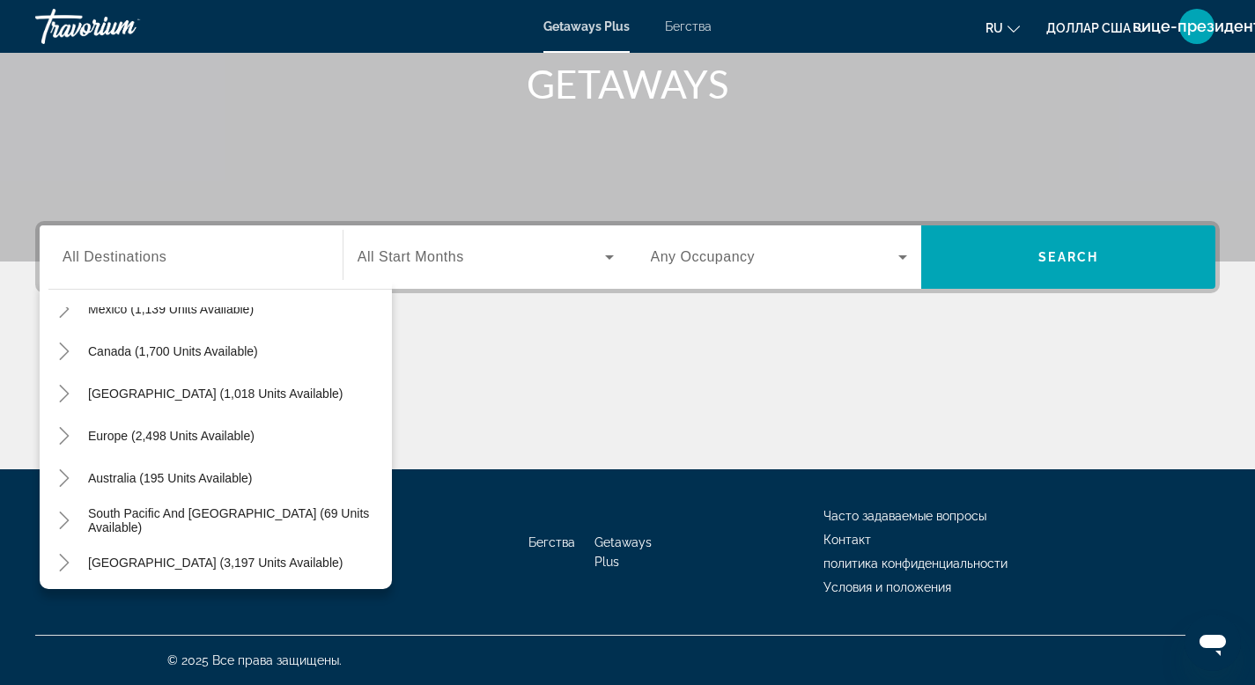
scroll to position [119, 0]
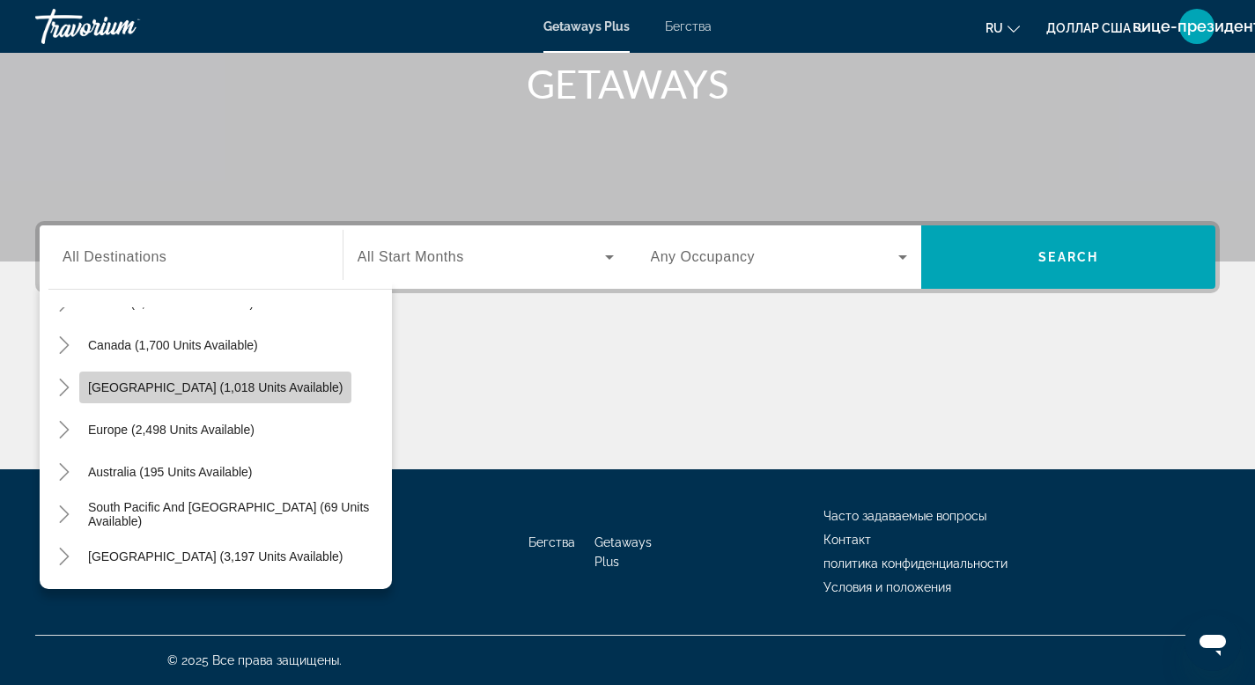
click at [226, 387] on span "[GEOGRAPHIC_DATA] (1,018 units available)" at bounding box center [215, 388] width 255 height 14
type input "**********"
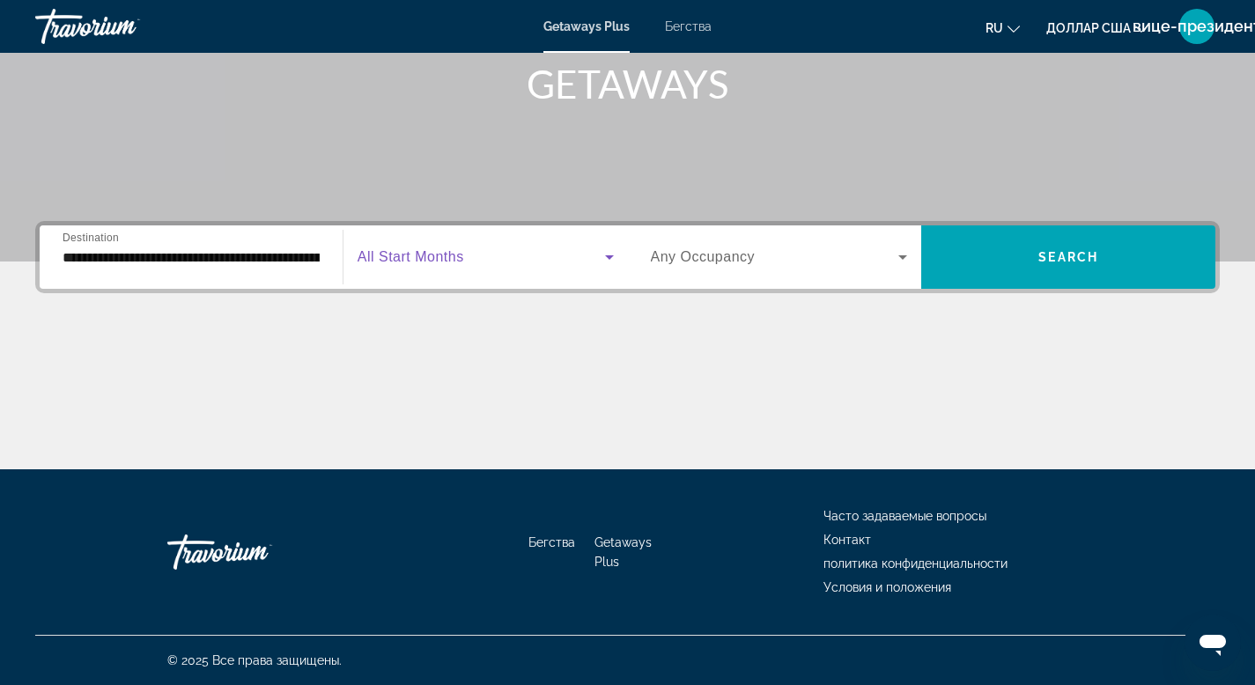
click at [611, 257] on icon "Виджет поиска" at bounding box center [609, 258] width 9 height 4
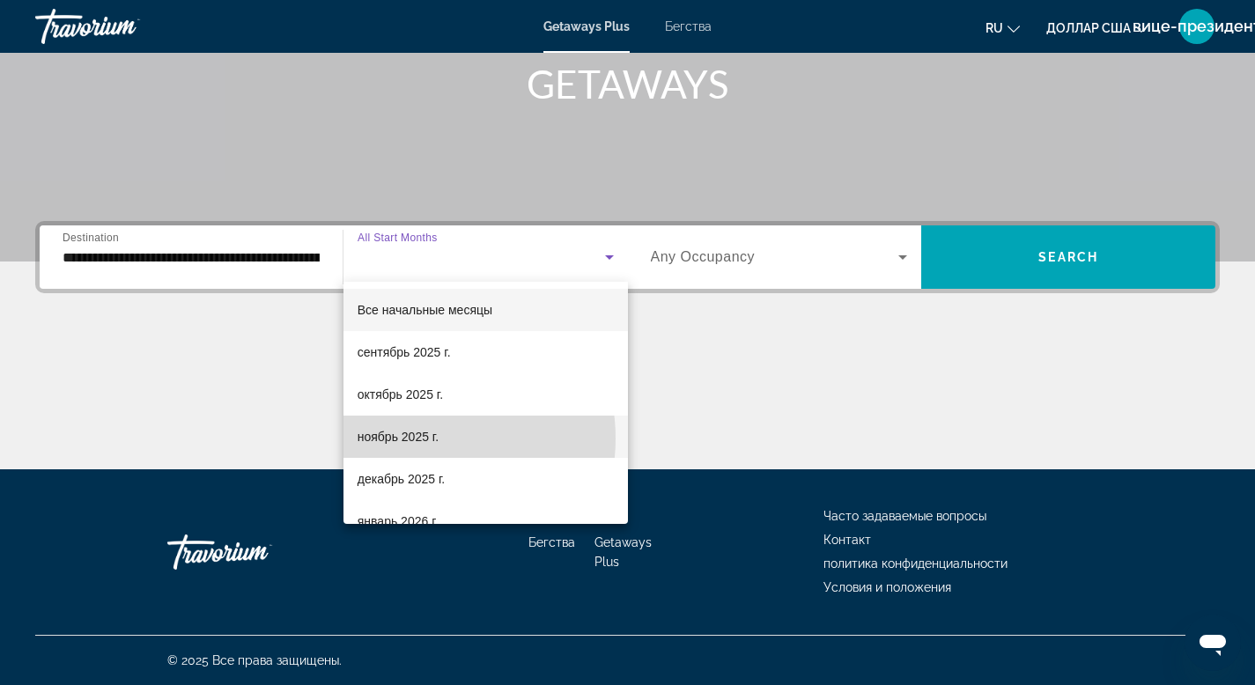
click at [415, 439] on font "ноябрь 2025 г." at bounding box center [398, 437] width 81 height 14
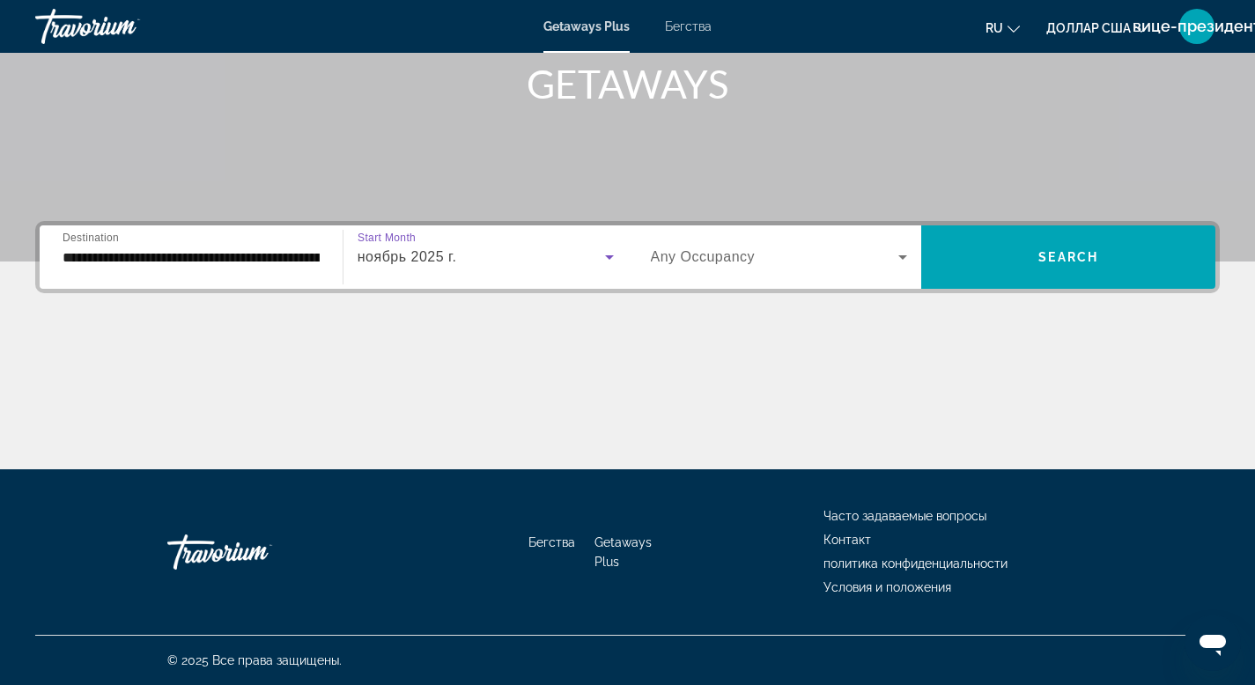
click at [904, 256] on icon "Виджет поиска" at bounding box center [903, 258] width 9 height 4
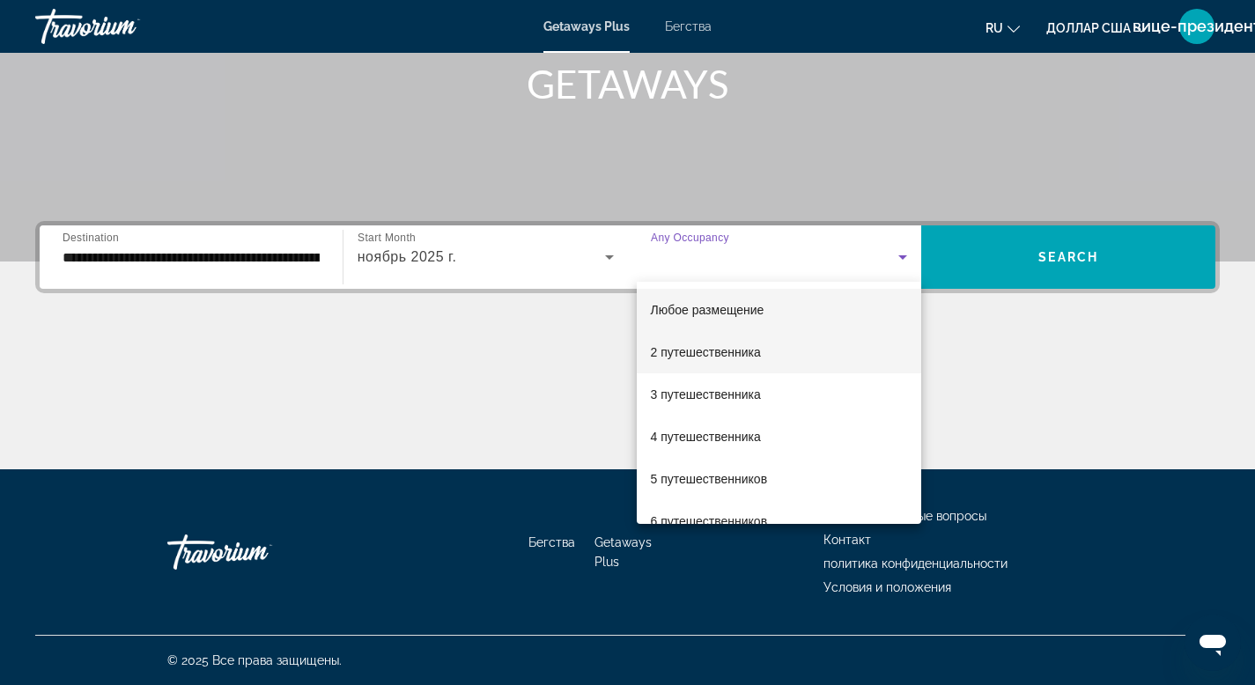
click at [677, 357] on font "2 путешественника" at bounding box center [706, 352] width 110 height 14
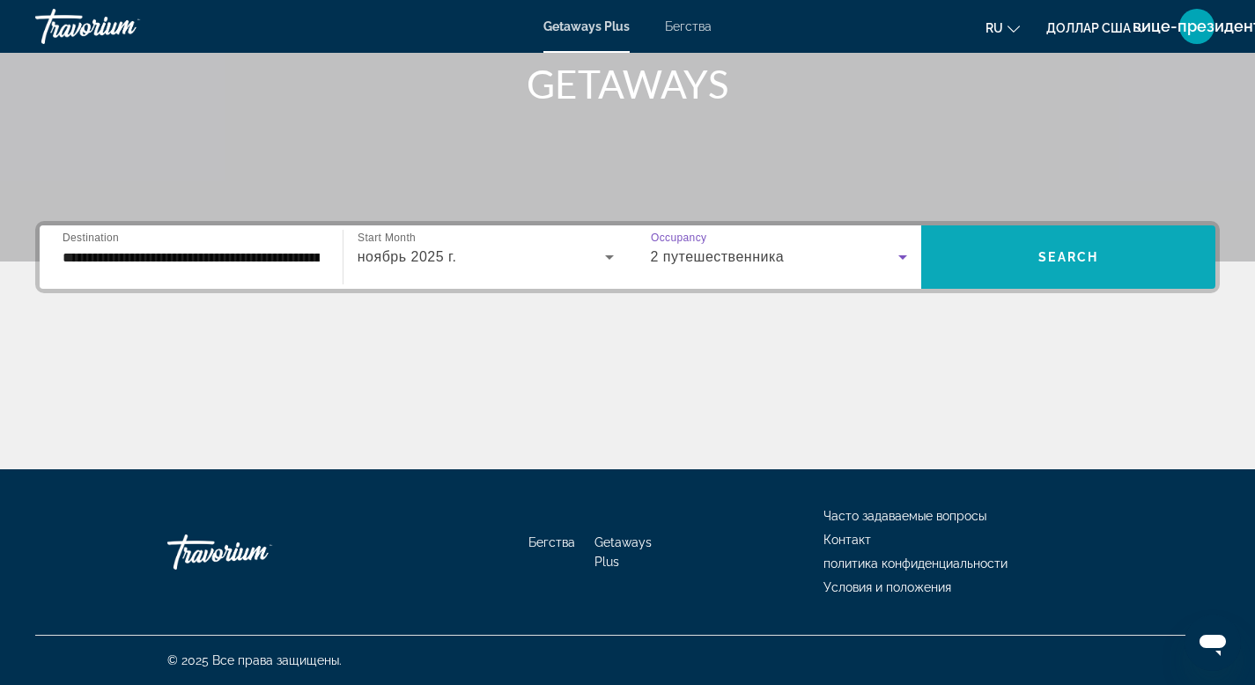
click at [1069, 254] on span "Search" at bounding box center [1069, 257] width 60 height 14
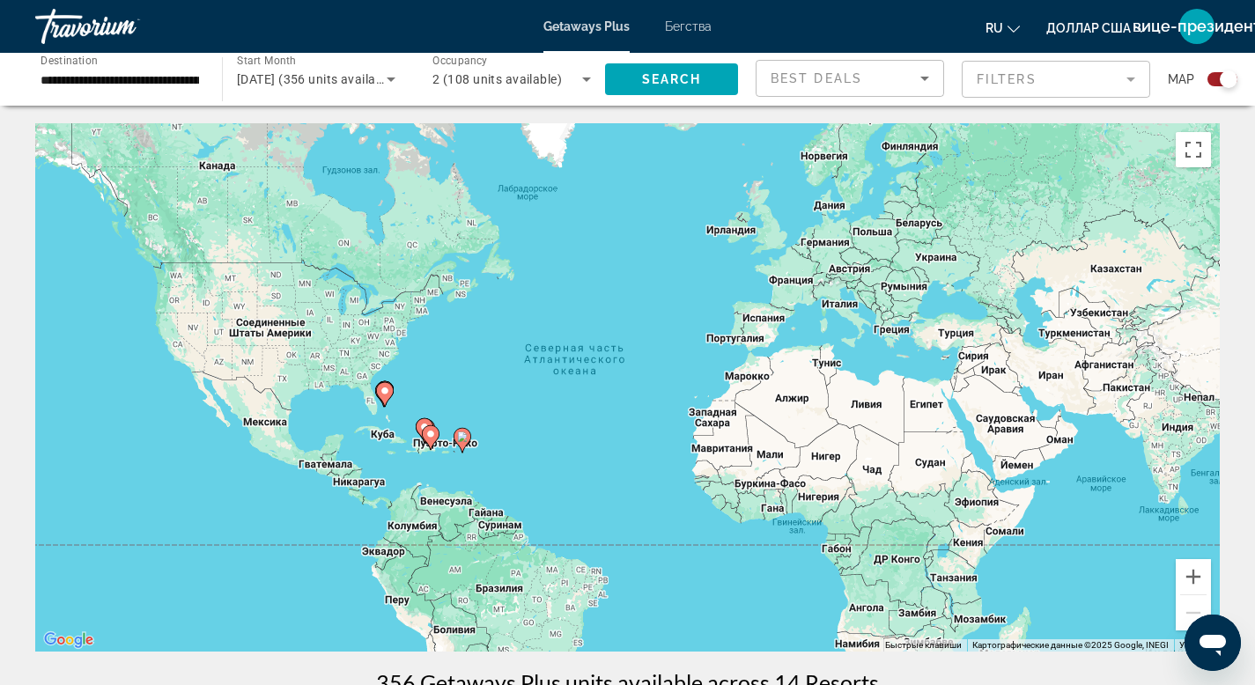
click at [433, 442] on icon "Основное содержание" at bounding box center [430, 437] width 16 height 23
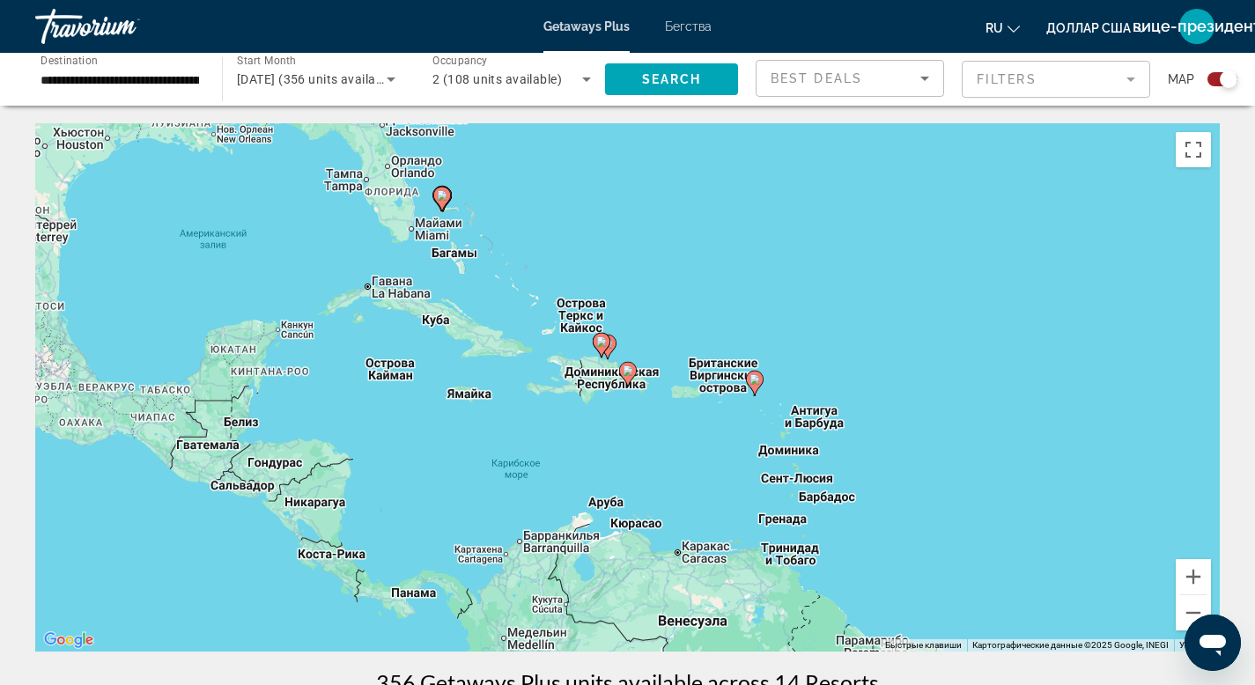
click at [628, 368] on image "Основное содержание" at bounding box center [628, 371] width 11 height 11
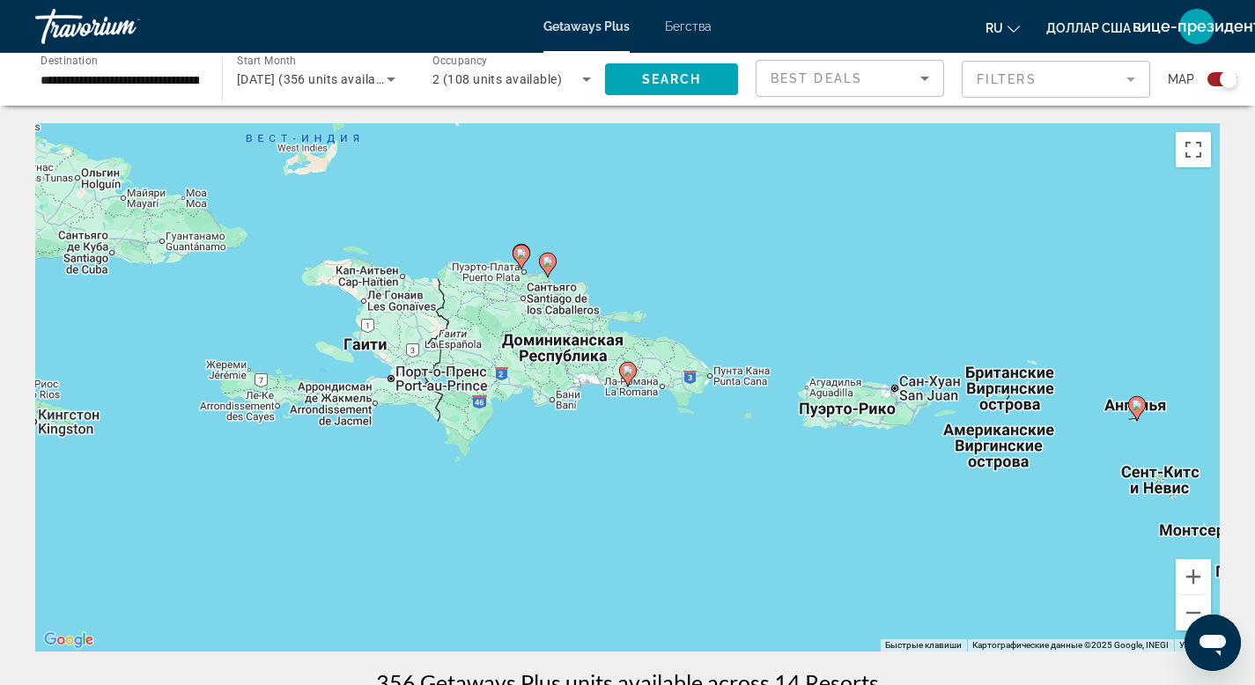
click at [523, 259] on icon "Основное содержание" at bounding box center [521, 257] width 16 height 23
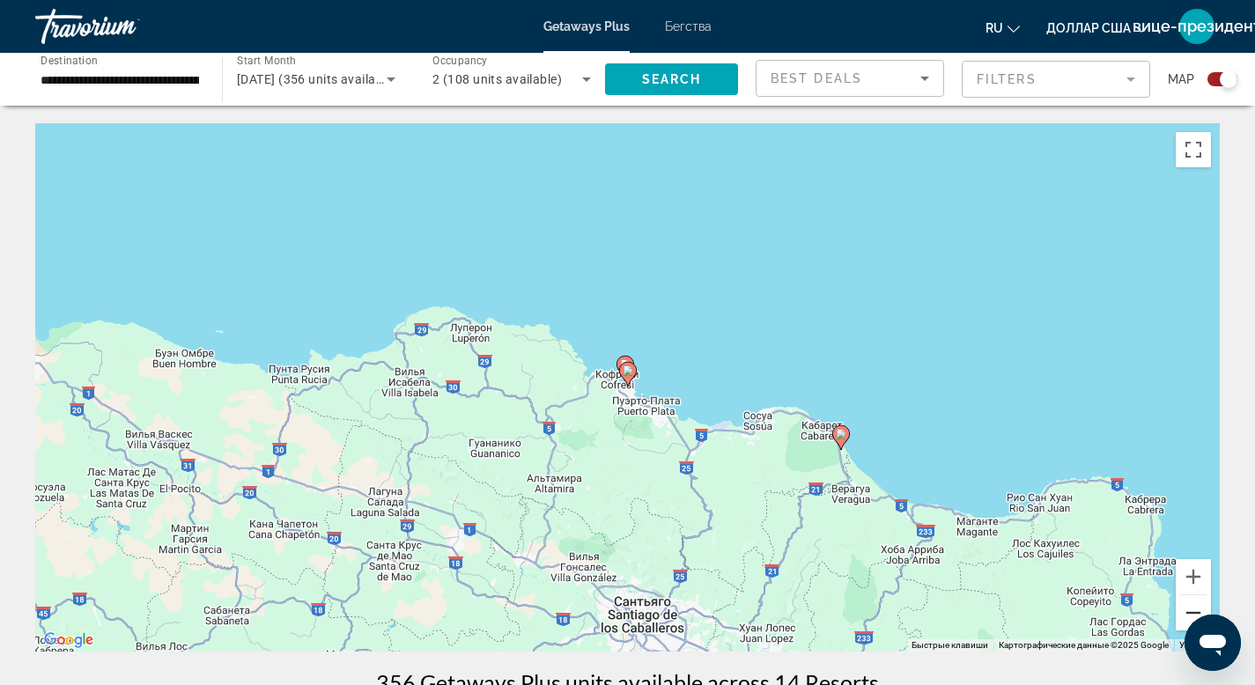
click at [1191, 611] on button "Уменьшить" at bounding box center [1193, 613] width 35 height 35
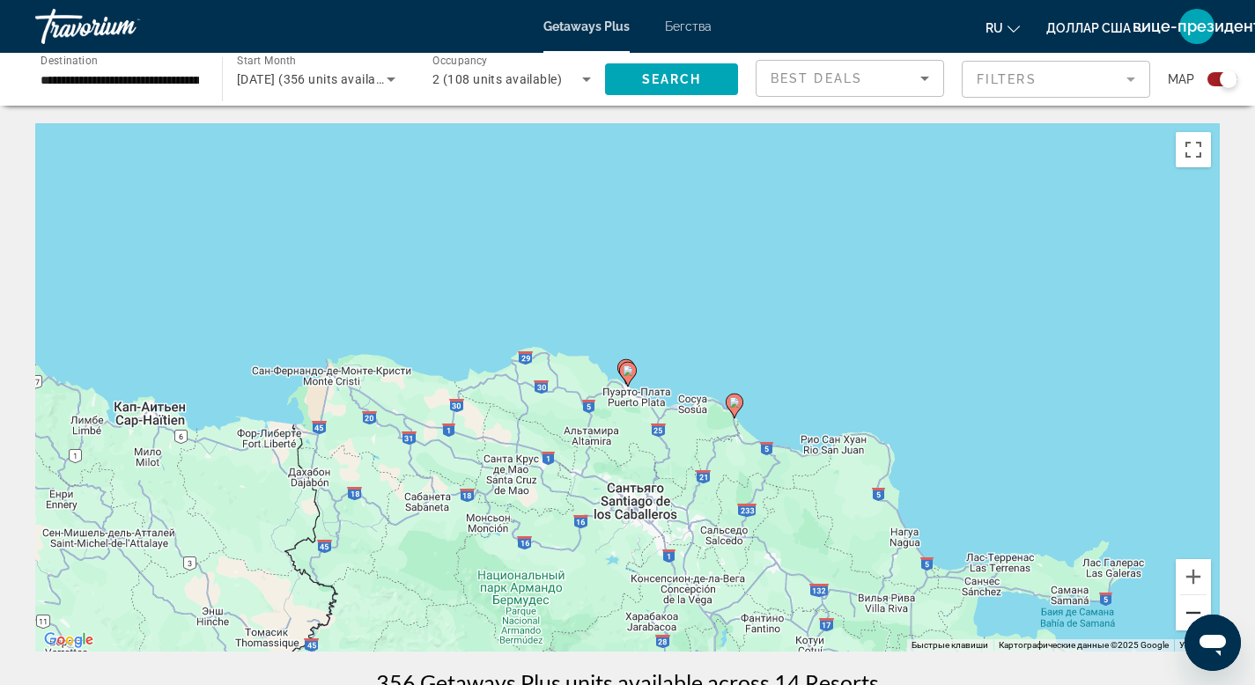
click at [1197, 611] on button "Уменьшить" at bounding box center [1193, 613] width 35 height 35
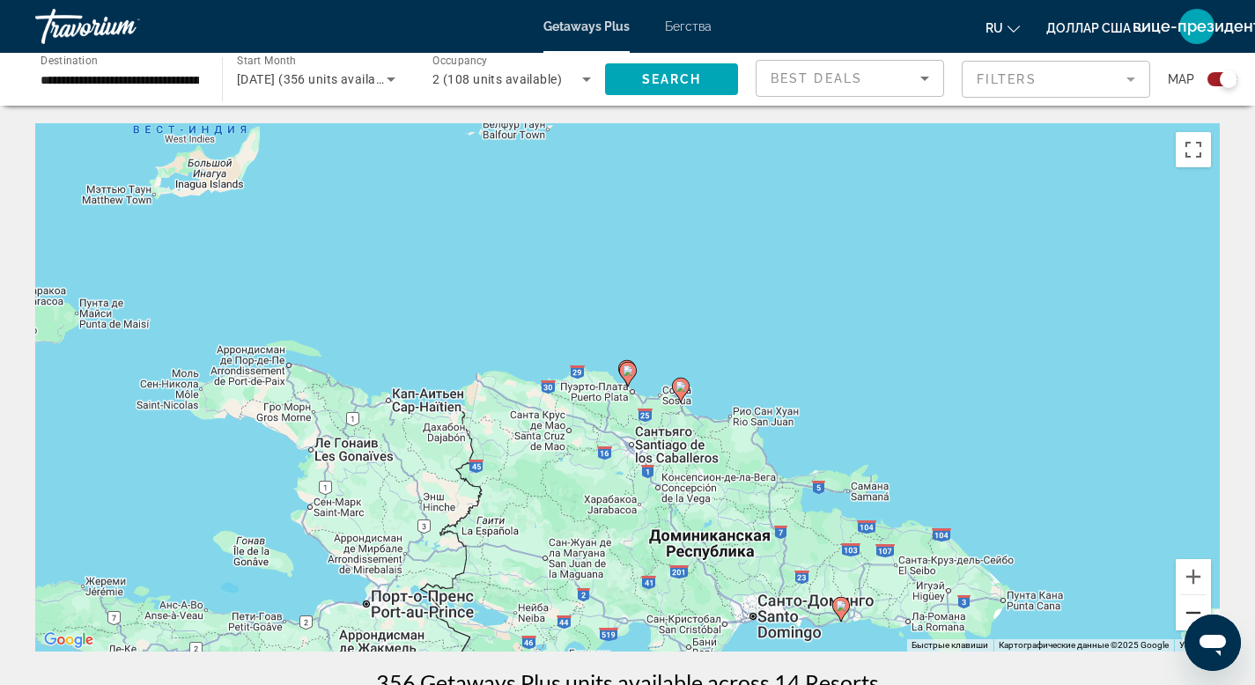
click at [1189, 609] on button "Уменьшить" at bounding box center [1193, 613] width 35 height 35
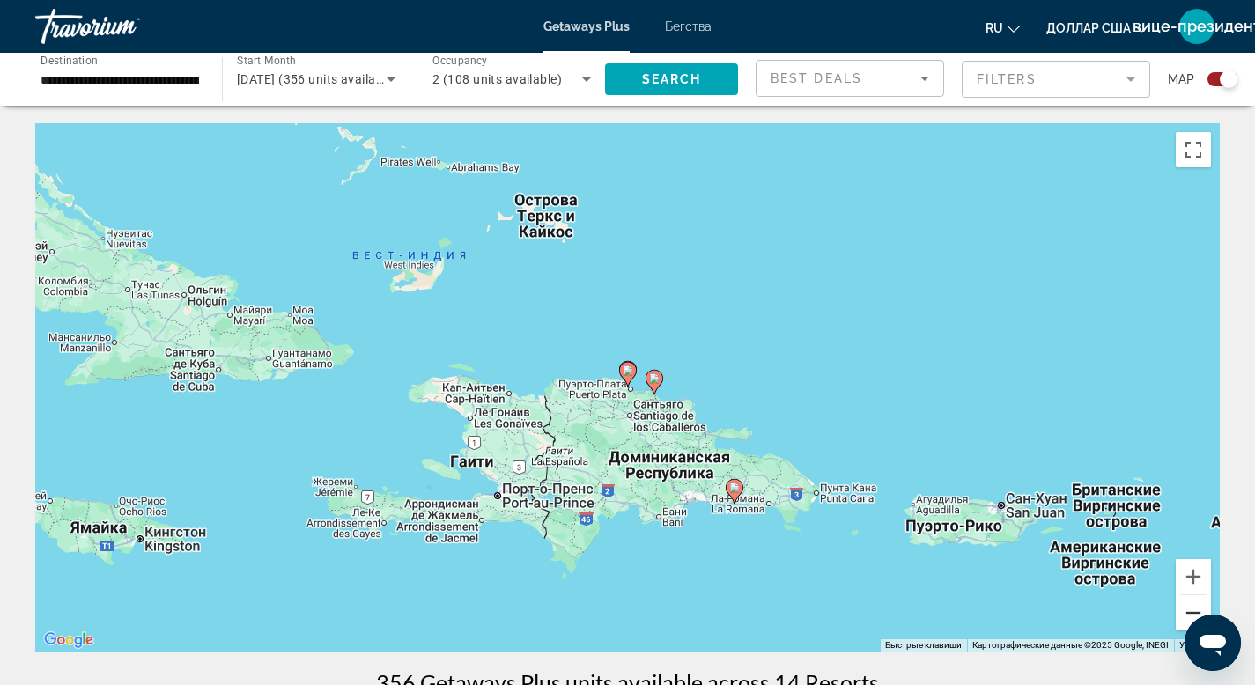
click at [1189, 609] on button "Уменьшить" at bounding box center [1193, 613] width 35 height 35
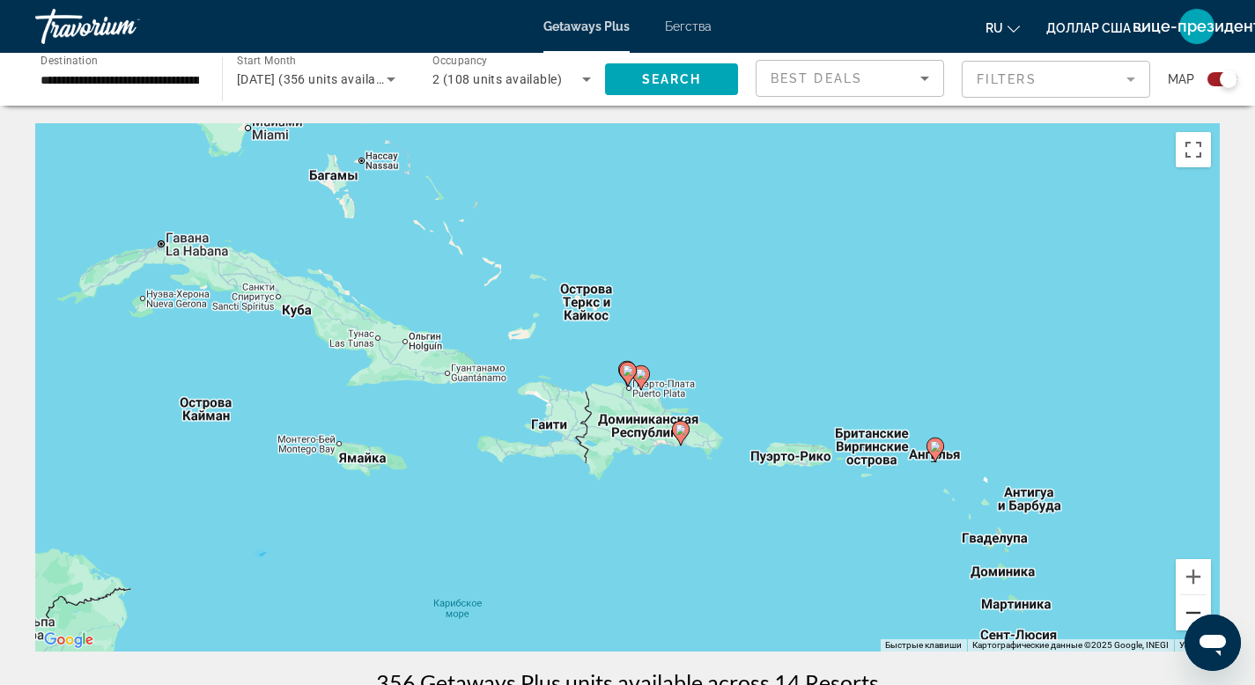
click at [1189, 609] on button "Уменьшить" at bounding box center [1193, 613] width 35 height 35
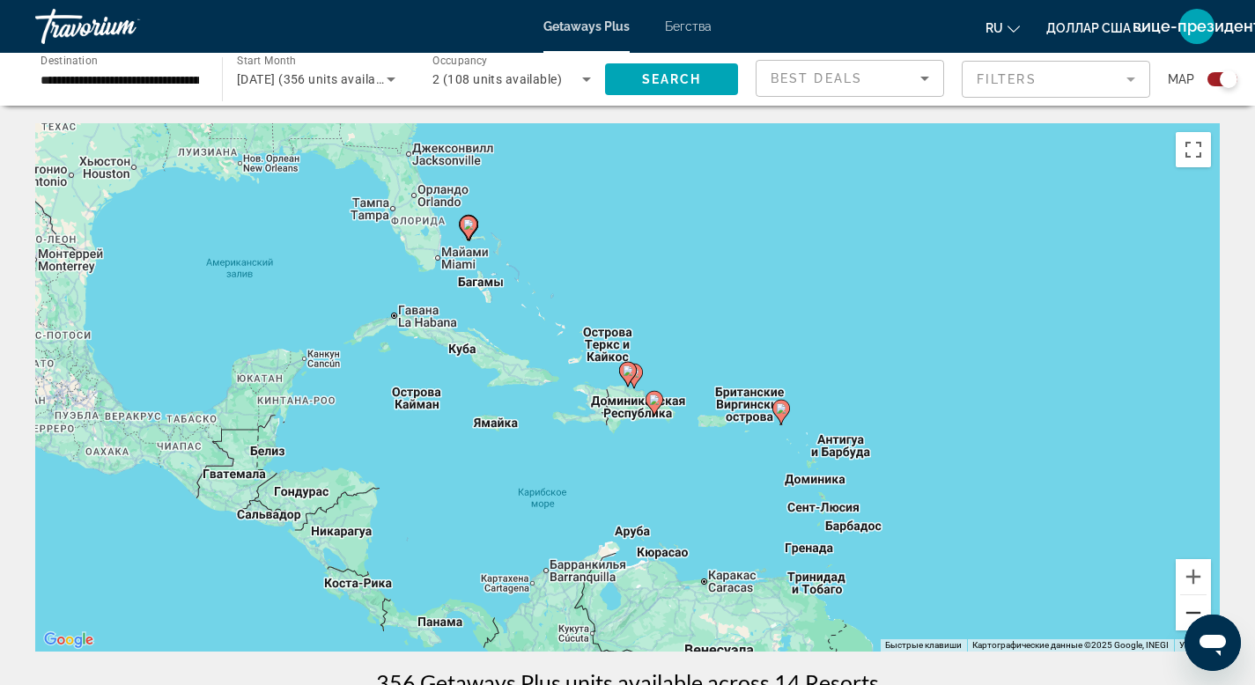
click at [1189, 609] on button "Уменьшить" at bounding box center [1193, 613] width 35 height 35
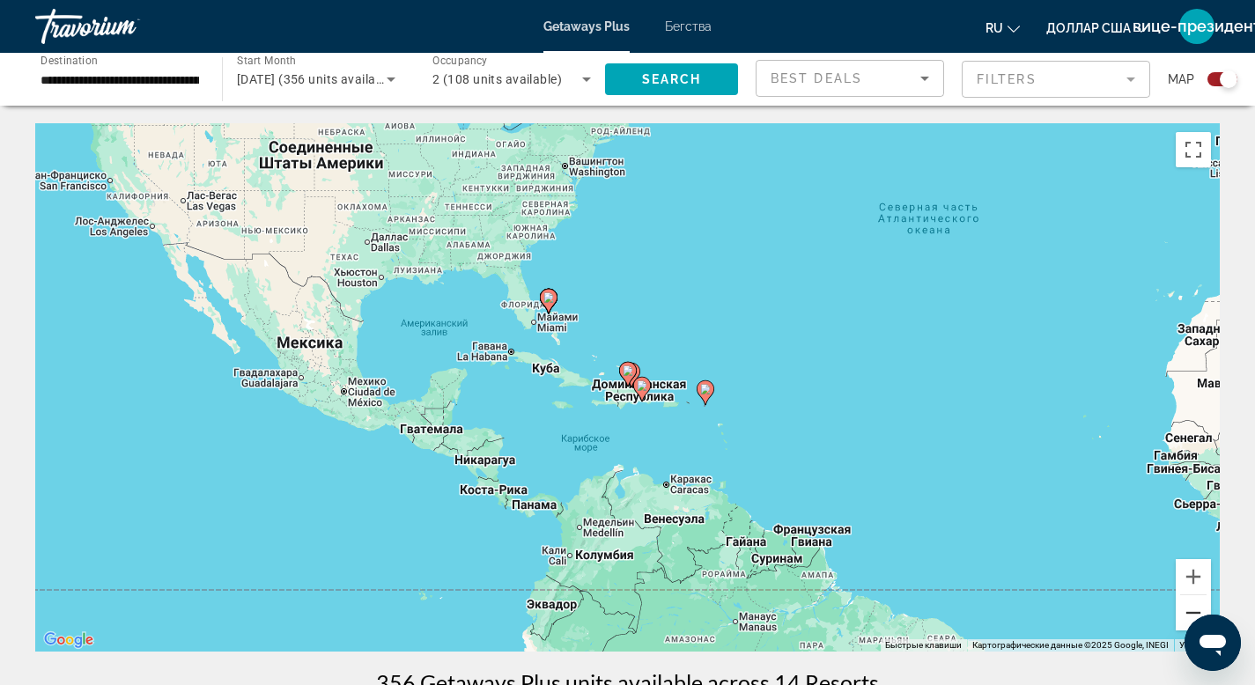
click at [1189, 610] on button "Уменьшить" at bounding box center [1193, 613] width 35 height 35
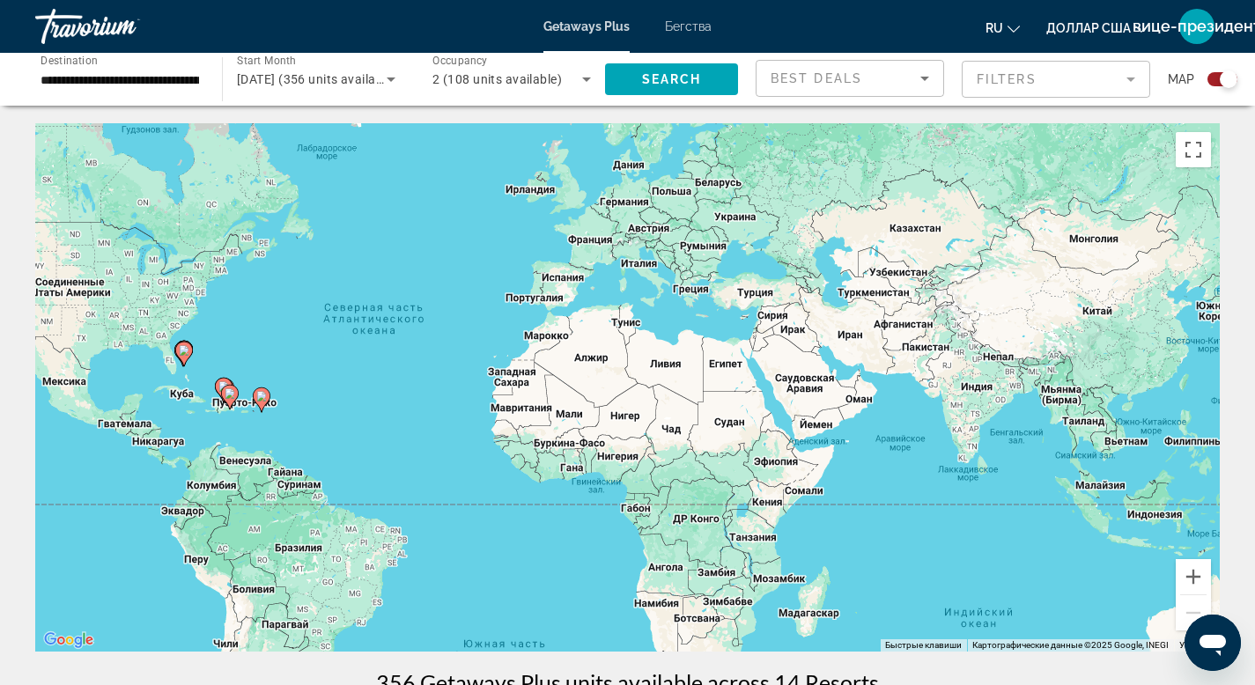
drag, startPoint x: 1073, startPoint y: 512, endPoint x: 667, endPoint y: 528, distance: 406.5
click at [667, 528] on div "Для навигации используйте клавиши со стрелками. Чтобы активировать перетаскиван…" at bounding box center [627, 387] width 1185 height 529
click at [208, 84] on div "**********" at bounding box center [119, 80] width 187 height 50
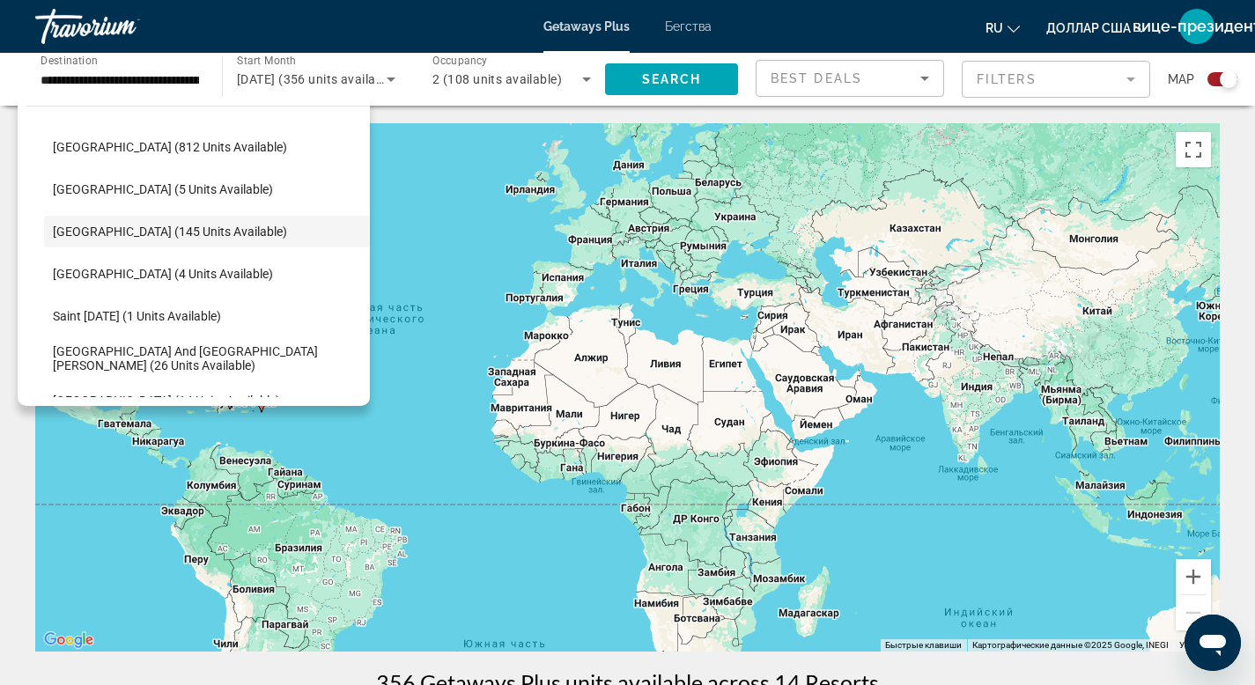
scroll to position [272, 0]
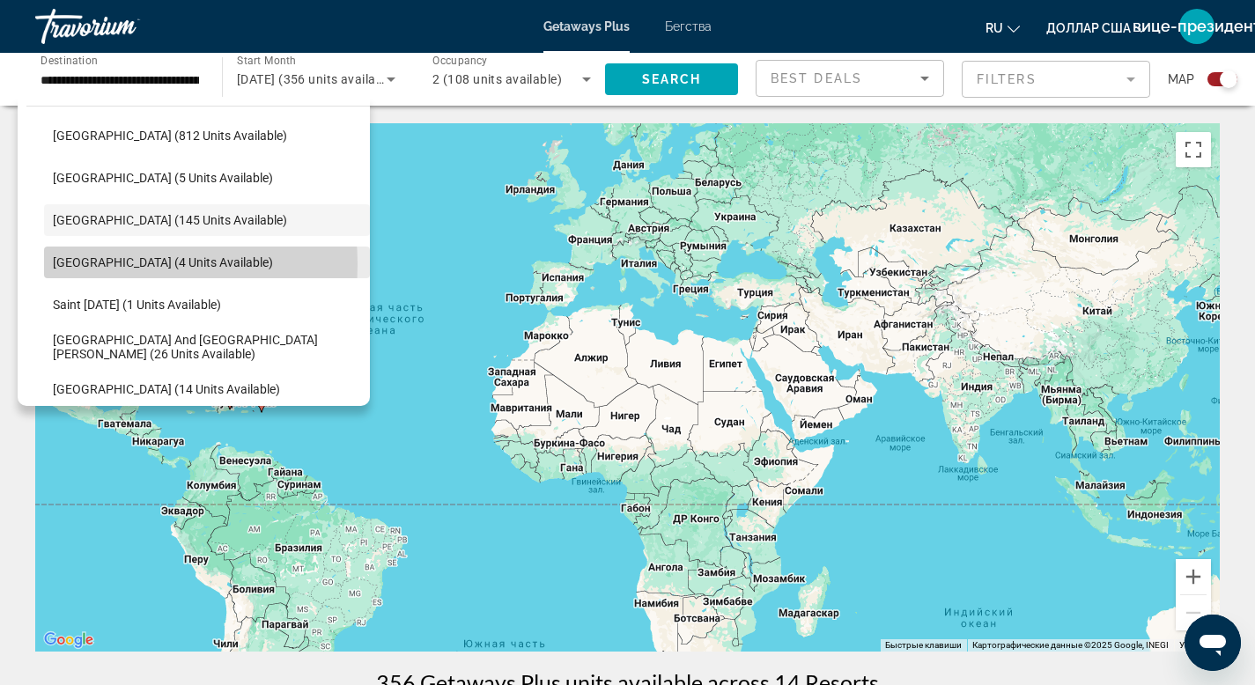
click at [100, 264] on span "Martinique (4 units available)" at bounding box center [163, 263] width 220 height 14
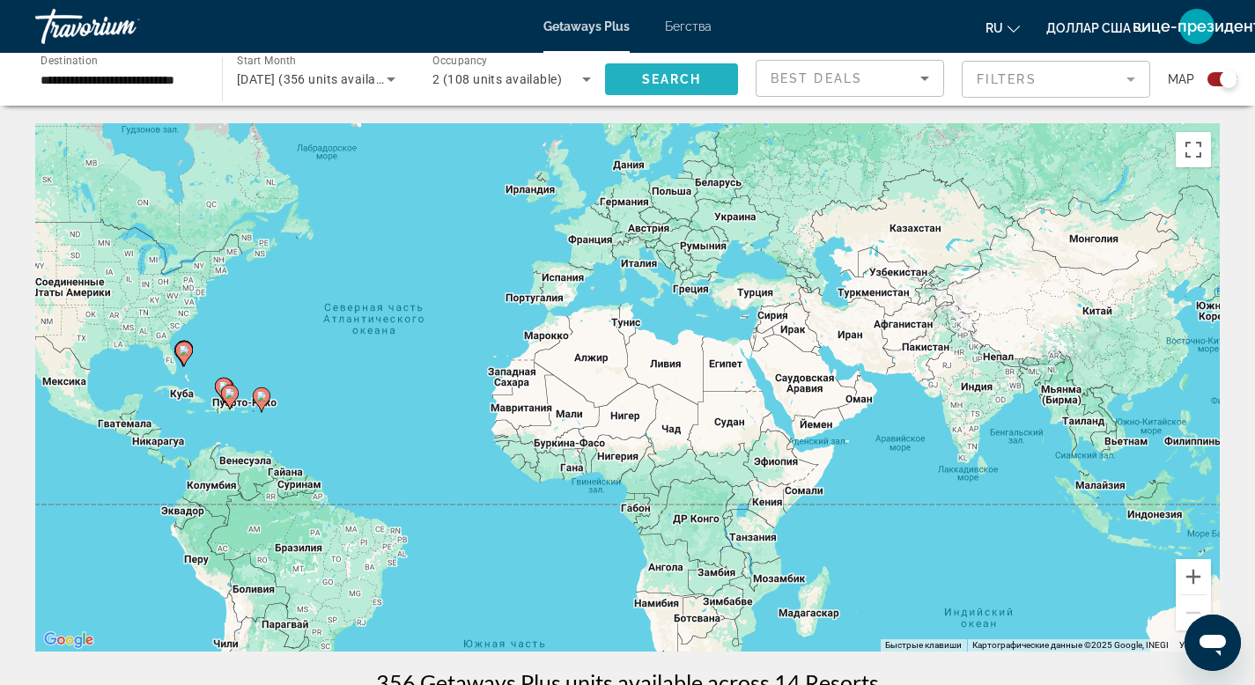
scroll to position [0, 0]
click at [651, 76] on span "Search" at bounding box center [672, 79] width 60 height 14
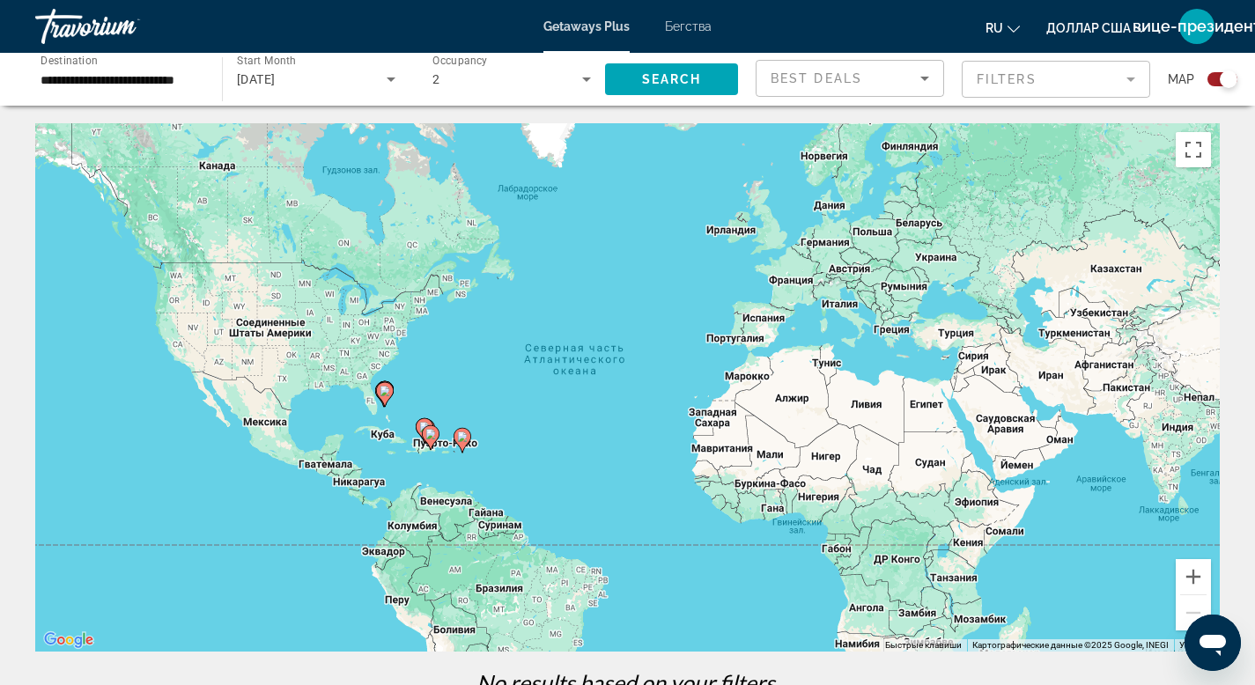
click at [199, 81] on div "**********" at bounding box center [119, 80] width 187 height 50
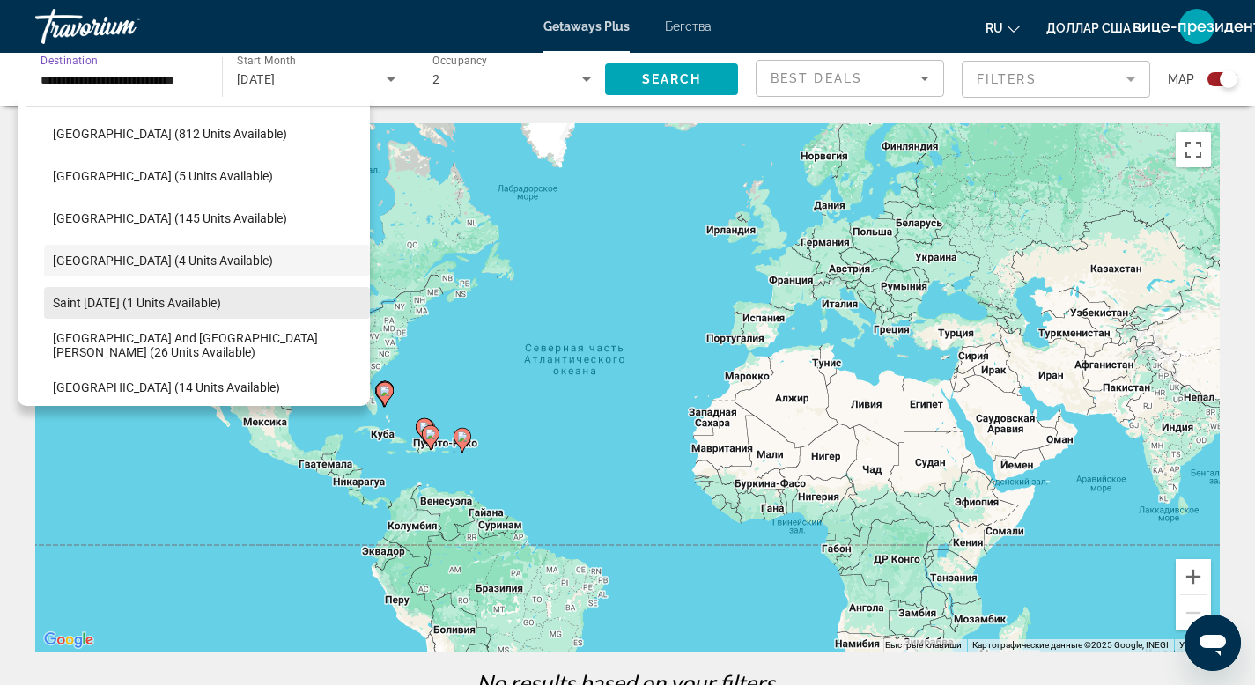
click at [122, 305] on span "Saint Lucia (1 units available)" at bounding box center [137, 303] width 168 height 14
type input "**********"
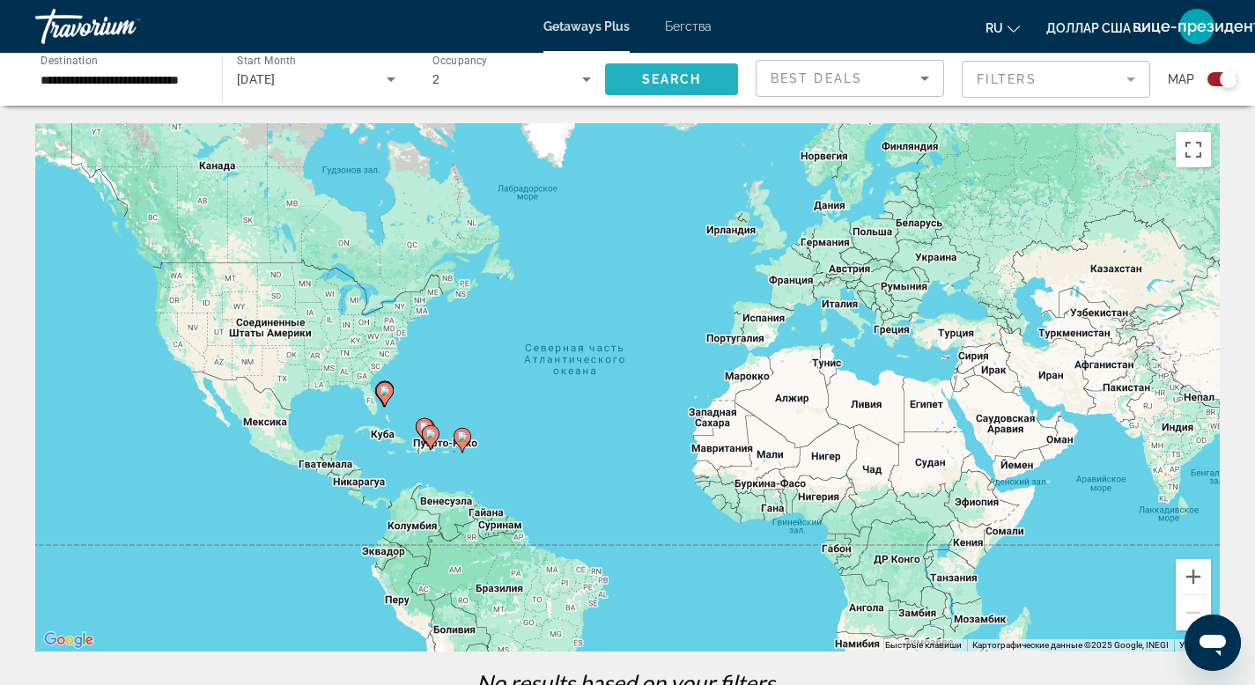
click at [642, 79] on span "Search" at bounding box center [672, 79] width 60 height 14
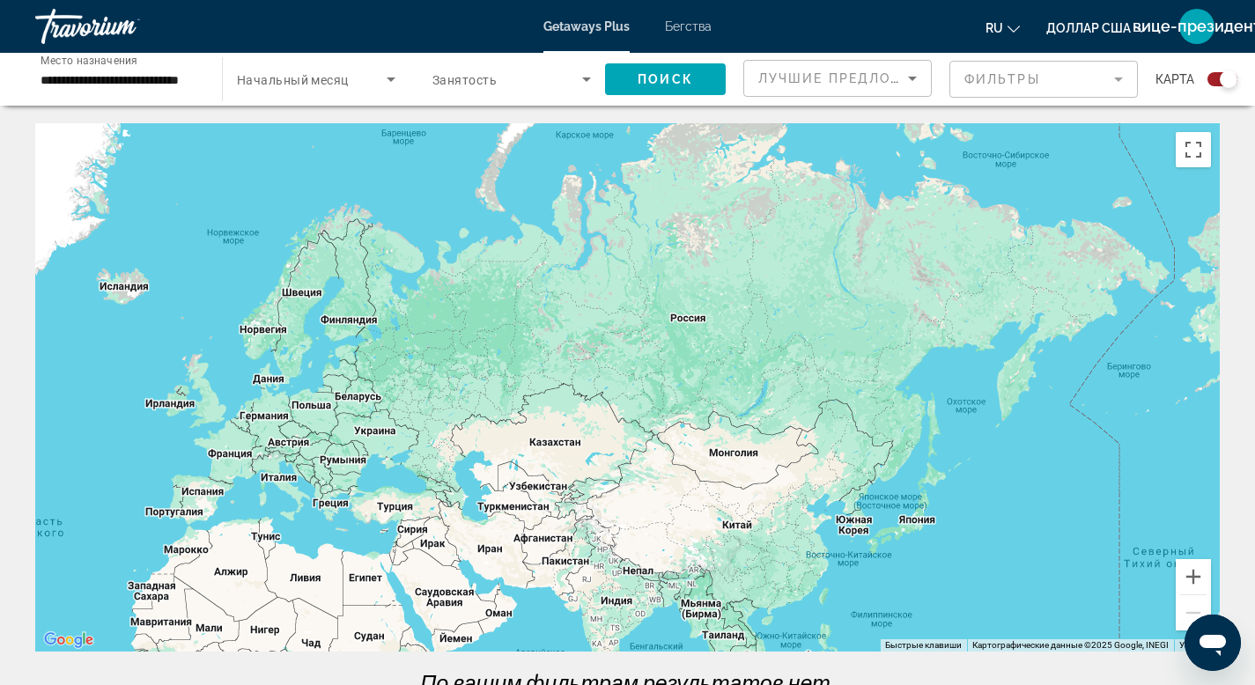
drag, startPoint x: 751, startPoint y: 375, endPoint x: 187, endPoint y: 550, distance: 590.2
click at [187, 550] on div "Основное содержание" at bounding box center [627, 387] width 1185 height 529
click at [215, 78] on div "Начальный месяц Все начальные месяцы" at bounding box center [311, 79] width 196 height 53
click at [204, 77] on div "**********" at bounding box center [119, 80] width 187 height 50
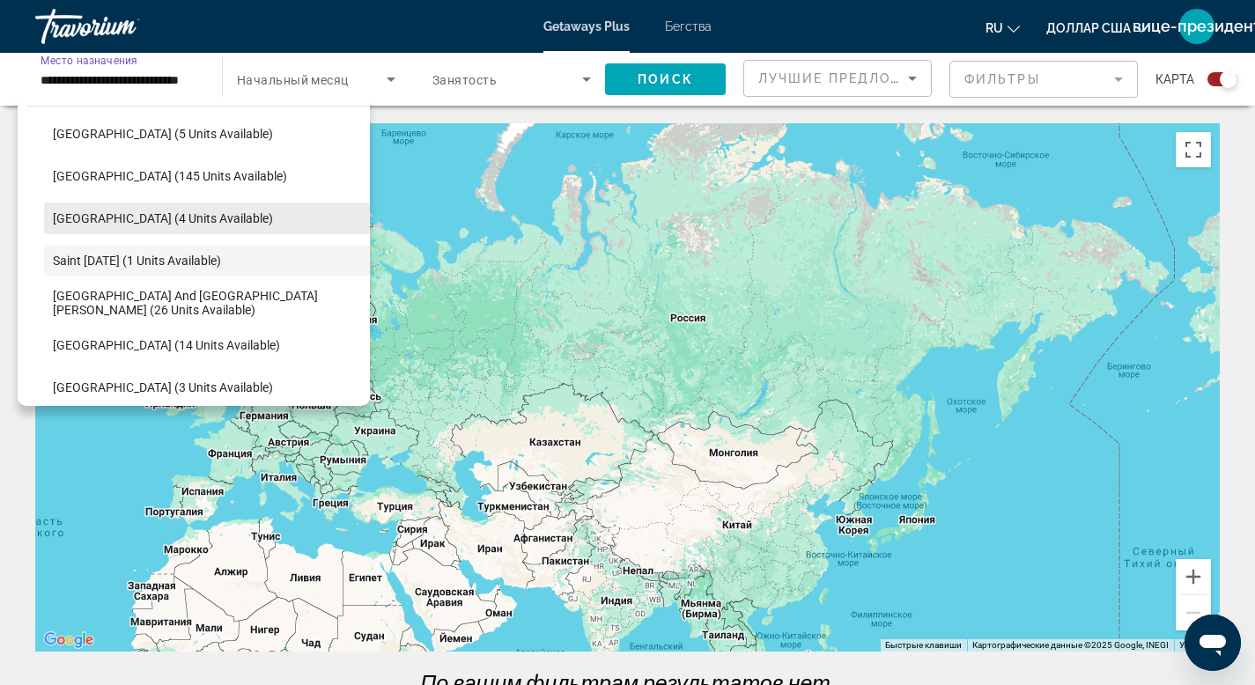
click at [171, 218] on span "[GEOGRAPHIC_DATA] (4 units available)" at bounding box center [163, 218] width 220 height 14
type input "**********"
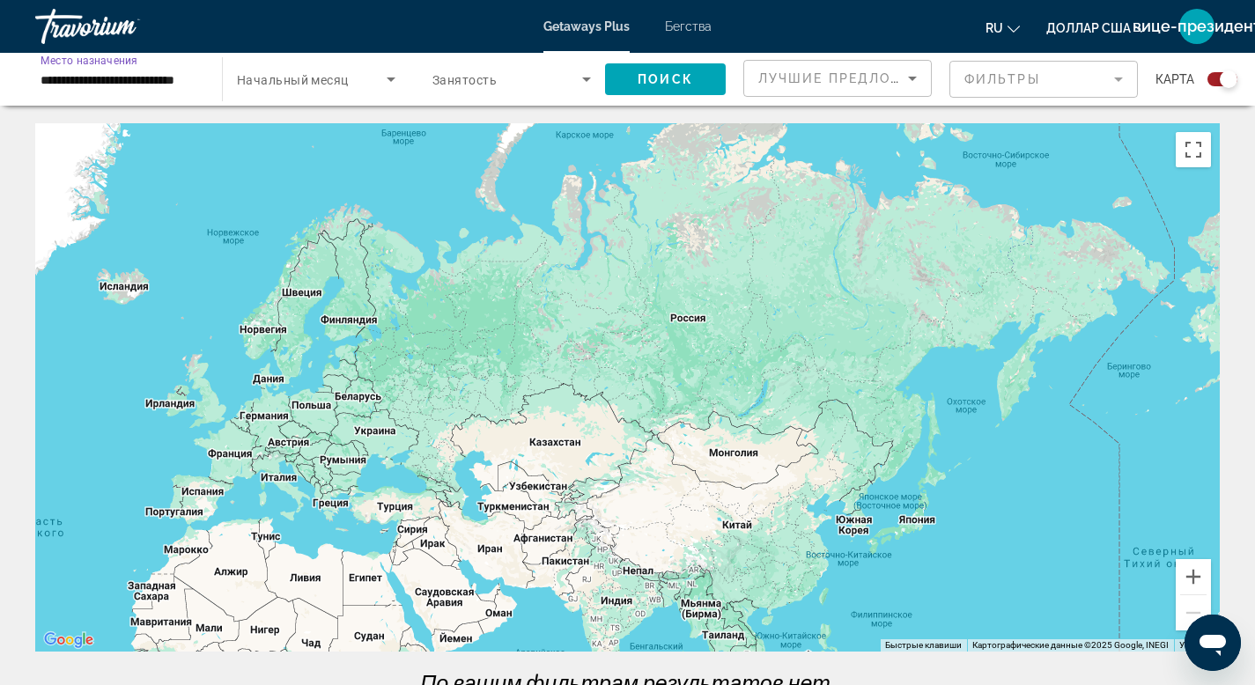
click at [391, 78] on icon "Виджет поиска" at bounding box center [391, 80] width 9 height 4
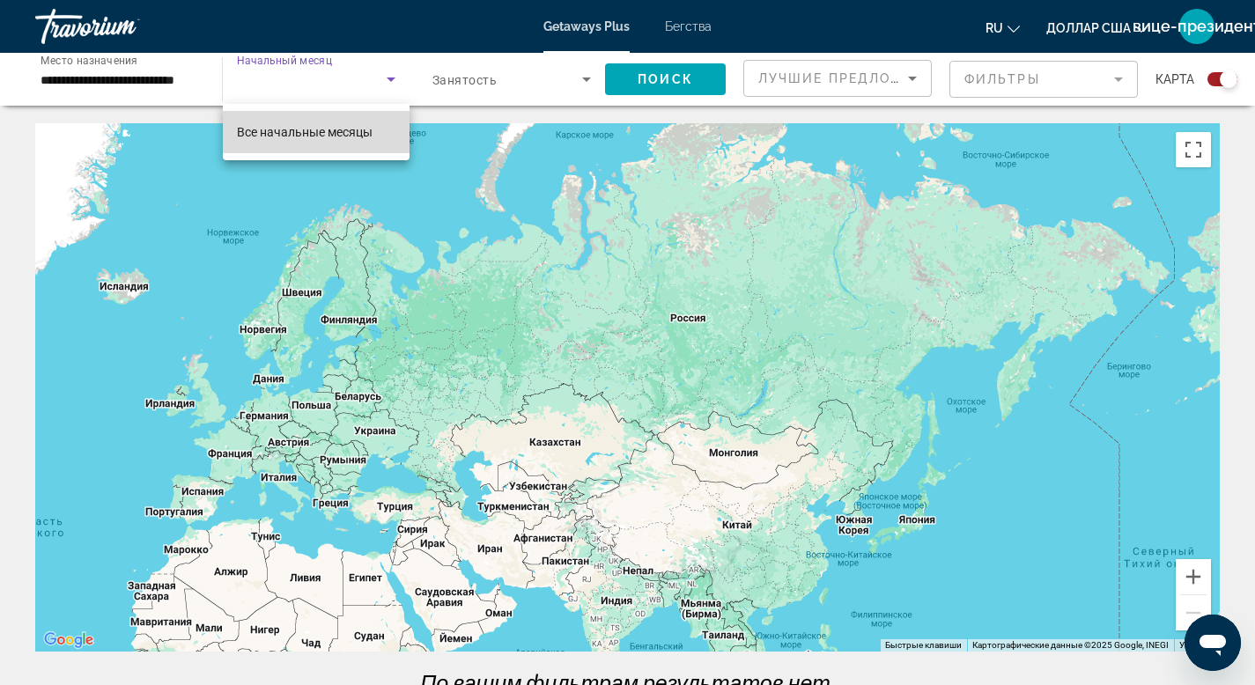
click at [323, 127] on font "Все начальные месяцы" at bounding box center [305, 132] width 136 height 14
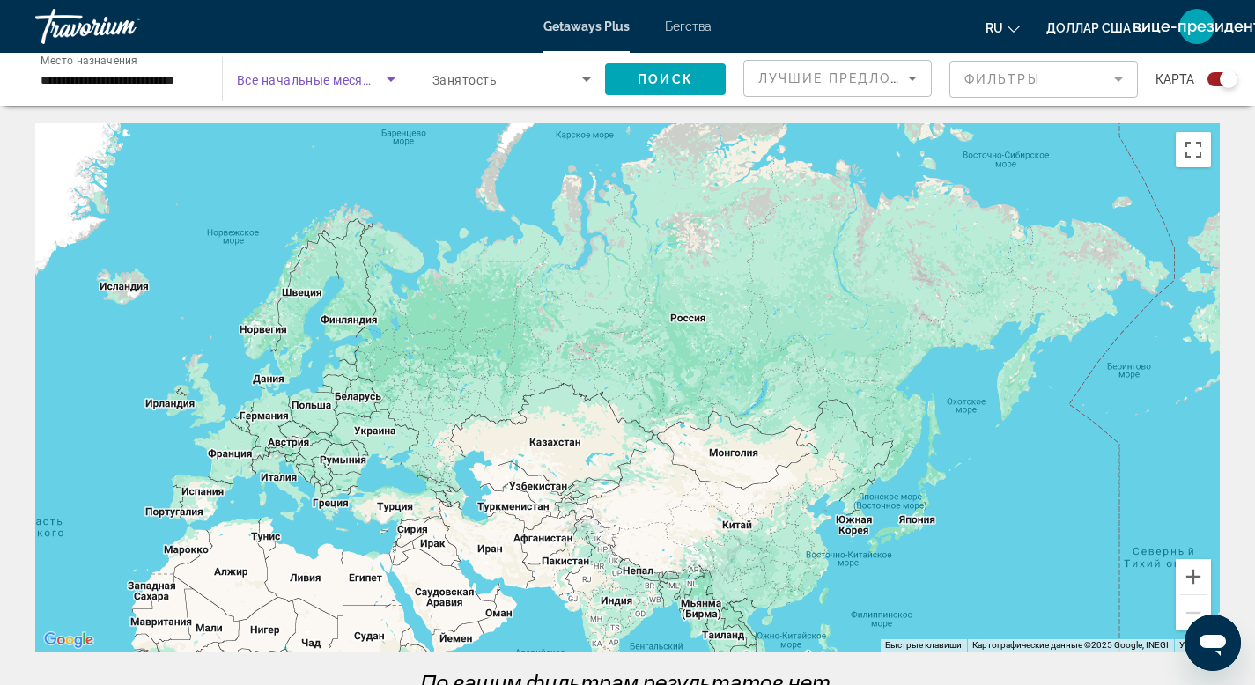
click at [276, 69] on span "Виджет поиска" at bounding box center [312, 79] width 150 height 21
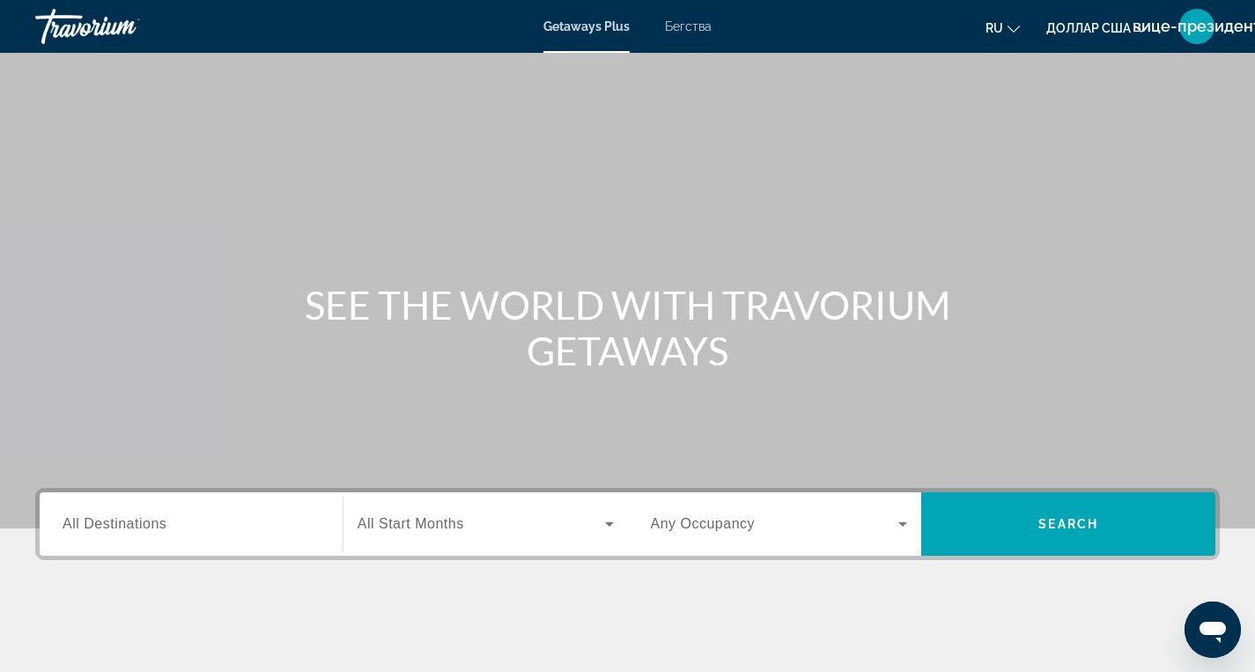
click at [301, 522] on input "Destination All Destinations" at bounding box center [191, 525] width 257 height 21
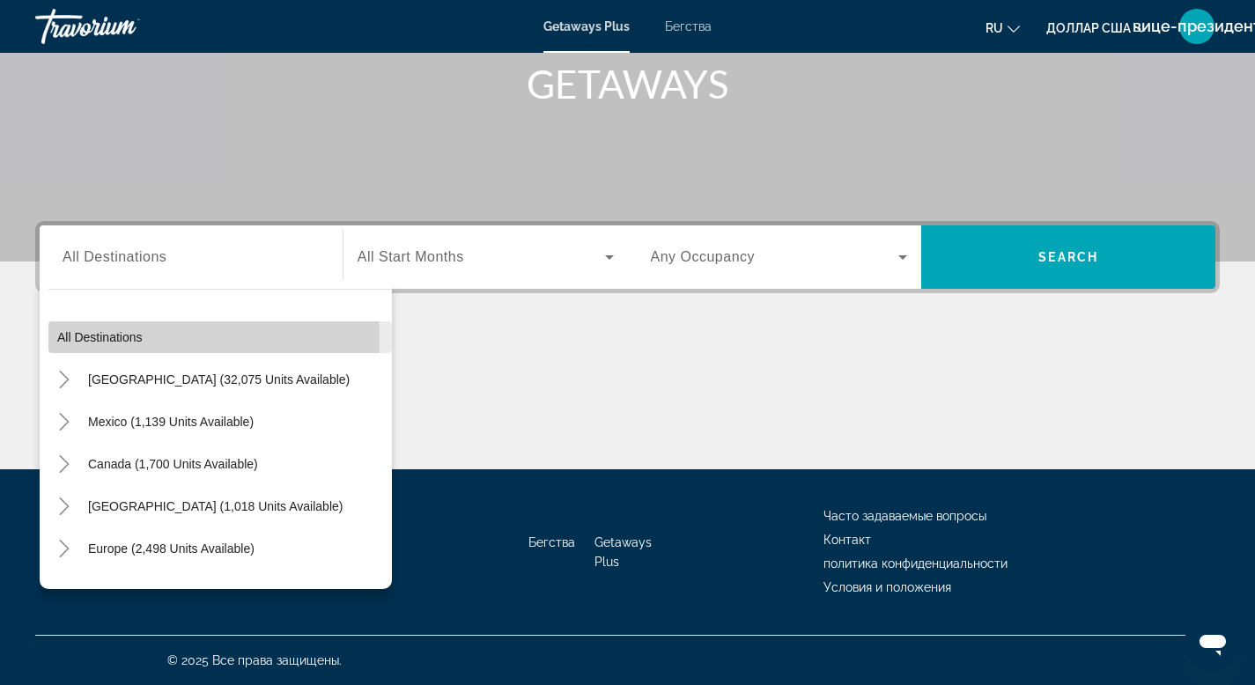
click at [96, 338] on span "All destinations" at bounding box center [99, 337] width 85 height 14
type input "**********"
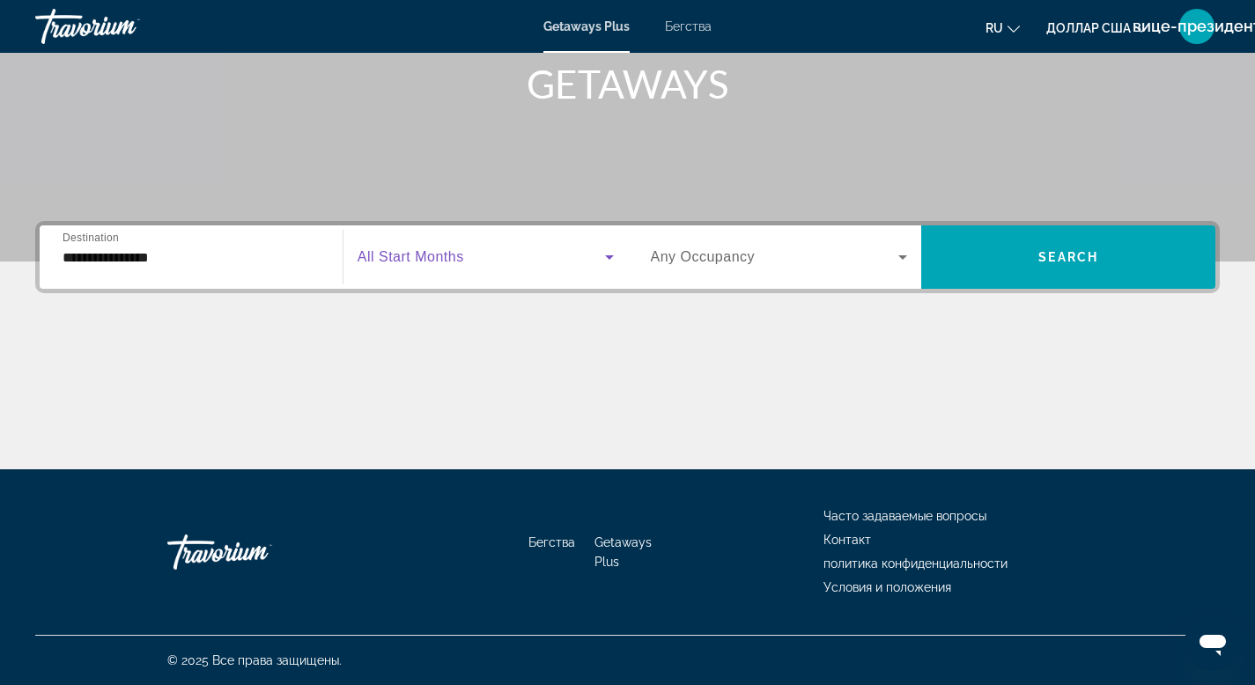
click at [532, 260] on span "Виджет поиска" at bounding box center [482, 257] width 248 height 21
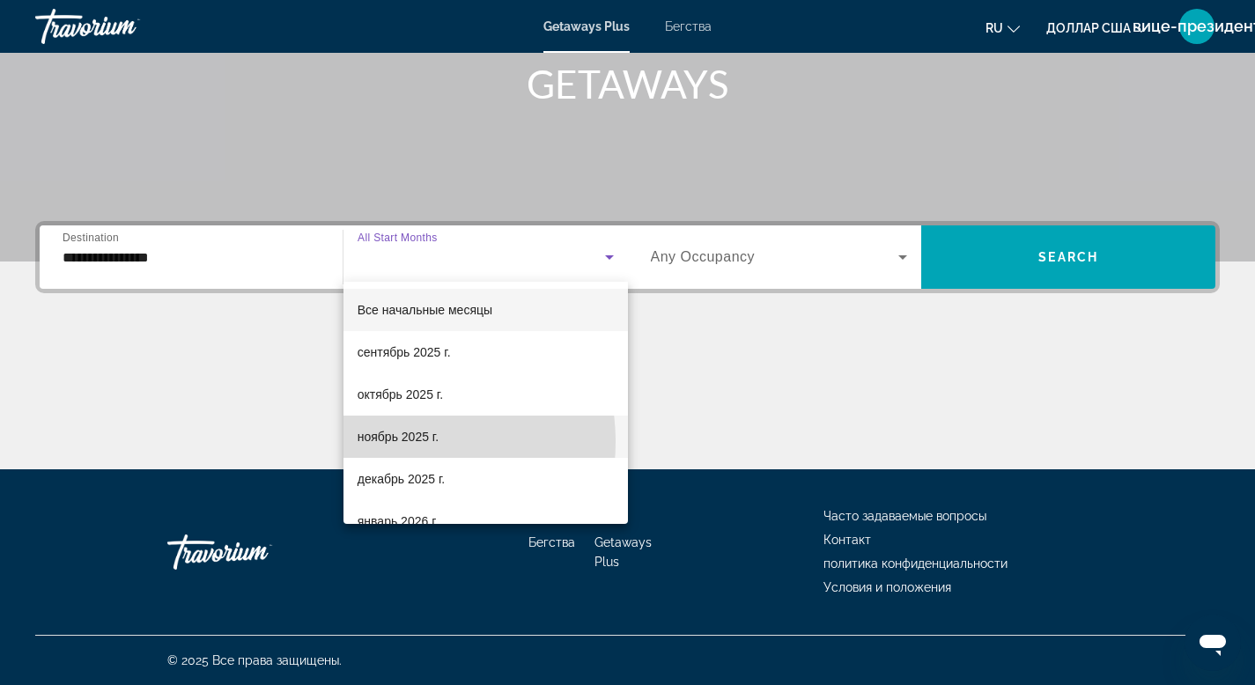
click at [385, 442] on font "ноябрь 2025 г." at bounding box center [398, 437] width 81 height 14
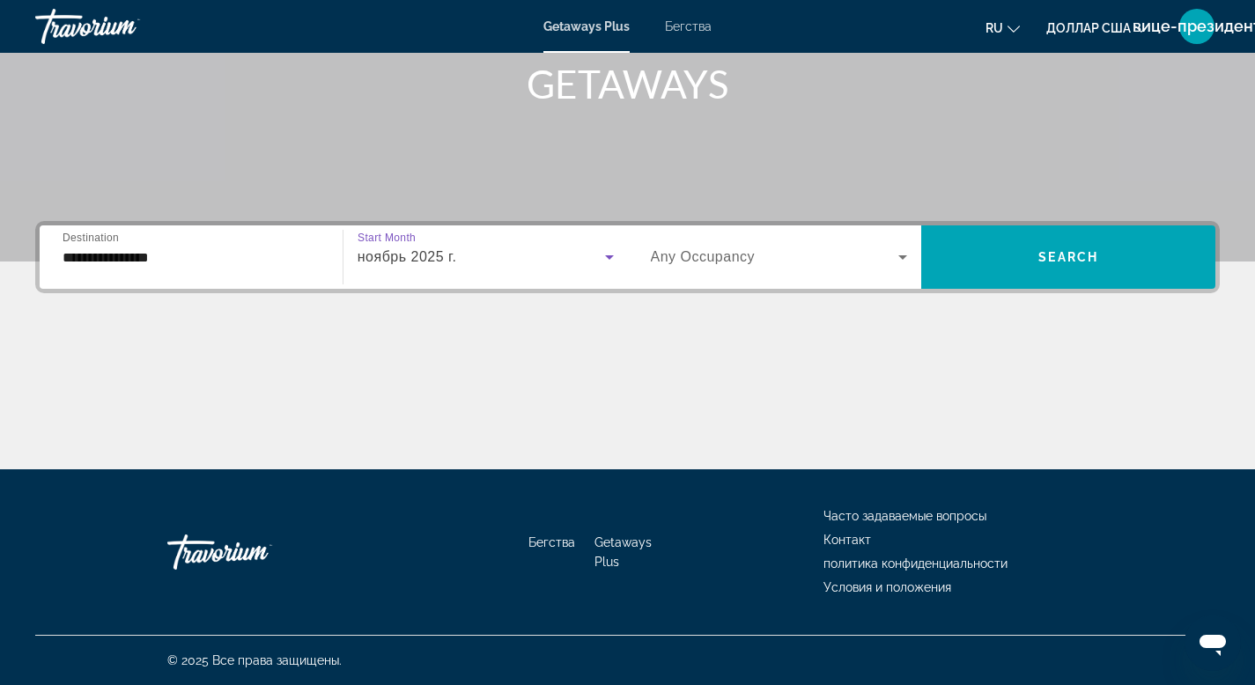
click at [904, 256] on icon "Виджет поиска" at bounding box center [903, 258] width 9 height 4
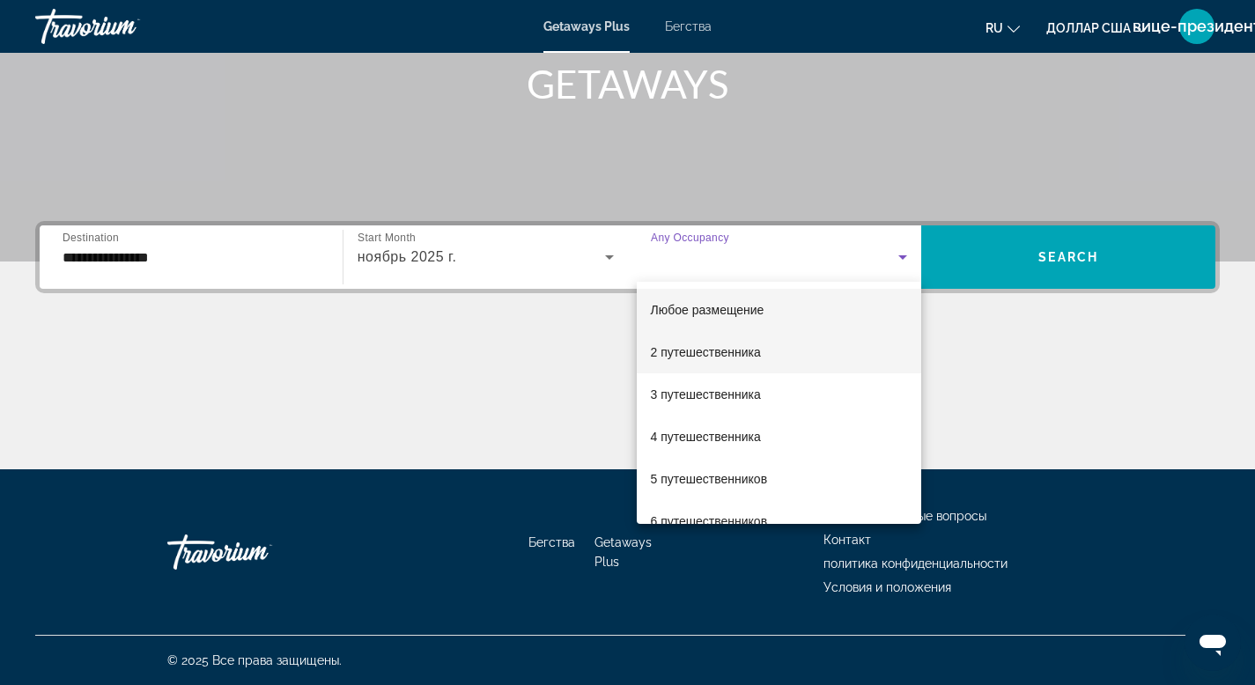
click at [674, 352] on font "2 путешественника" at bounding box center [706, 352] width 110 height 14
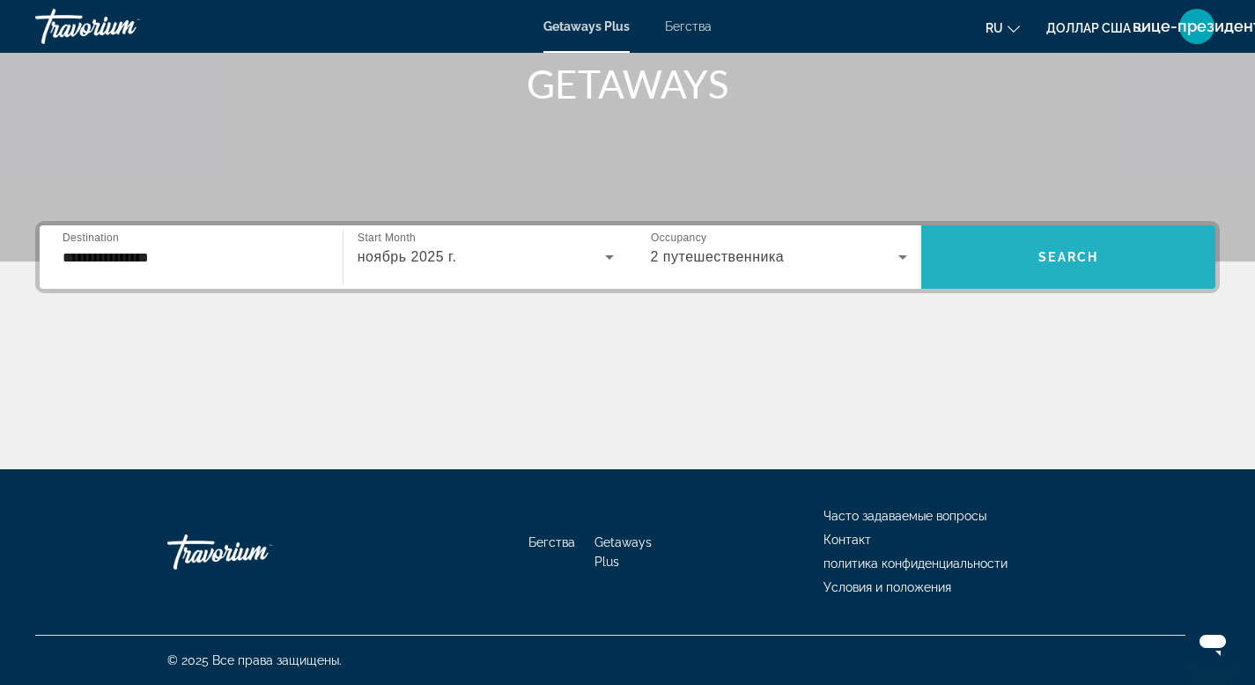
click at [1043, 254] on span "Search" at bounding box center [1069, 257] width 60 height 14
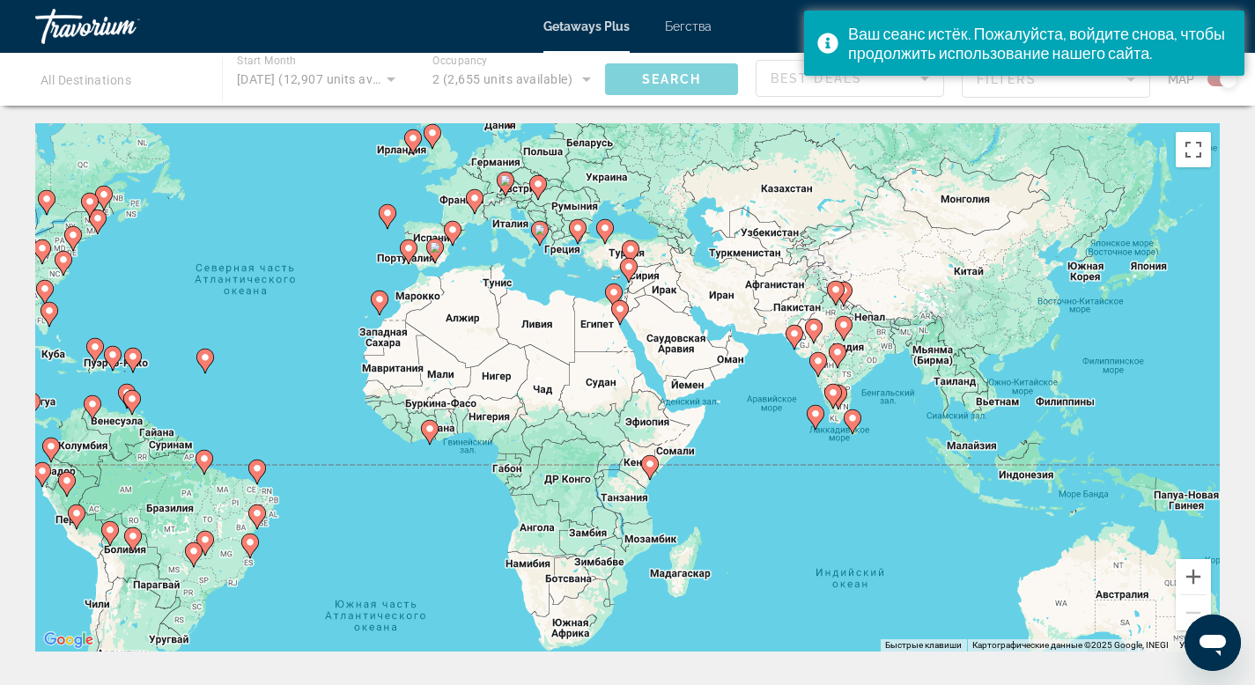
drag, startPoint x: 1080, startPoint y: 359, endPoint x: 742, endPoint y: 281, distance: 347.3
click at [742, 281] on div "Чтобы активировать перетаскивание с помощью клавиатуры, нажмите Alt + Ввод. Пос…" at bounding box center [627, 387] width 1185 height 529
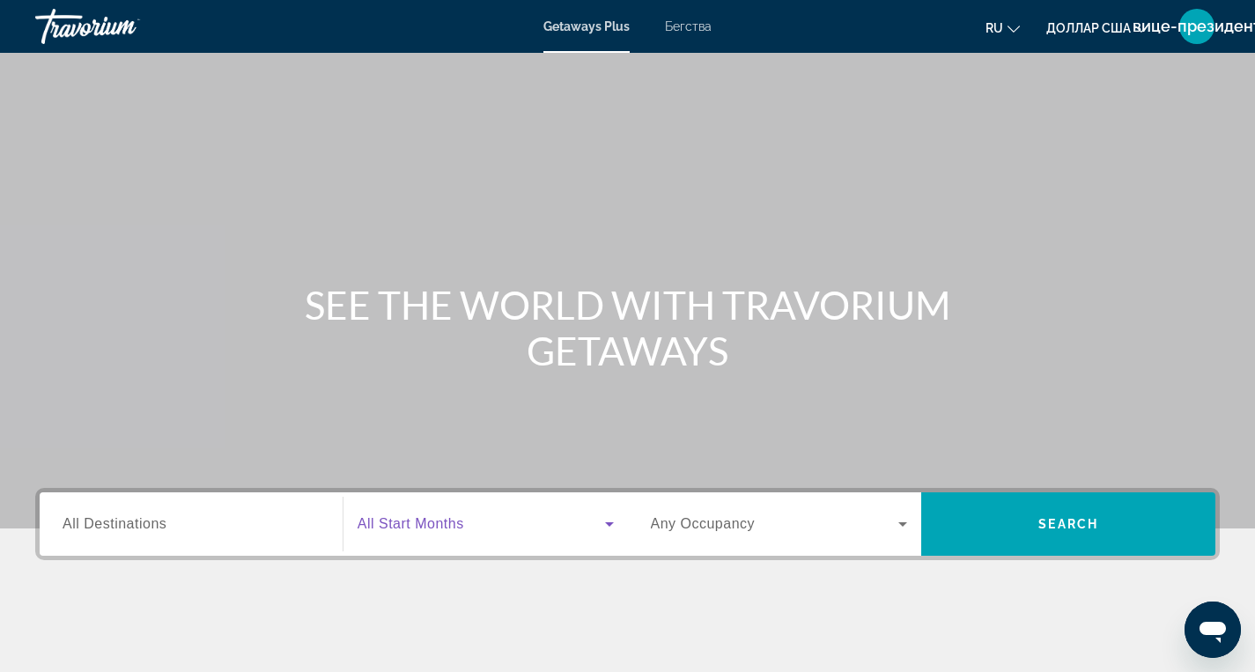
click at [500, 525] on span "Виджет поиска" at bounding box center [482, 524] width 248 height 21
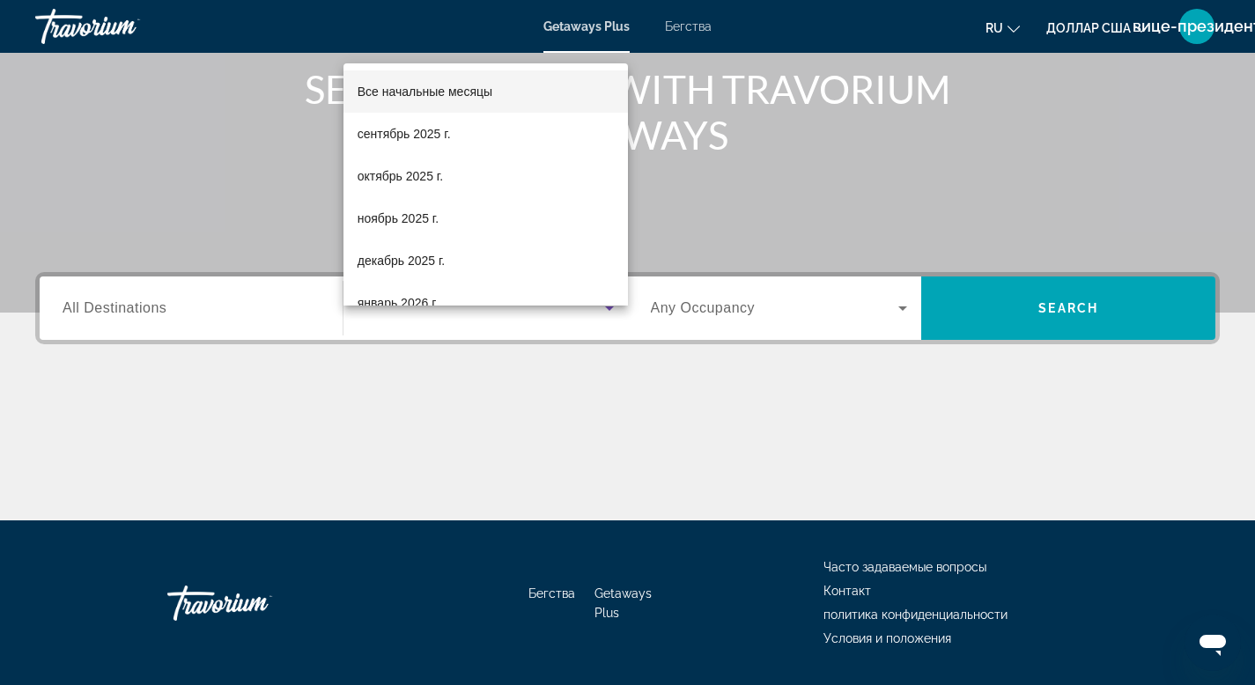
scroll to position [267, 0]
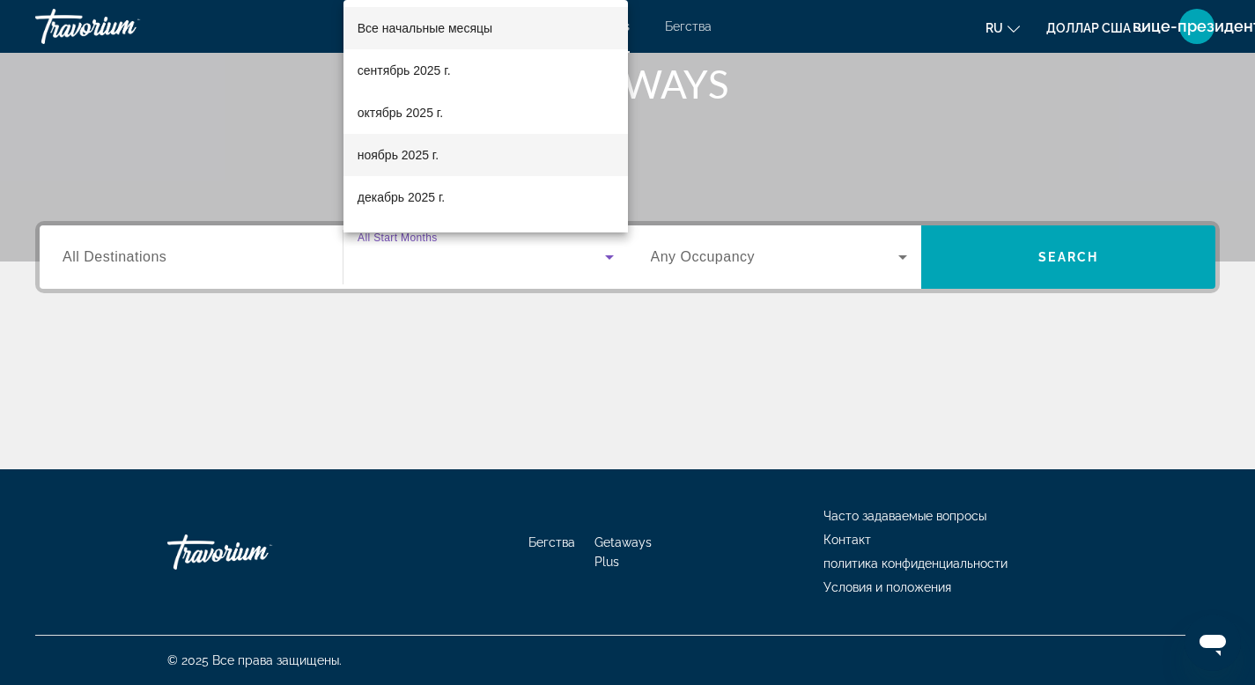
click at [409, 156] on font "ноябрь 2025 г." at bounding box center [398, 155] width 81 height 14
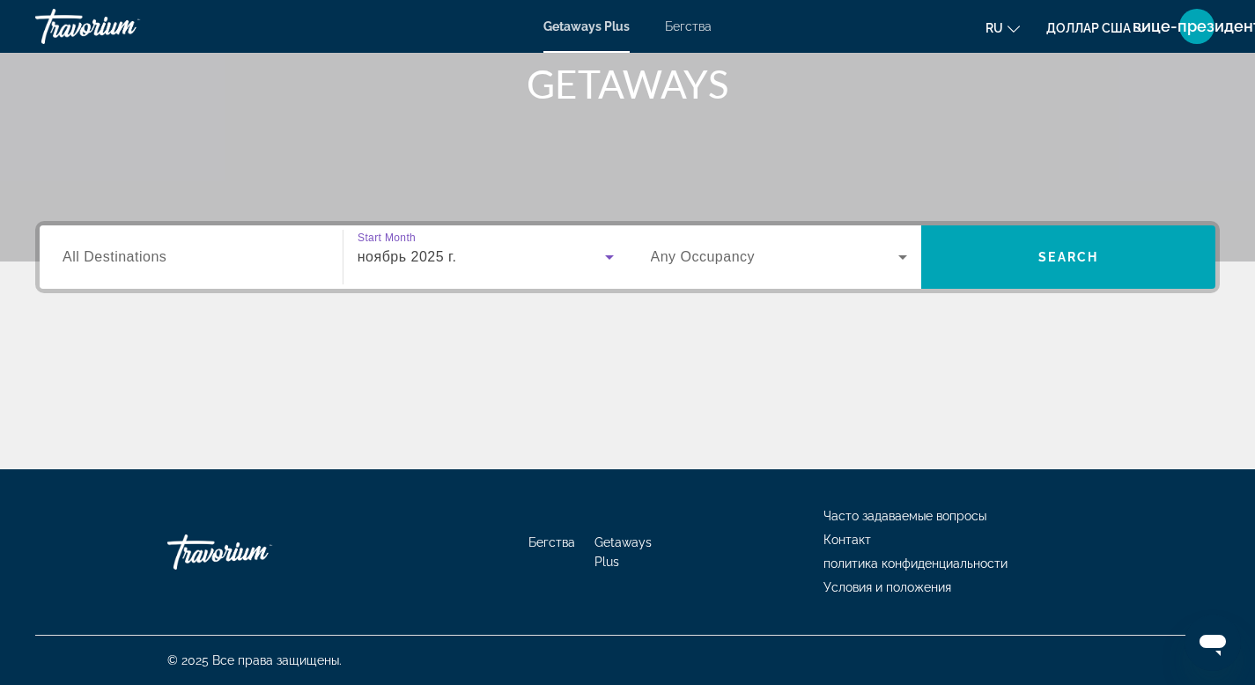
click at [905, 258] on icon "Виджет поиска" at bounding box center [902, 257] width 21 height 21
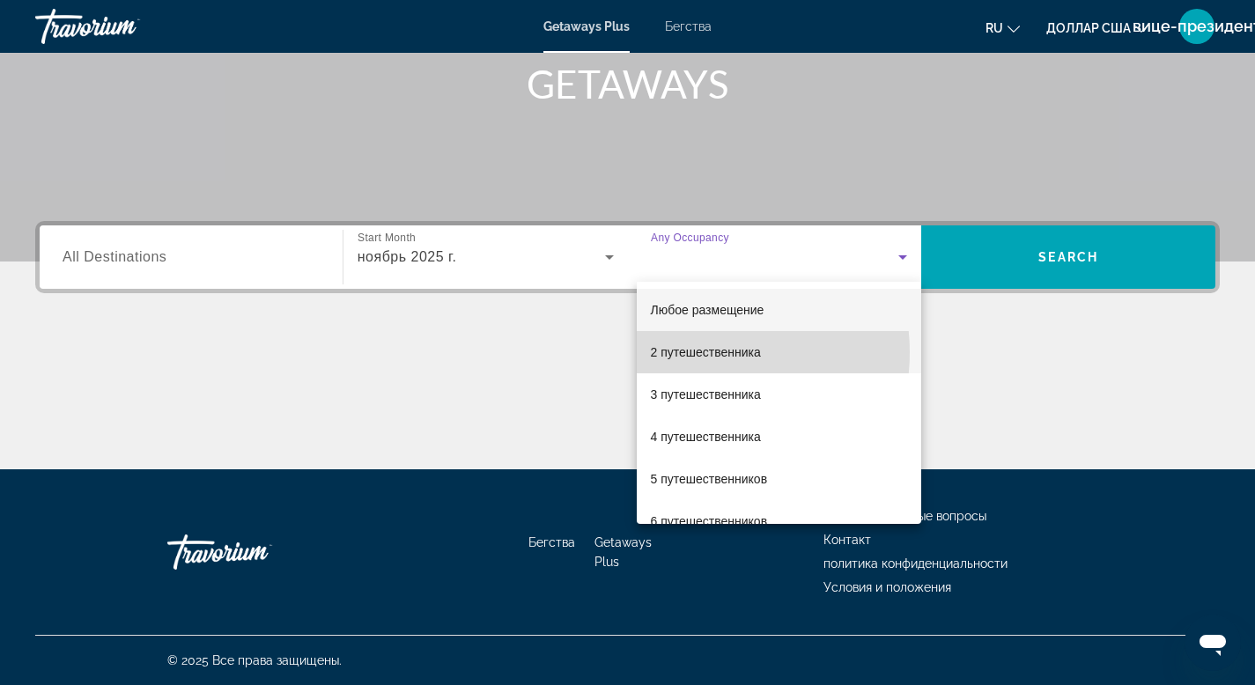
click at [709, 352] on font "2 путешественника" at bounding box center [706, 352] width 110 height 14
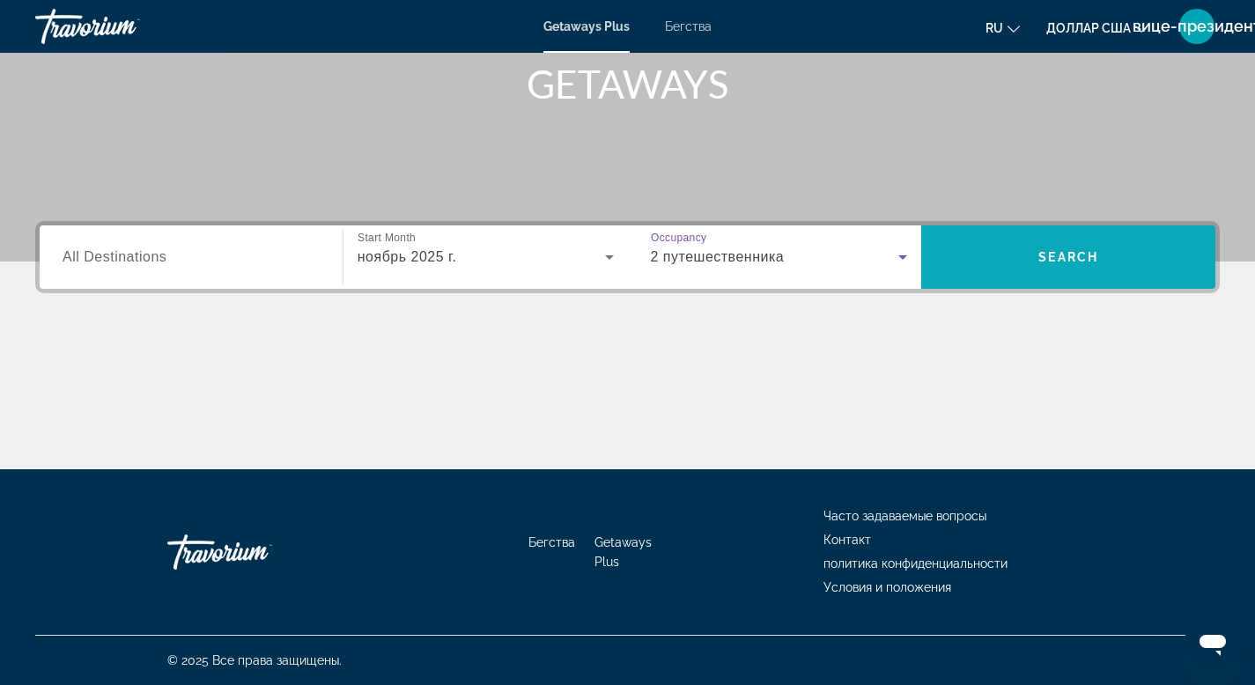
click at [1048, 255] on span "Search" at bounding box center [1069, 257] width 60 height 14
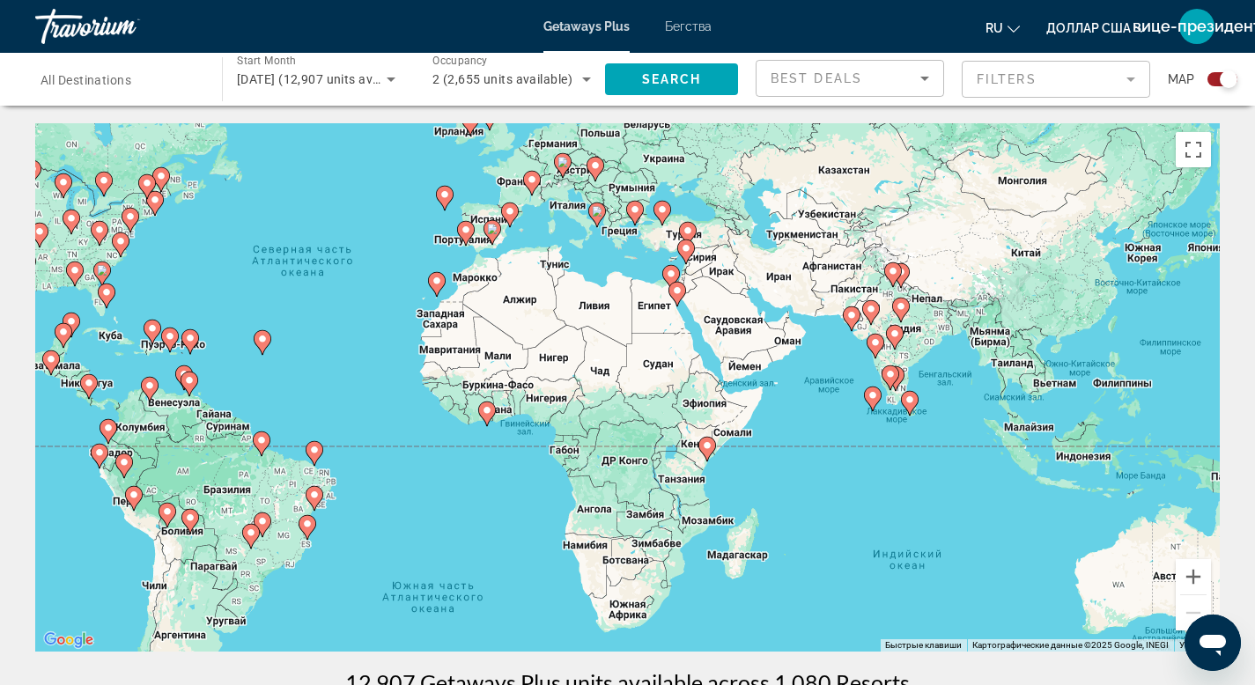
drag, startPoint x: 1075, startPoint y: 501, endPoint x: 799, endPoint y: 400, distance: 293.8
click at [799, 400] on div "Чтобы активировать перетаскивание с помощью клавиатуры, нажмите Alt + Ввод. Пос…" at bounding box center [627, 387] width 1185 height 529
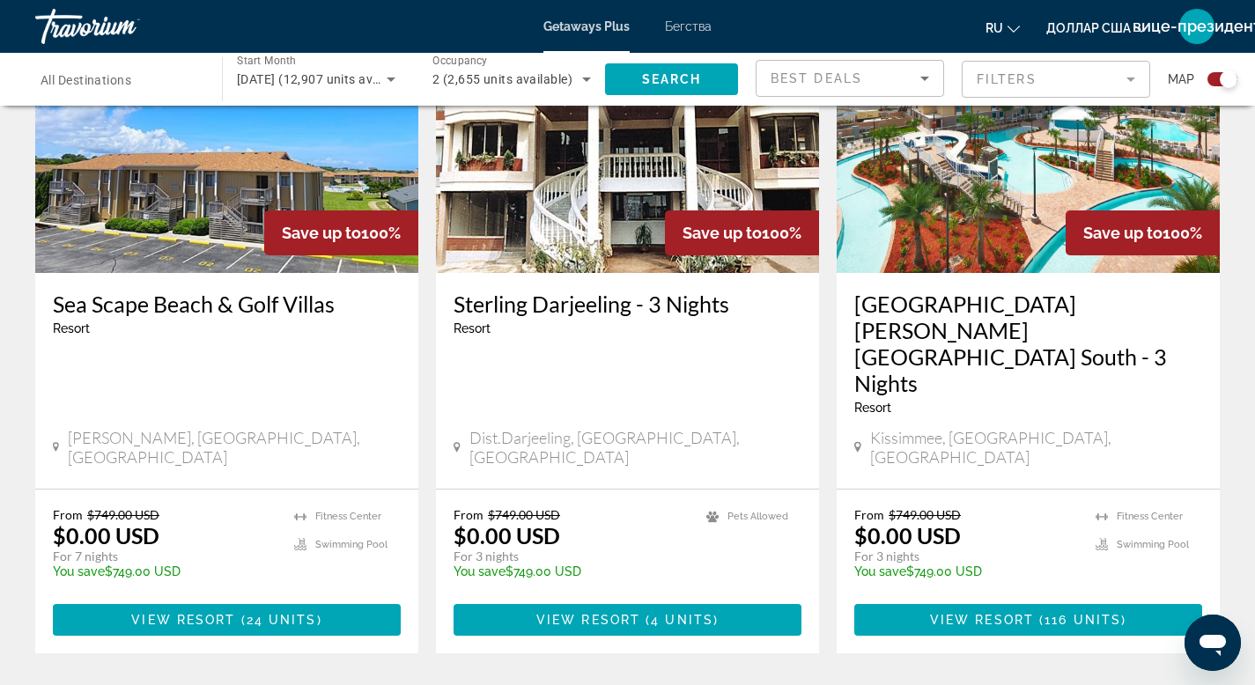
scroll to position [1483, 0]
